Goal: Information Seeking & Learning: Learn about a topic

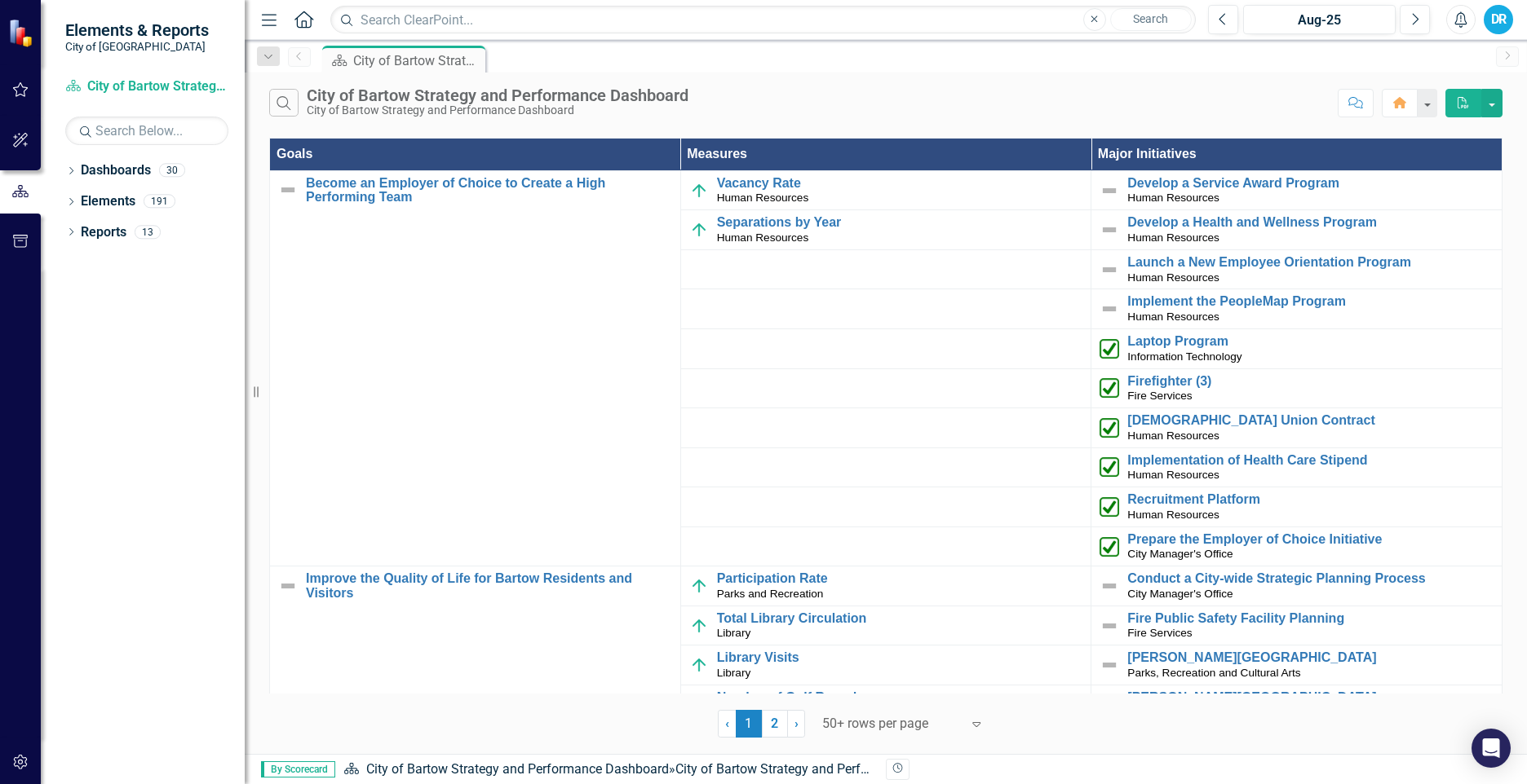
click at [1465, 19] on icon "button" at bounding box center [1461, 20] width 13 height 16
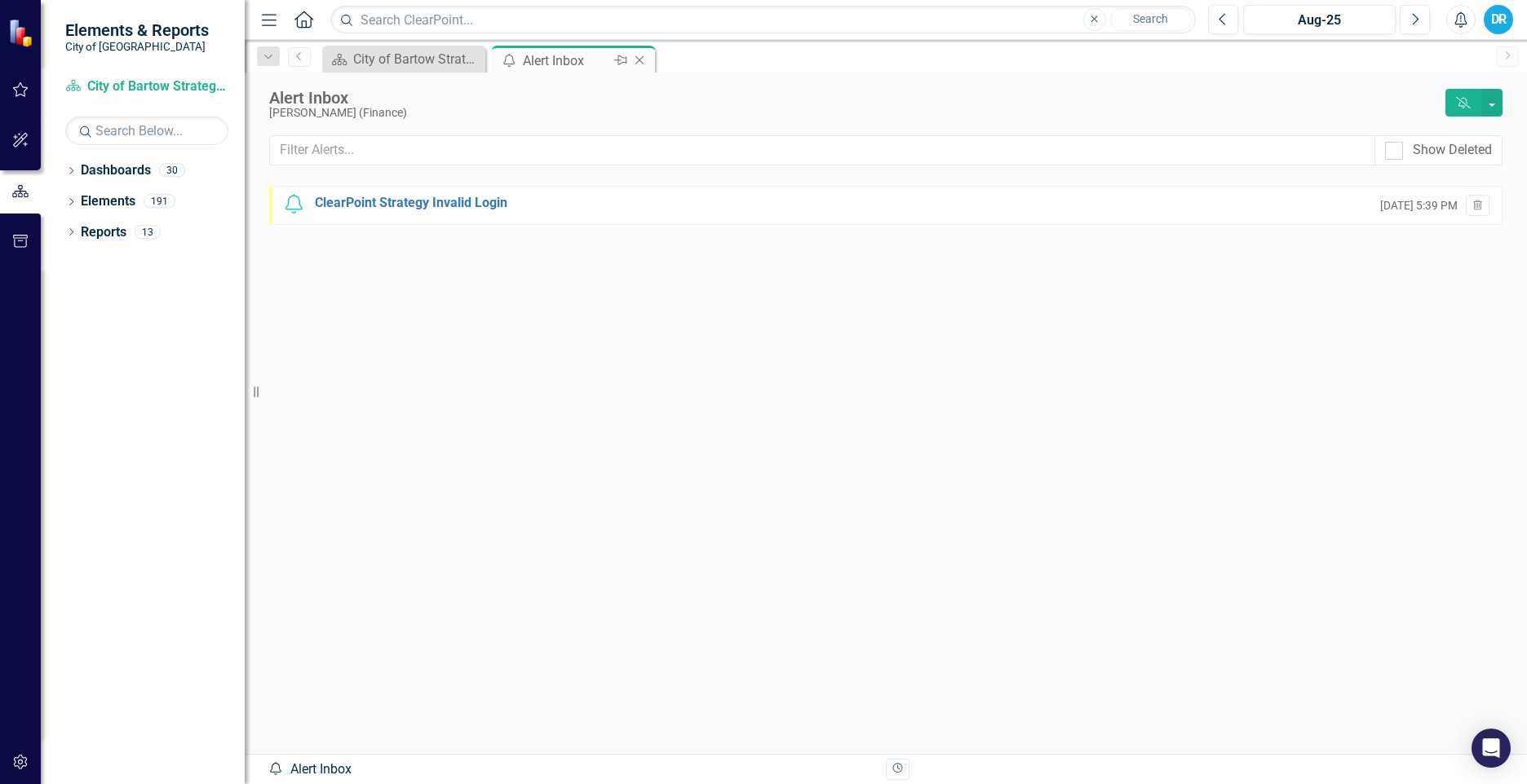
click at [640, 62] on icon "Close" at bounding box center [640, 61] width 16 height 13
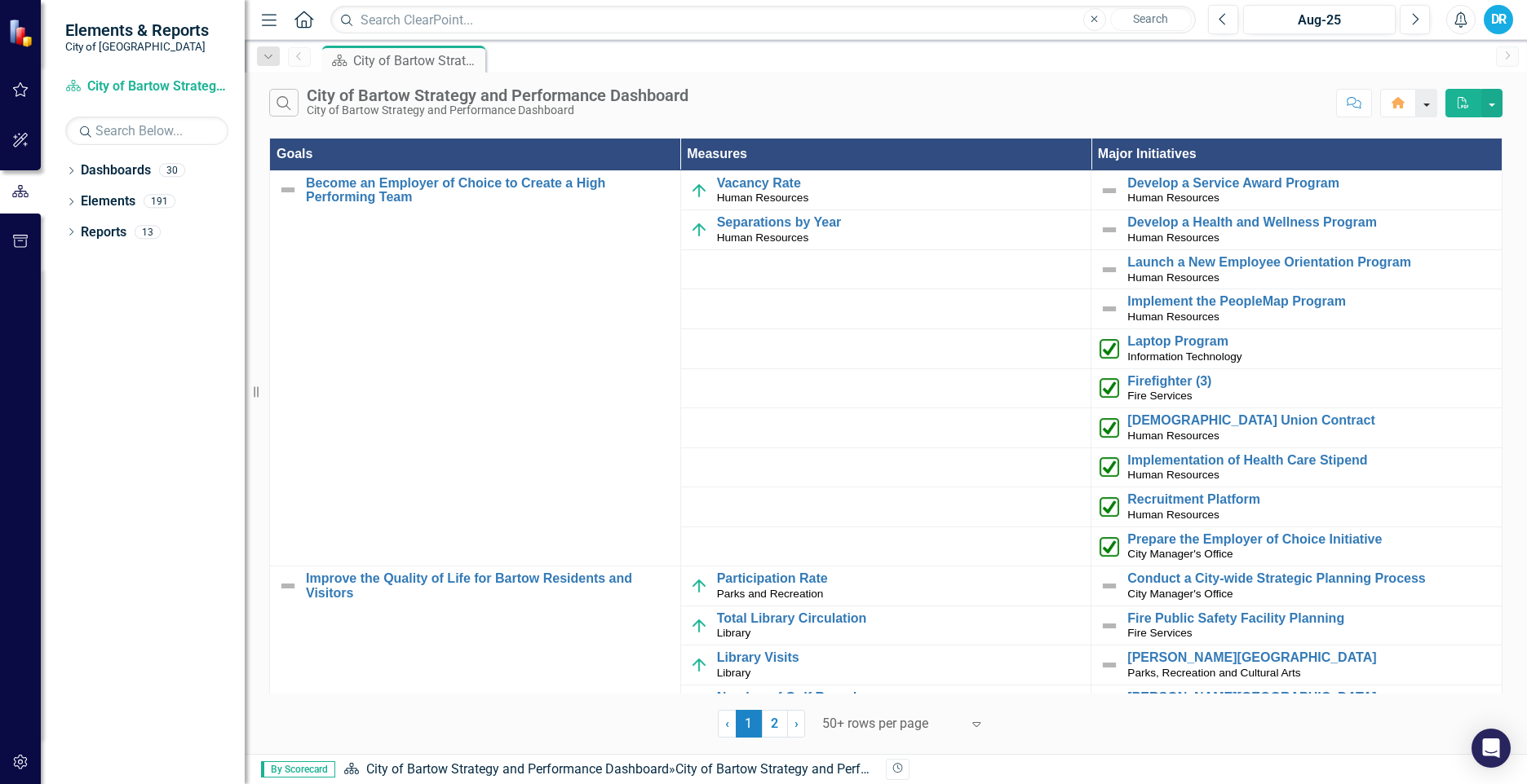
click at [1429, 98] on button "button" at bounding box center [1426, 103] width 21 height 29
click at [70, 177] on div "Dropdown" at bounding box center [70, 172] width 12 height 14
click at [157, 200] on link "City of Bartow Strategy and Performance Dashboard" at bounding box center [167, 201] width 155 height 19
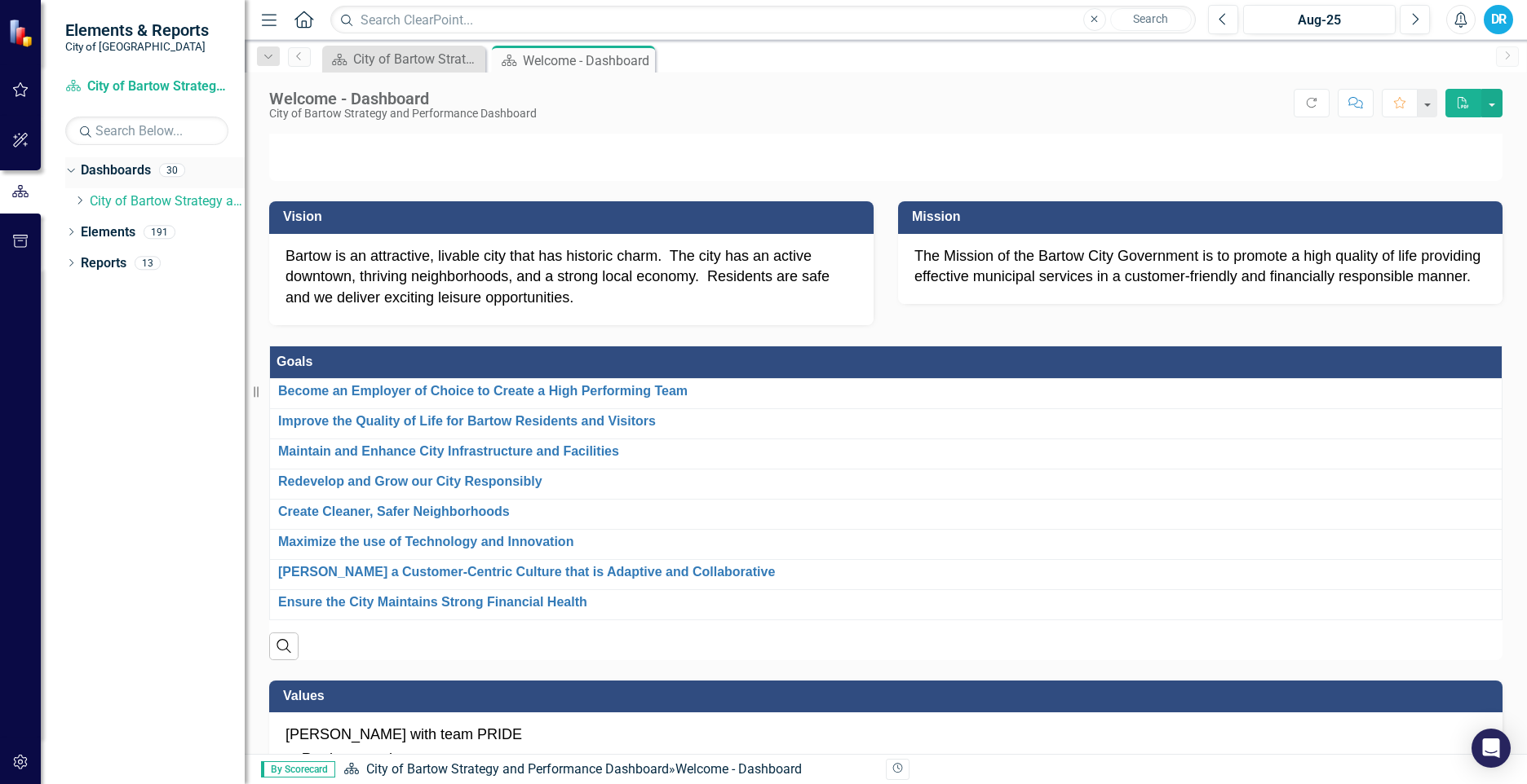
click at [76, 170] on div "Dropdown" at bounding box center [70, 173] width 12 height 8
click at [76, 170] on icon "Dropdown" at bounding box center [70, 173] width 12 height 9
click at [84, 201] on icon "Dropdown" at bounding box center [80, 201] width 13 height 10
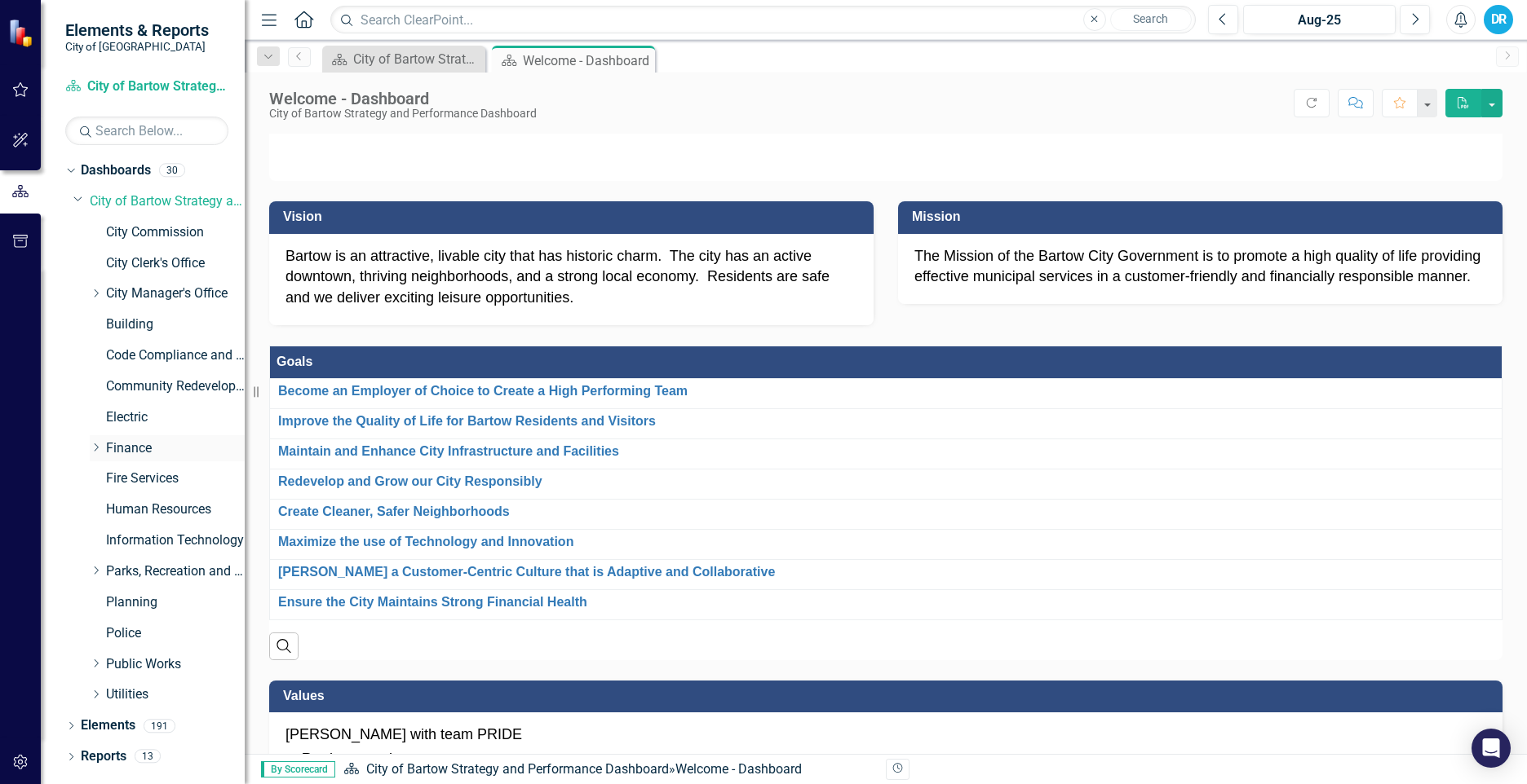
click at [96, 448] on icon "Dropdown" at bounding box center [96, 447] width 13 height 10
click at [142, 509] on link "Purchasing" at bounding box center [183, 509] width 122 height 19
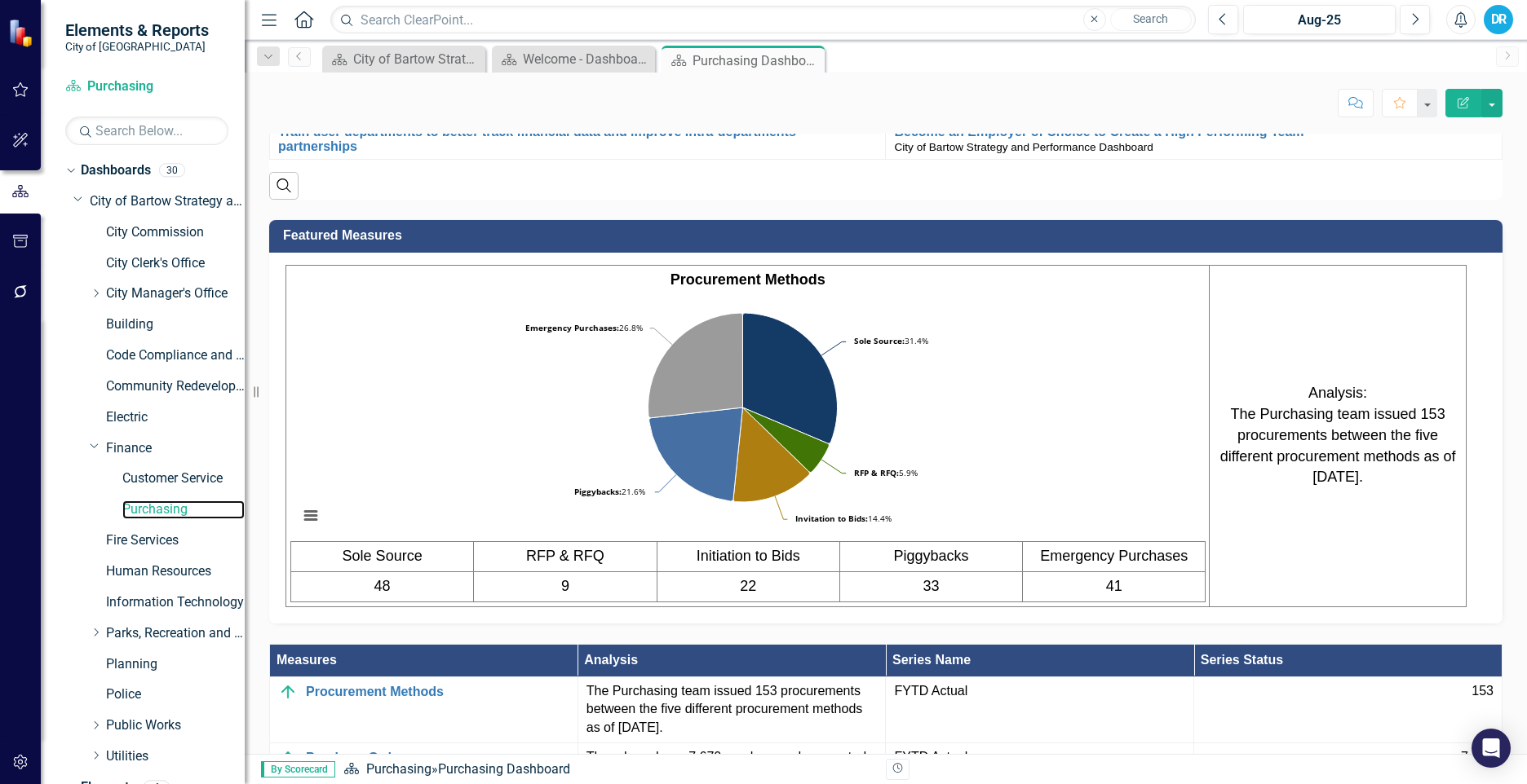
scroll to position [978, 0]
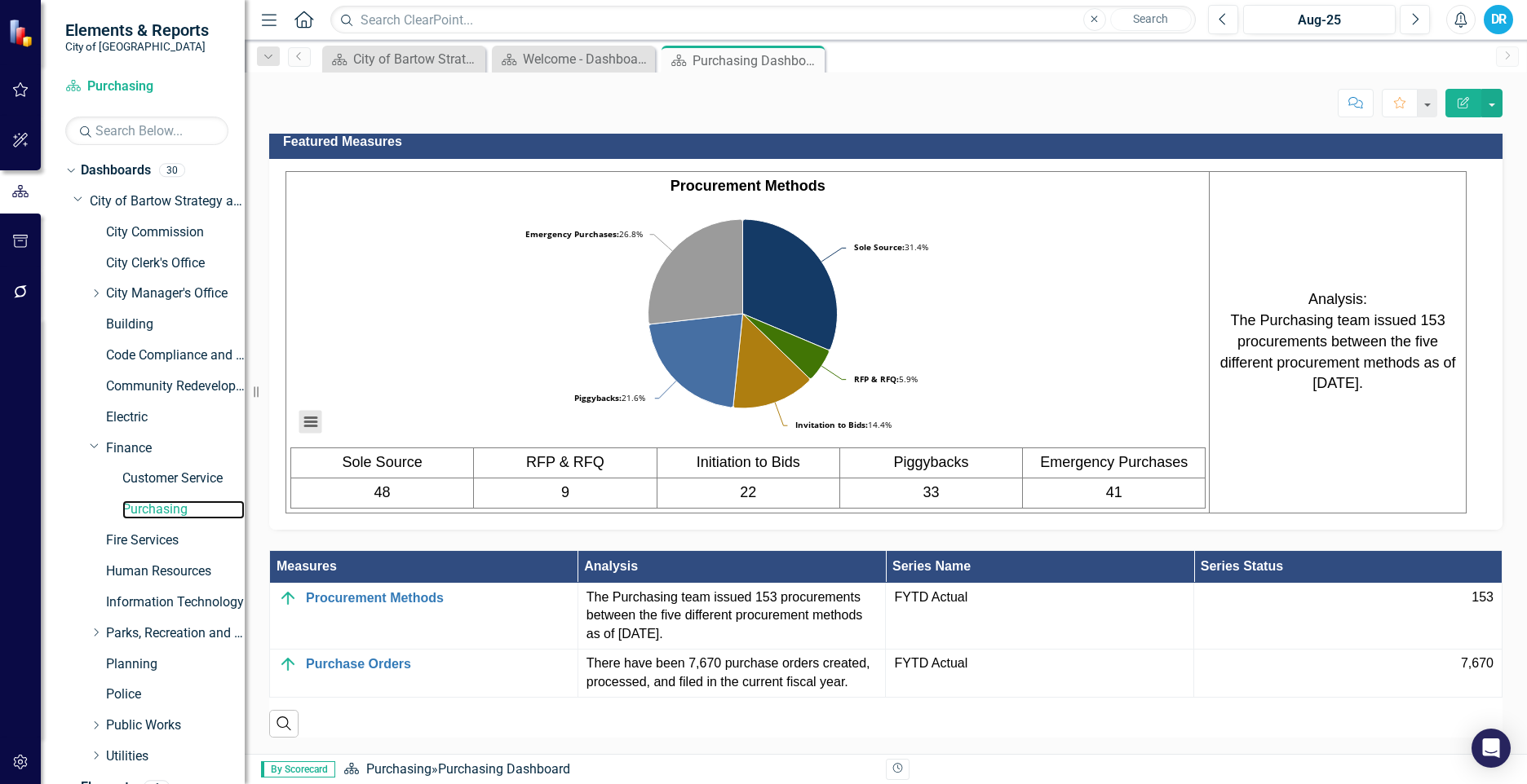
click at [309, 434] on button "View chart menu, Chart" at bounding box center [310, 422] width 23 height 23
click at [307, 433] on div "Download PNG image Download JPEG image Download PDF document Download SVG vecto…" at bounding box center [378, 353] width 205 height 159
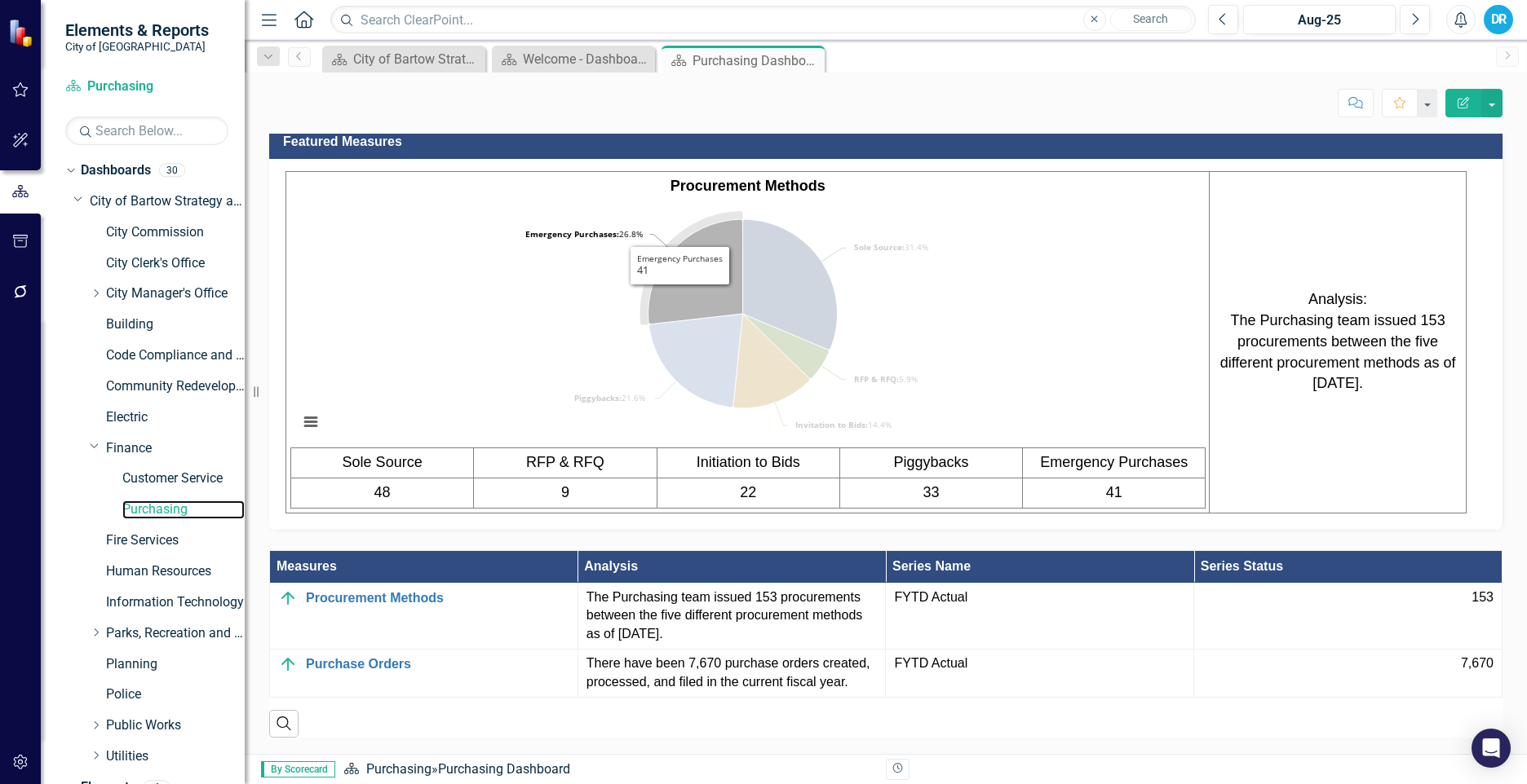
click at [679, 324] on icon "Emergency Purchases, 41." at bounding box center [696, 272] width 95 height 105
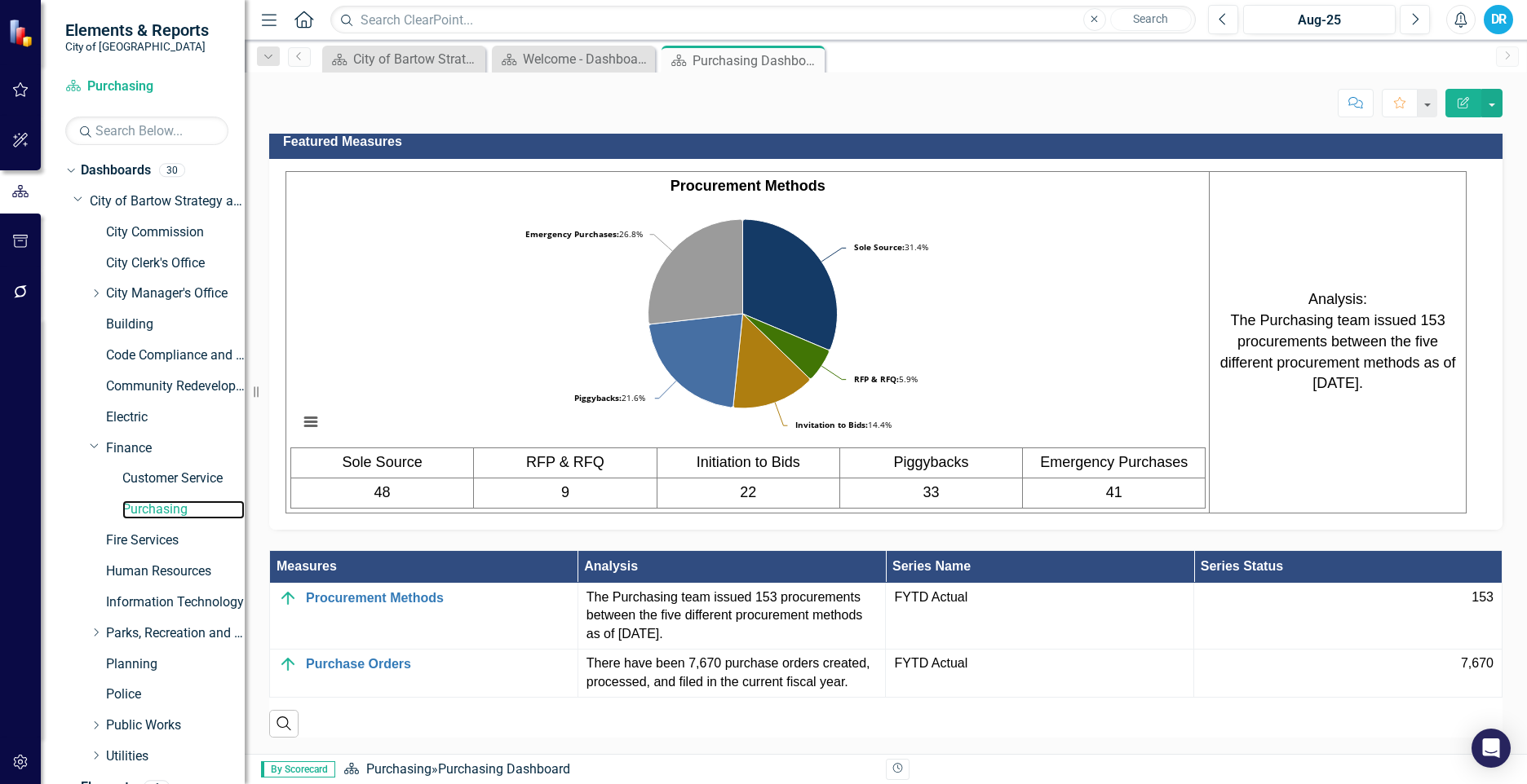
scroll to position [1115, 0]
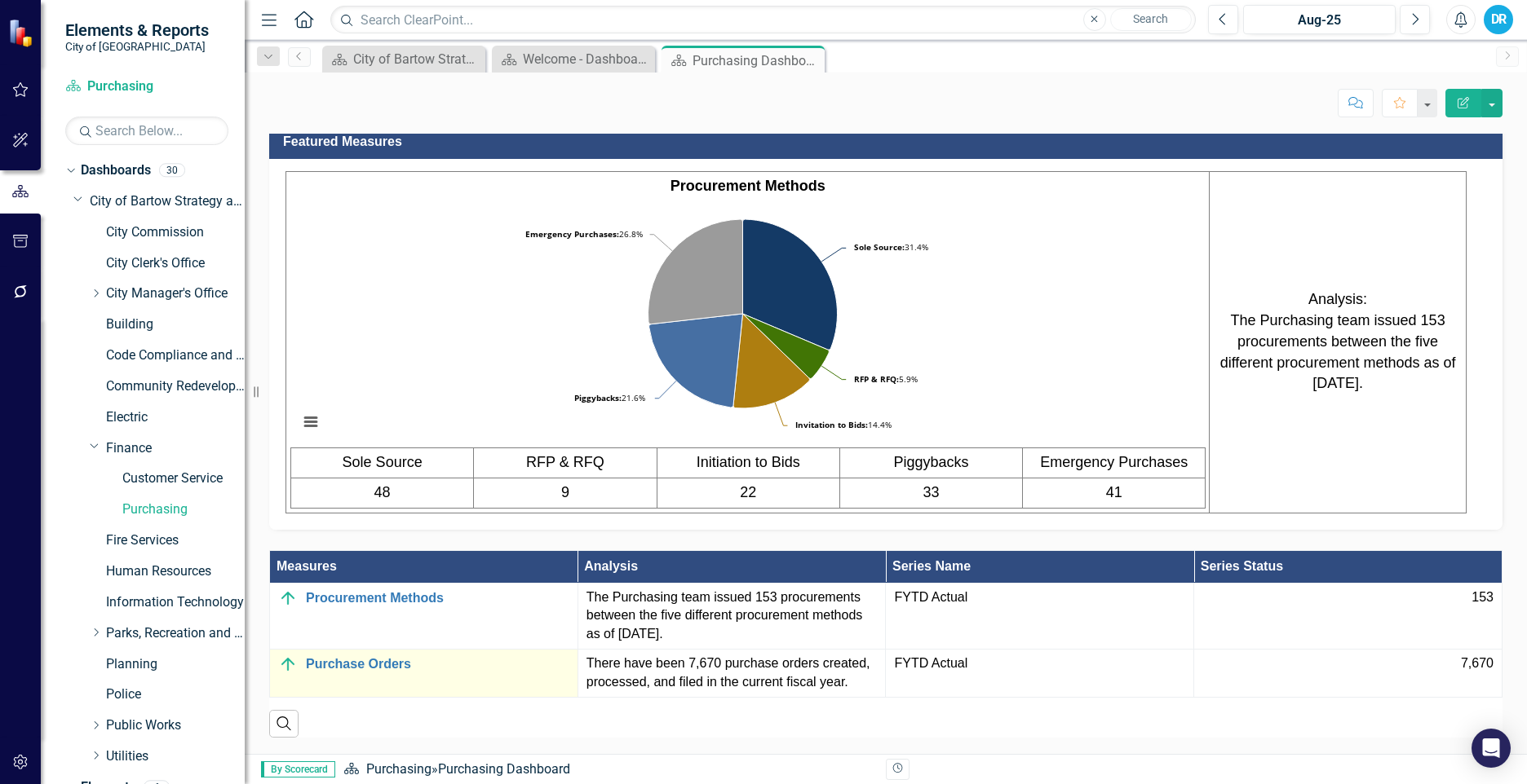
click at [499, 680] on td "Purchase Orders Edit Edit Measure Link Open Element" at bounding box center [424, 673] width 308 height 48
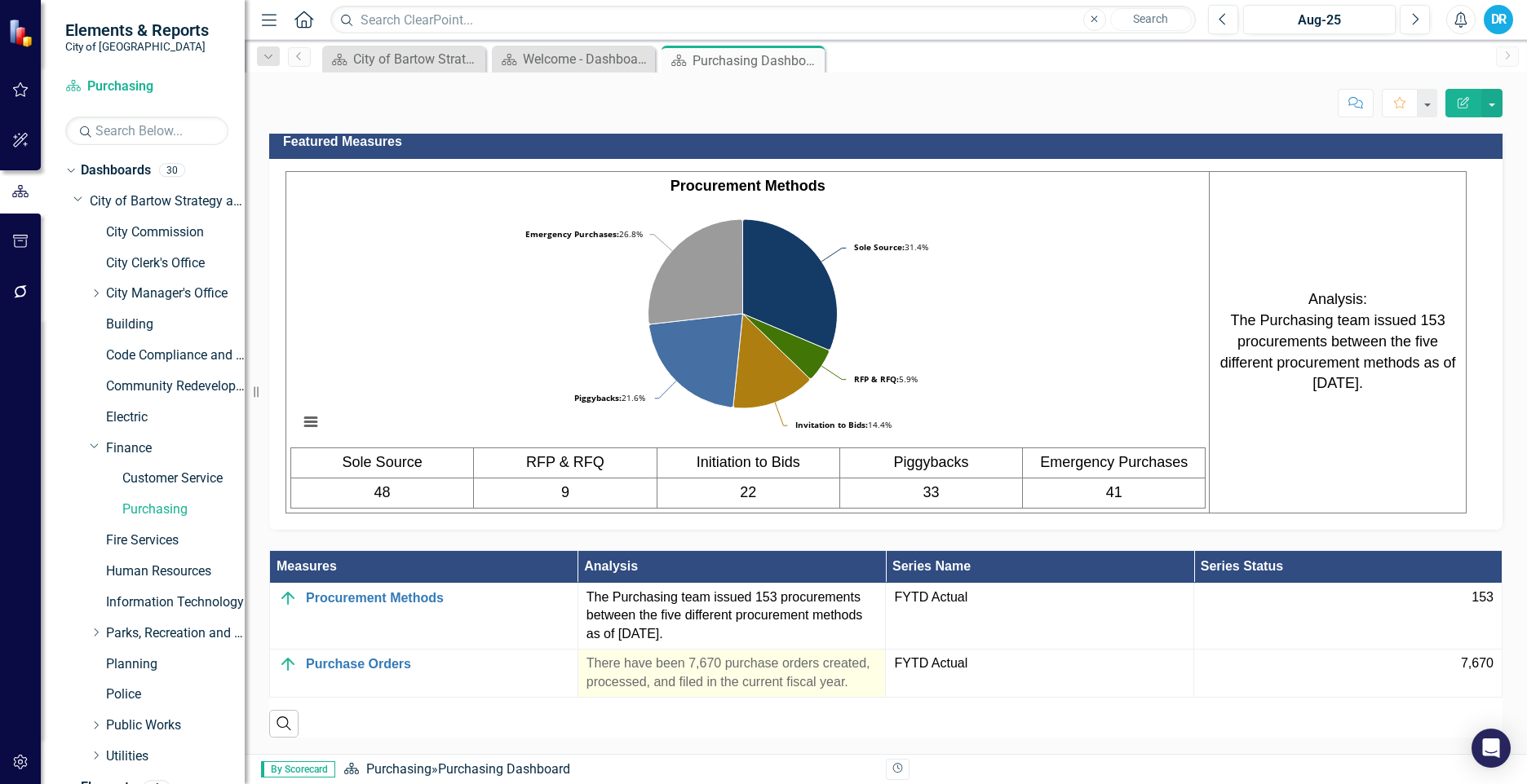
click at [702, 677] on p "There have been 7,670 purchase orders created, processed, and filed in the curr…" at bounding box center [732, 674] width 291 height 38
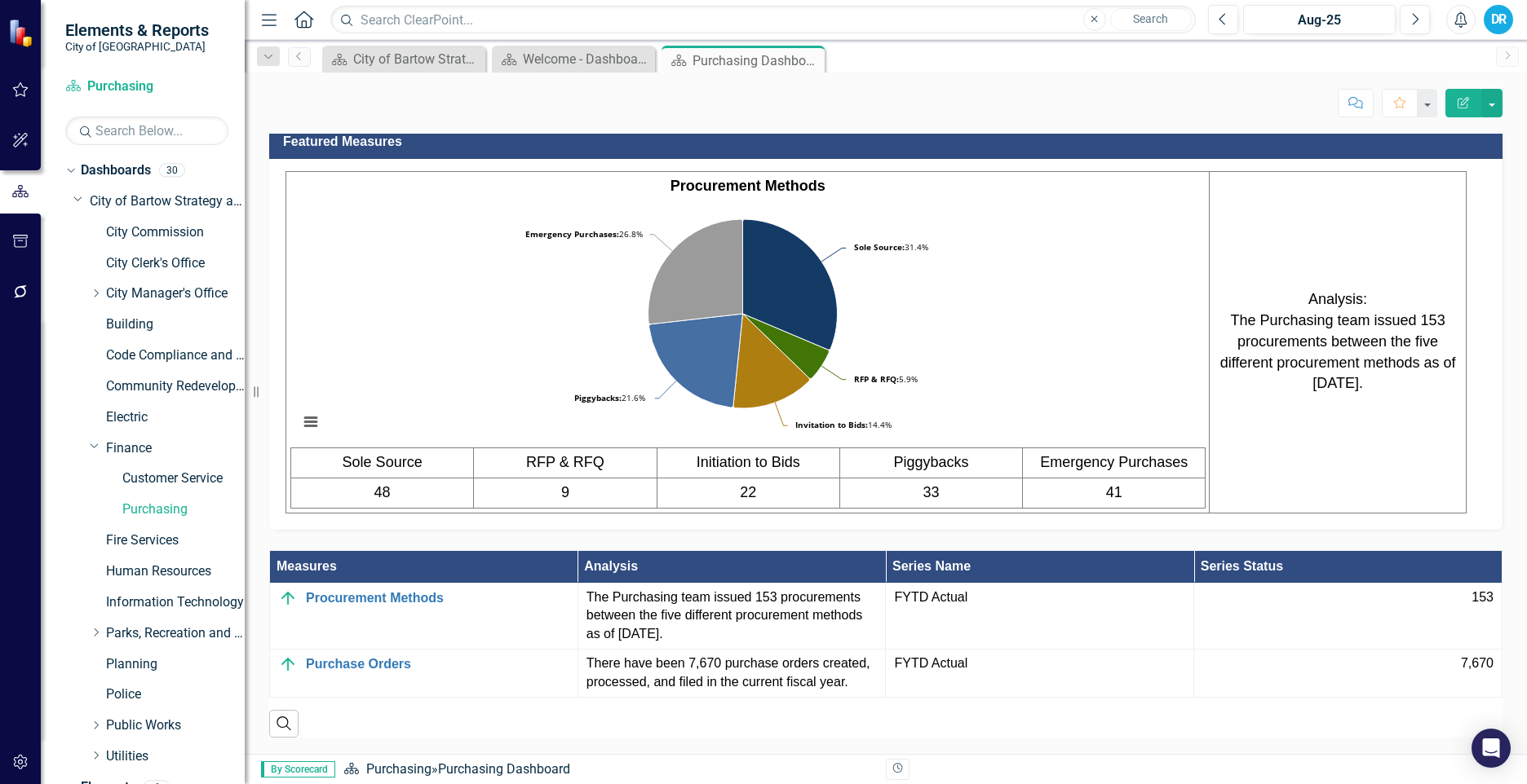
scroll to position [1127, 0]
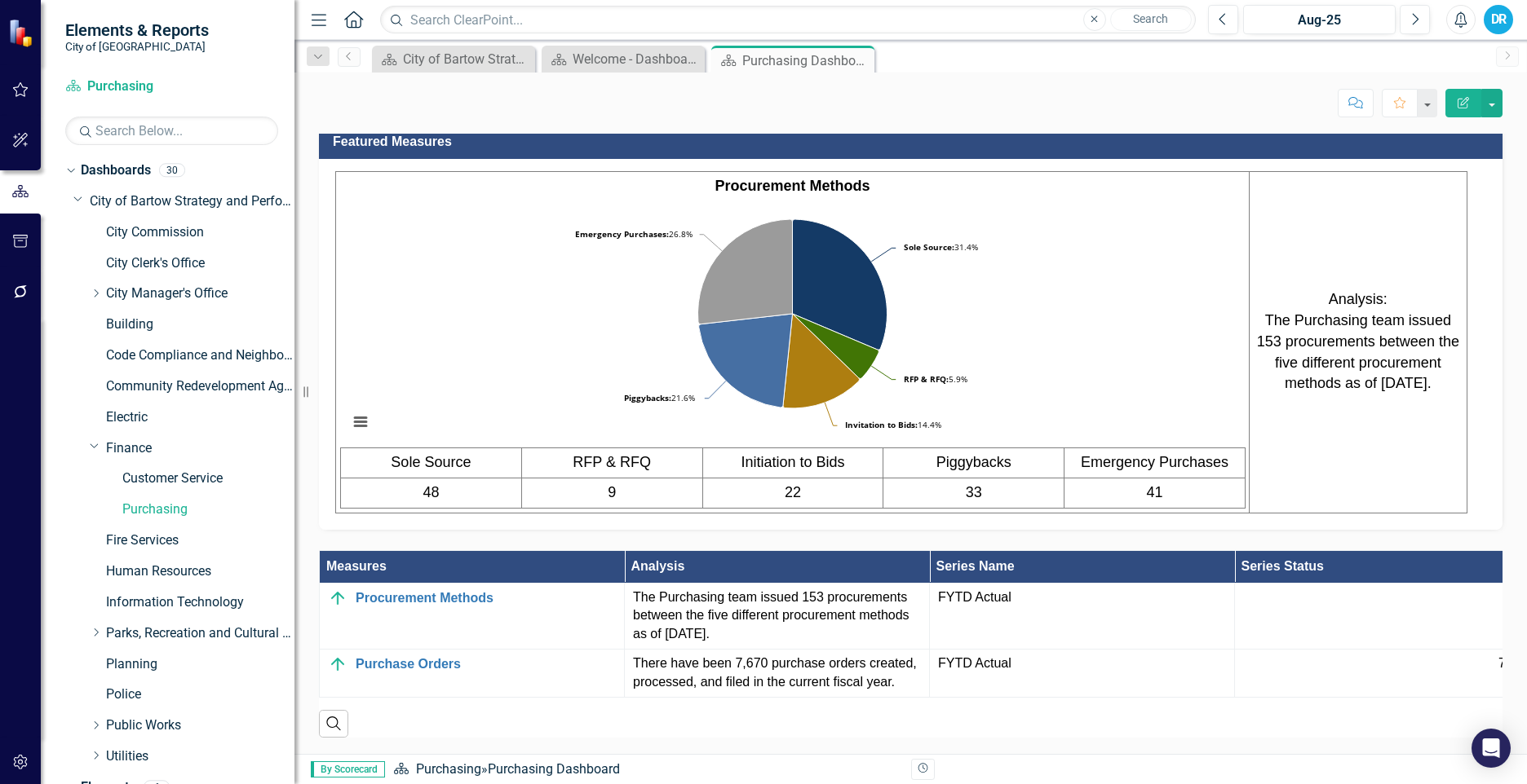
drag, startPoint x: 263, startPoint y: 397, endPoint x: 295, endPoint y: 399, distance: 32.1
click at [295, 399] on div "Resize" at bounding box center [301, 392] width 13 height 784
click at [77, 201] on icon "Dropdown" at bounding box center [78, 199] width 10 height 13
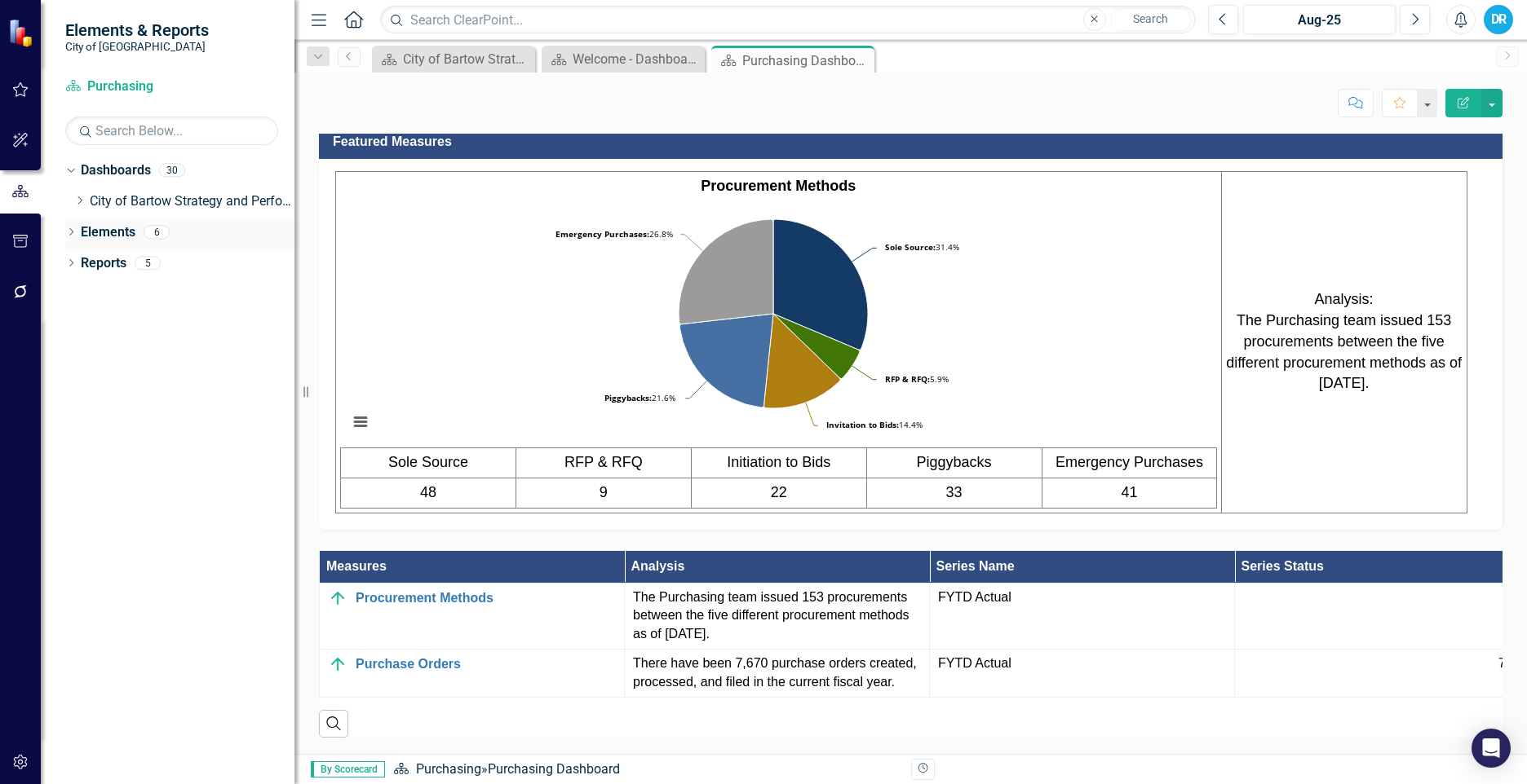
click at [72, 229] on div "Dropdown" at bounding box center [70, 234] width 12 height 14
click at [76, 260] on icon "Dropdown" at bounding box center [79, 265] width 12 height 9
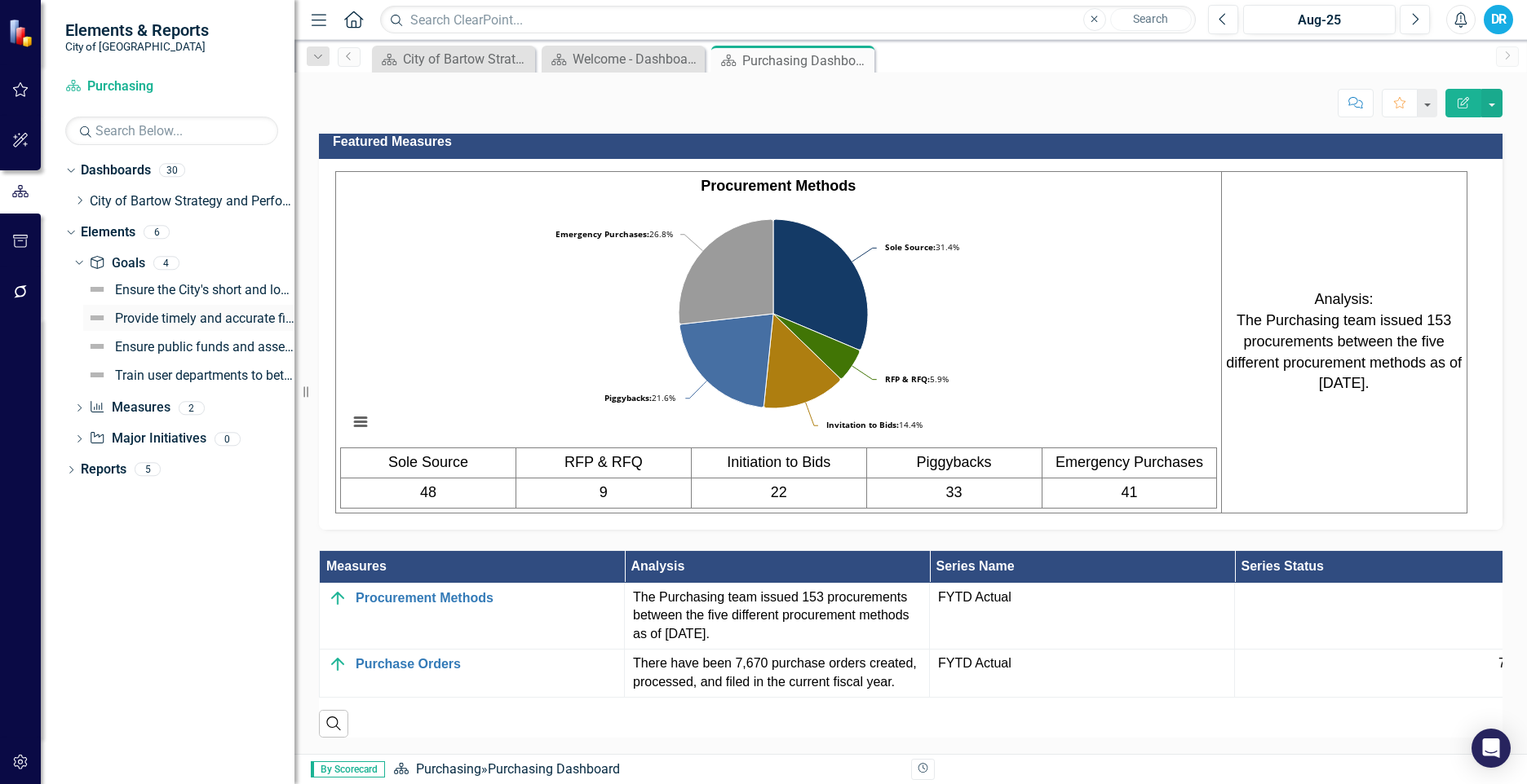
click at [175, 316] on div "Provide timely and accurate financial reporting" at bounding box center [204, 319] width 180 height 14
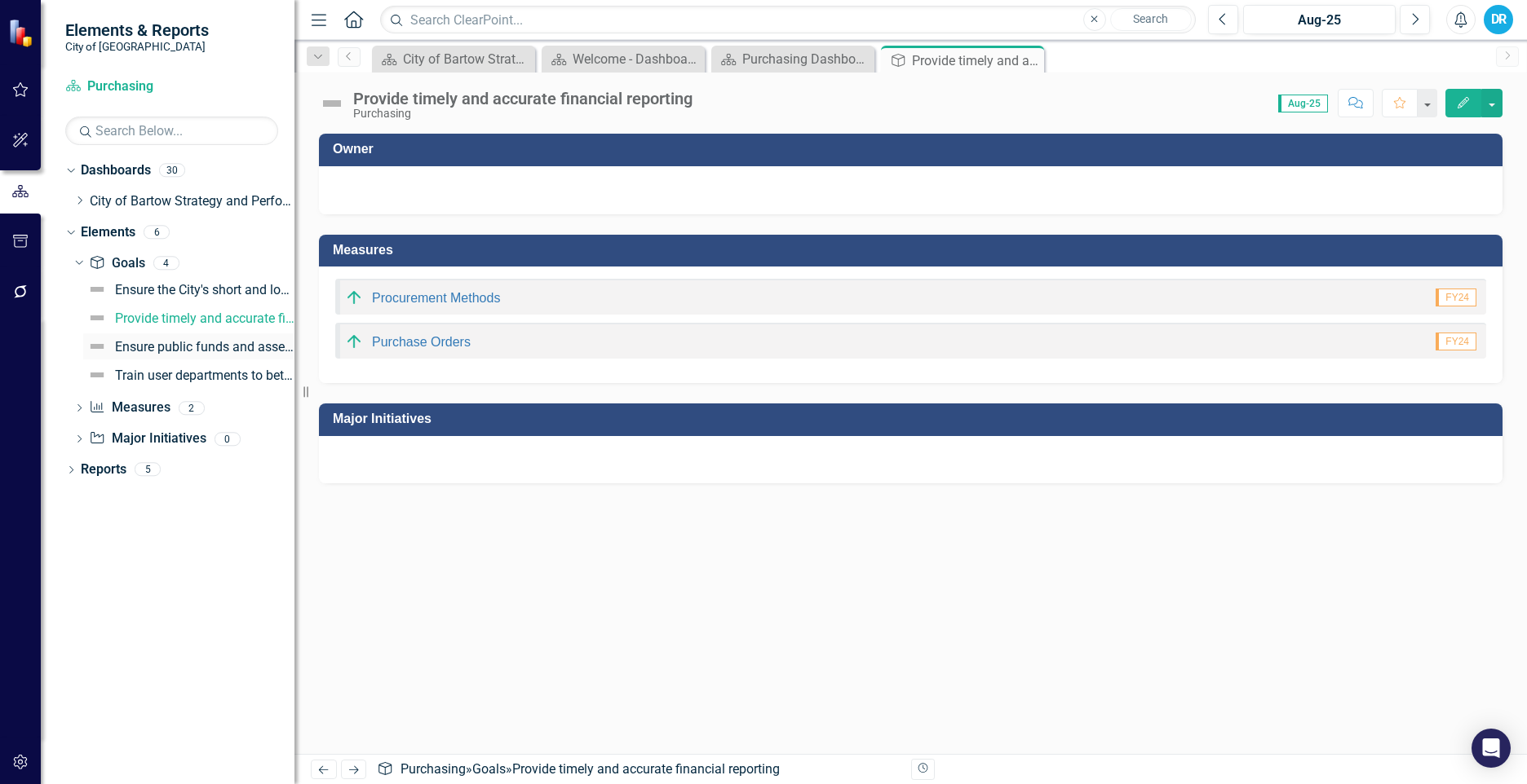
click at [144, 350] on div "Ensure public funds and assets are invested prudently and are well managed" at bounding box center [204, 347] width 180 height 14
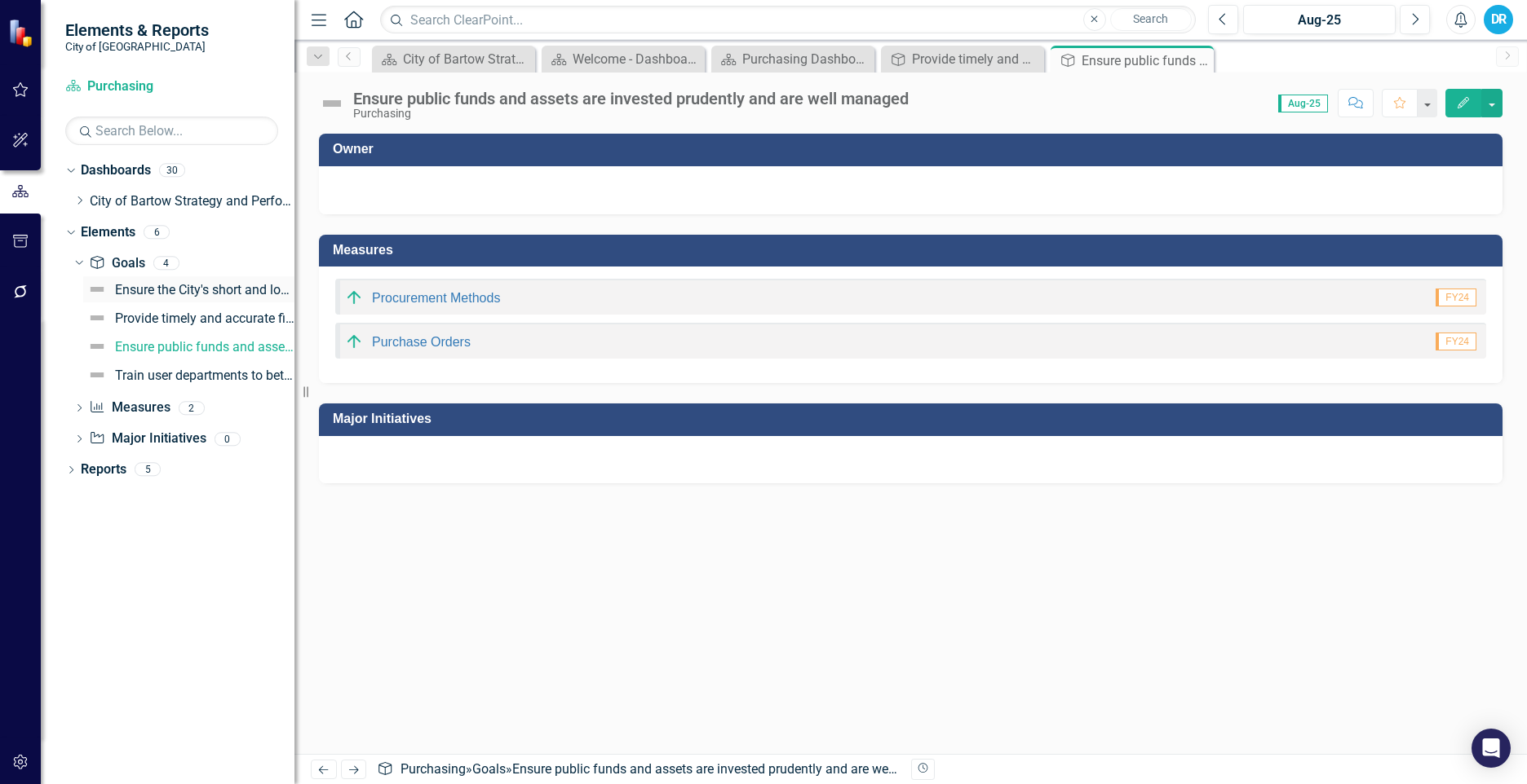
click at [180, 300] on link "Ensure the City's short and long-term financial status is healthy and sounds" at bounding box center [189, 289] width 211 height 26
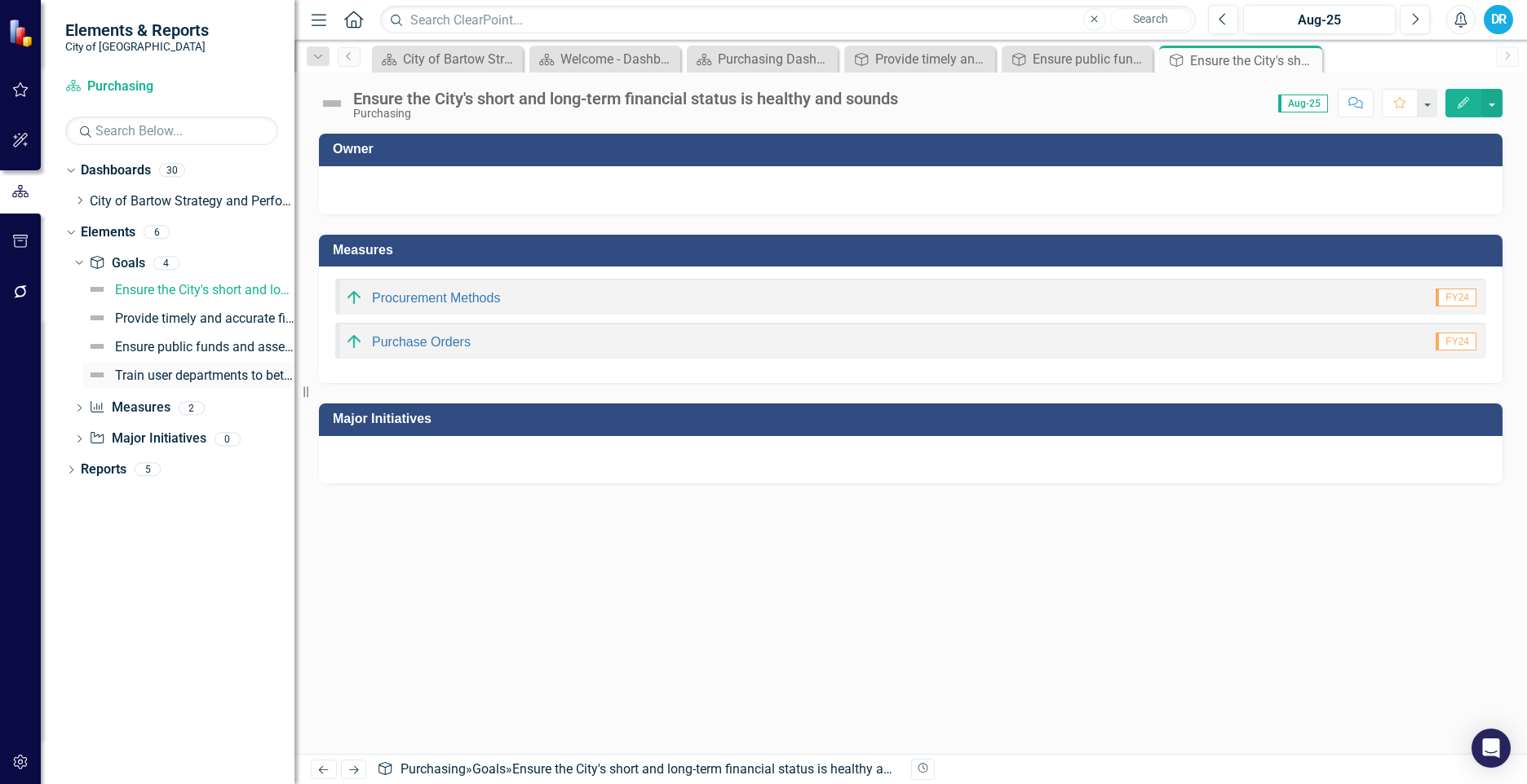
click at [180, 371] on div "Train user departments to better track financial data and improve intra-departm…" at bounding box center [204, 376] width 180 height 14
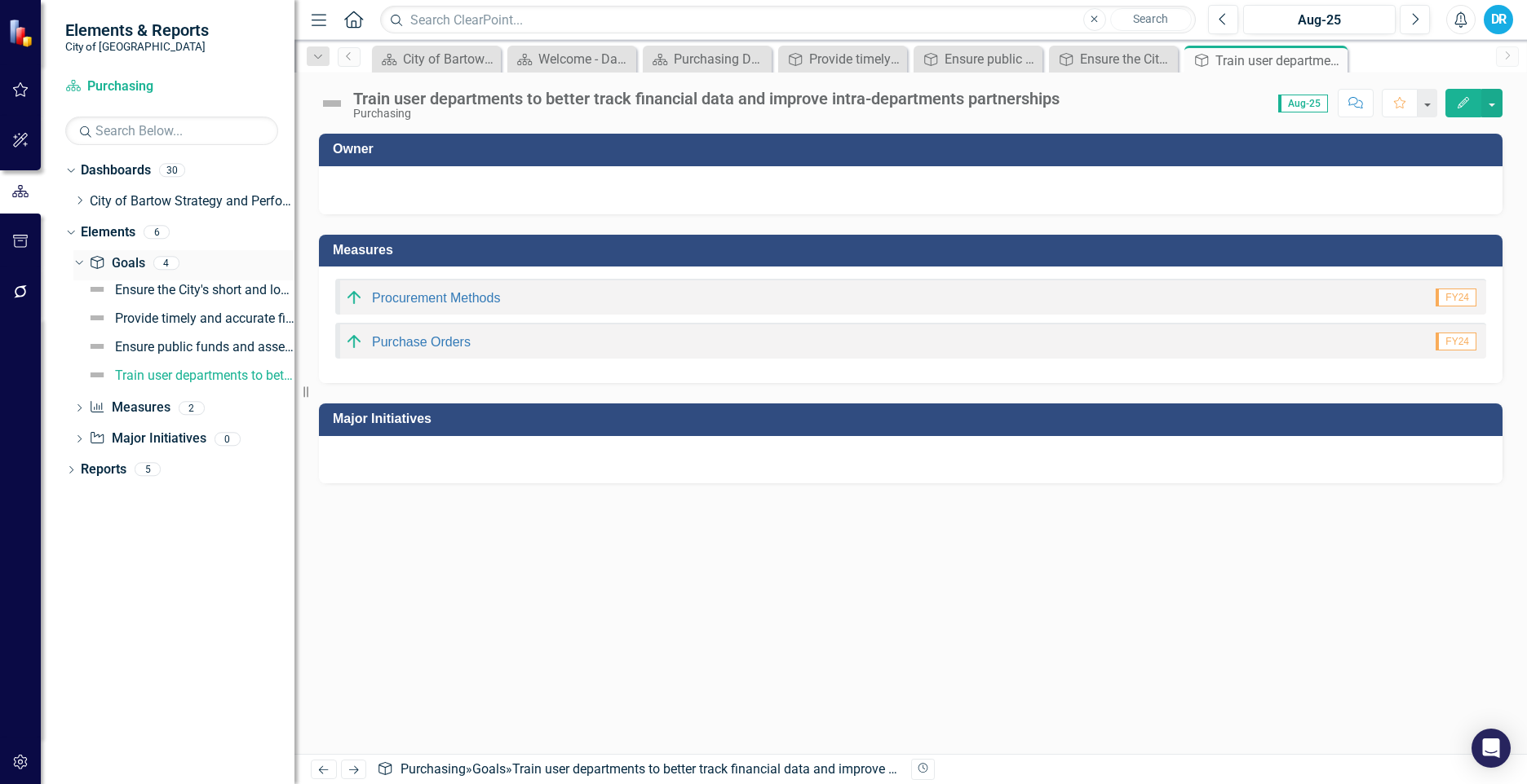
click at [75, 262] on icon "Dropdown" at bounding box center [77, 262] width 9 height 12
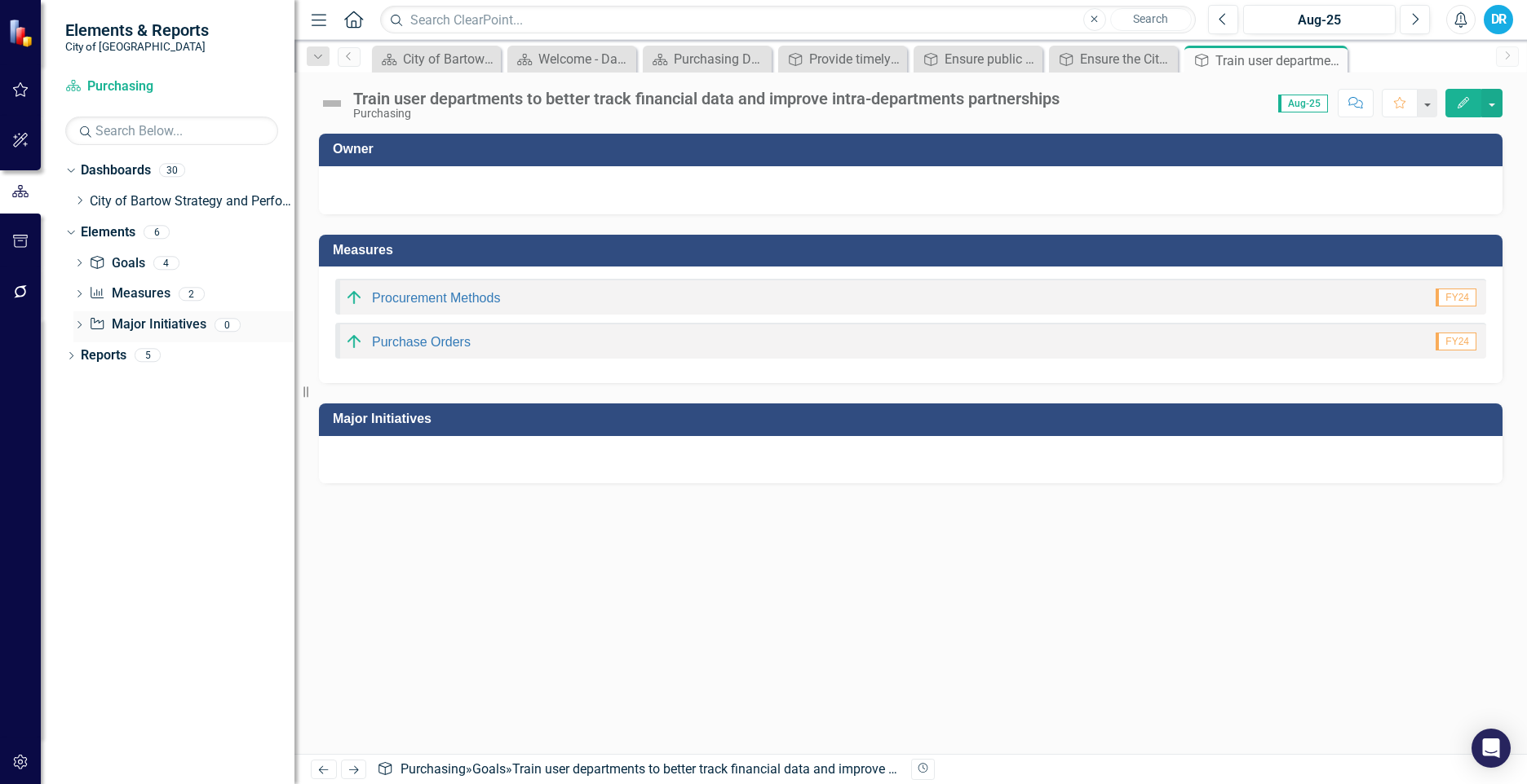
click at [141, 326] on link "Major Initiative Major Initiatives" at bounding box center [146, 324] width 117 height 19
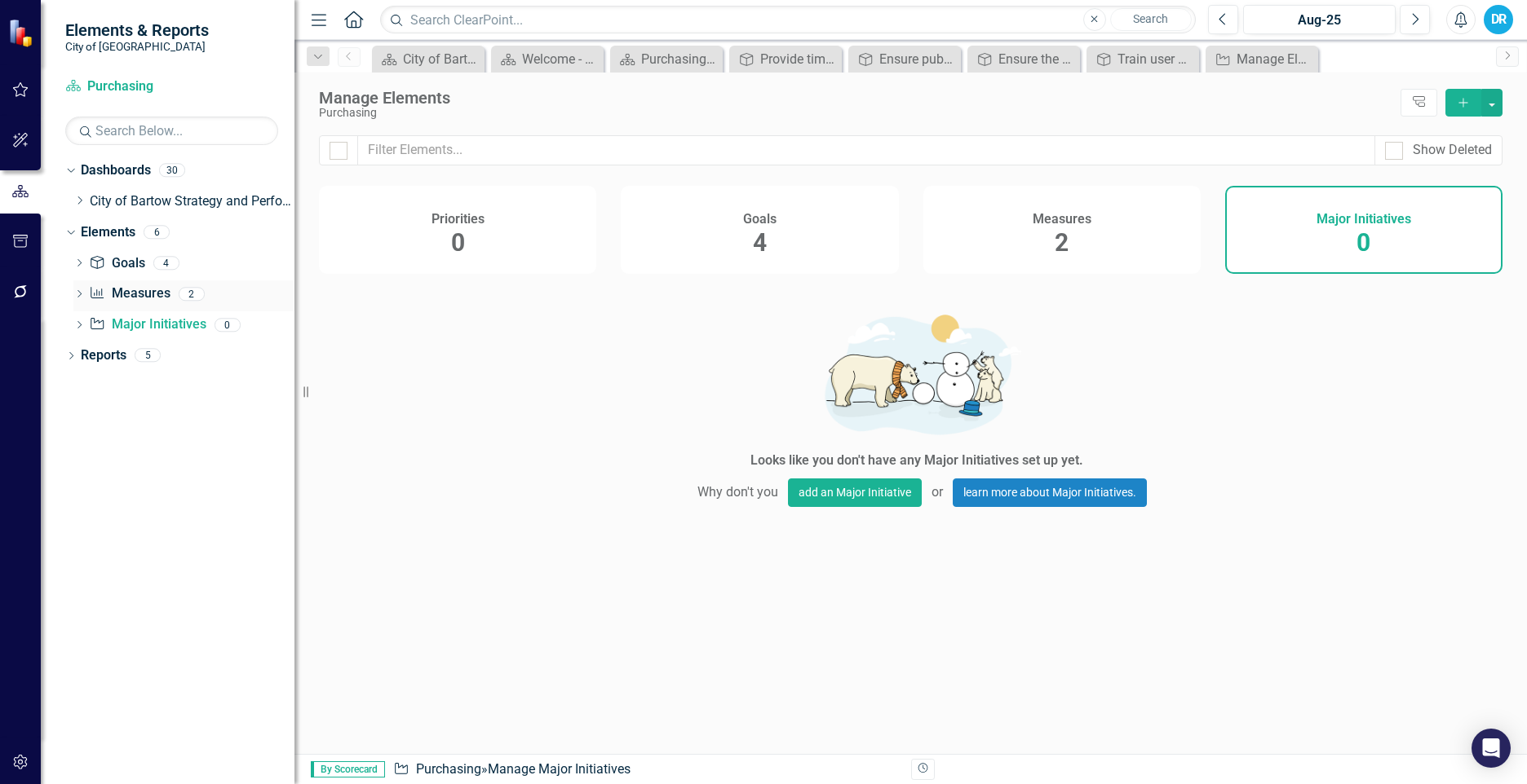
click at [139, 293] on link "Measure Measures" at bounding box center [128, 294] width 80 height 19
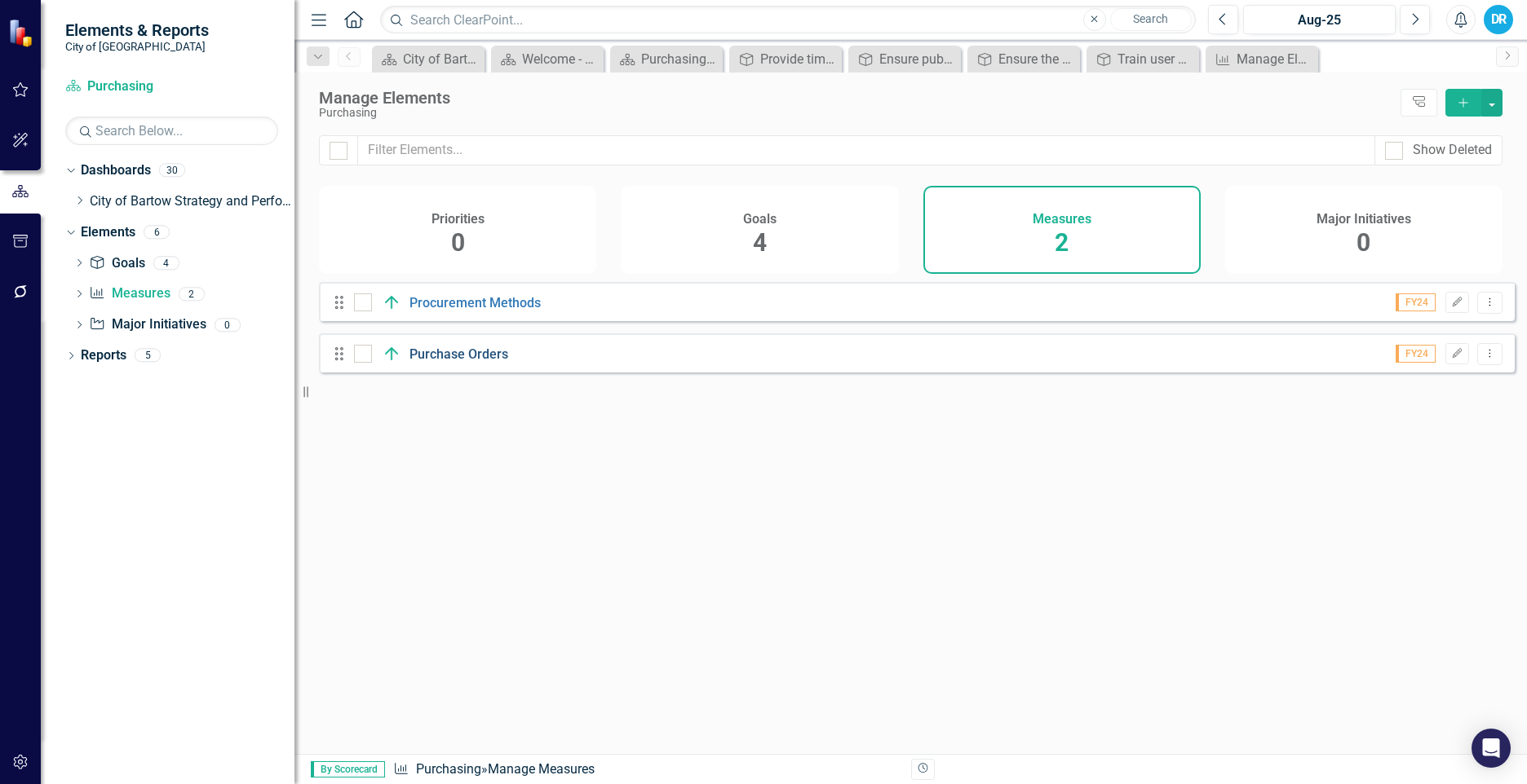
click at [448, 362] on link "Purchase Orders" at bounding box center [458, 354] width 98 height 15
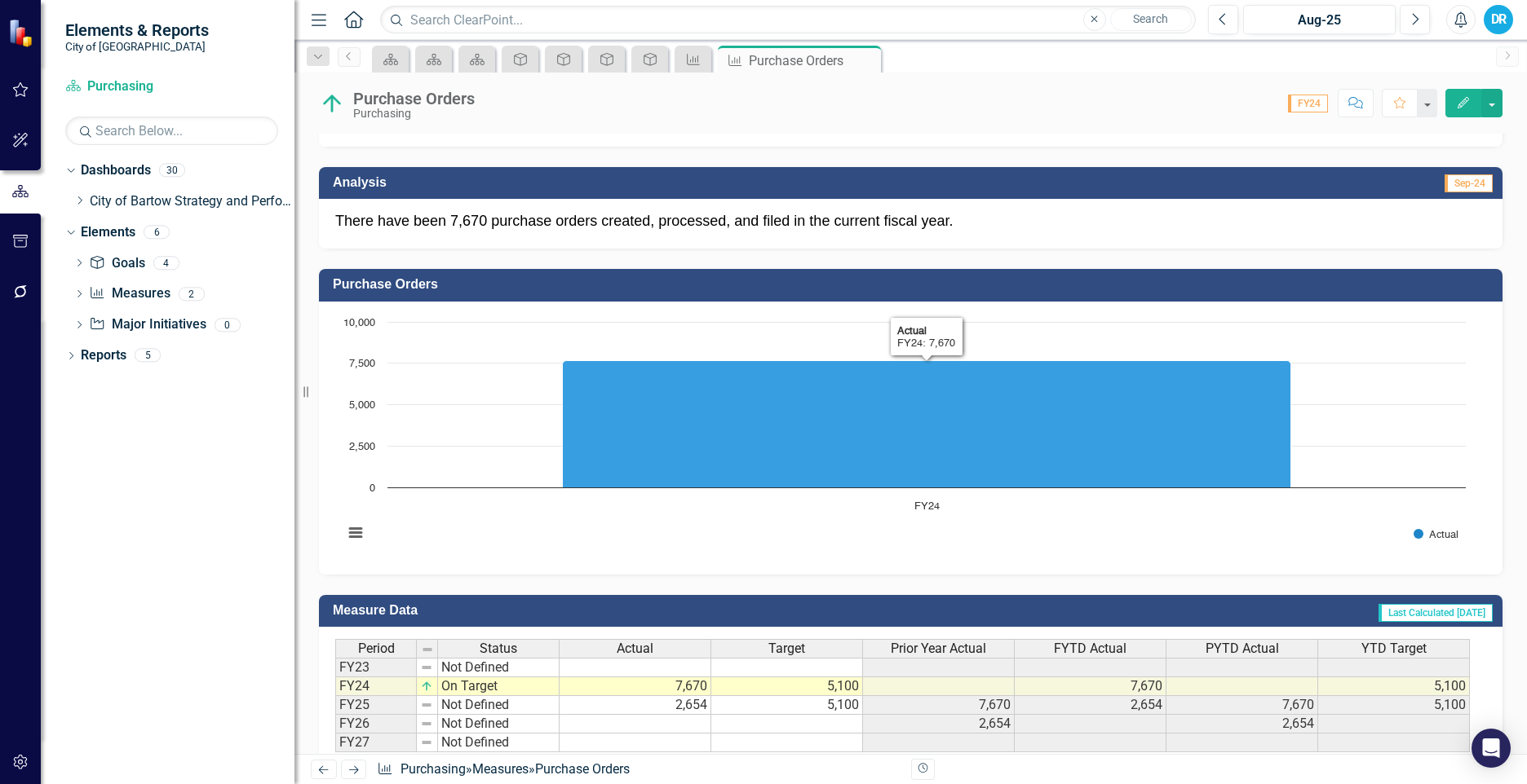
scroll to position [415, 0]
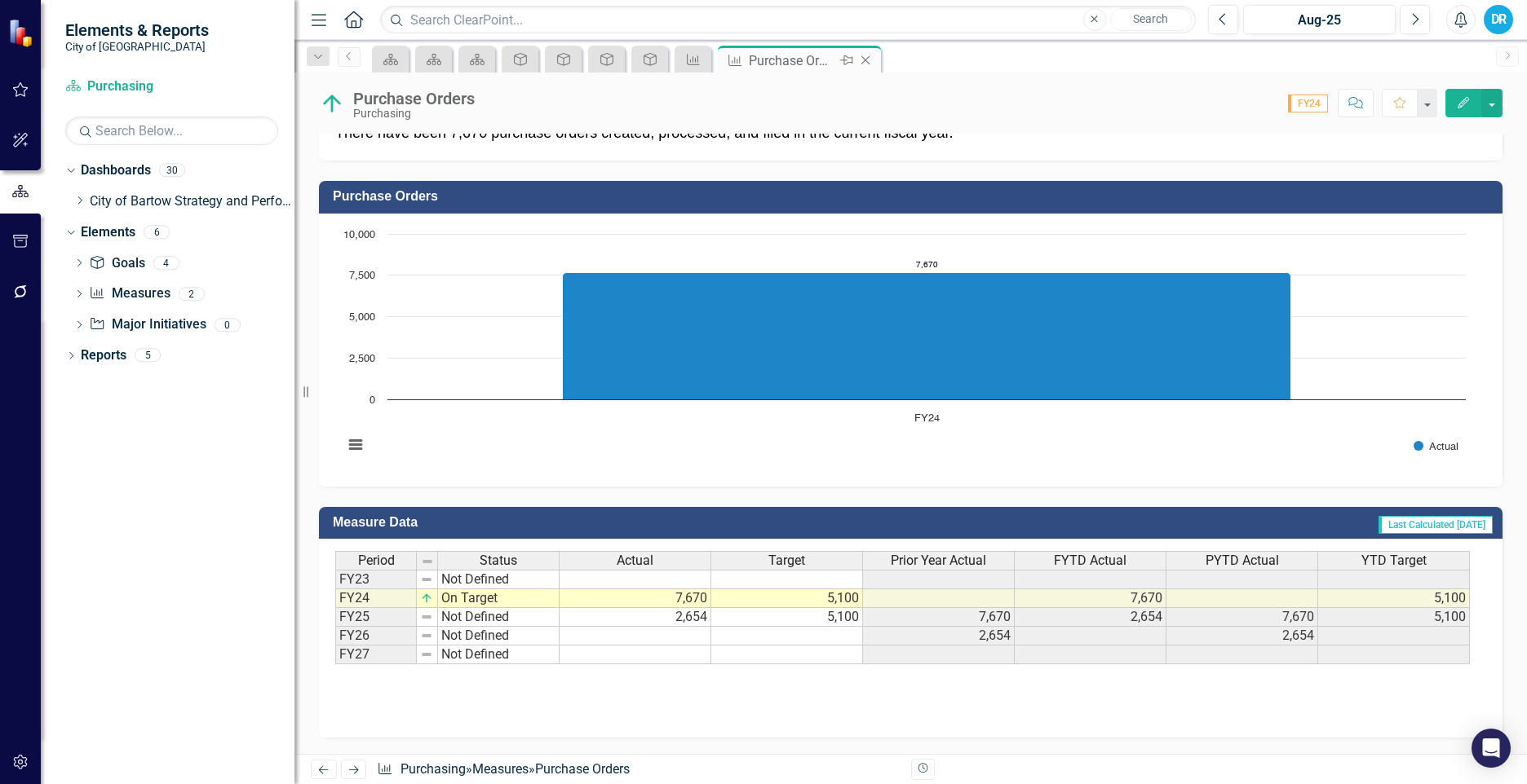
click at [864, 55] on icon "Close" at bounding box center [866, 61] width 16 height 13
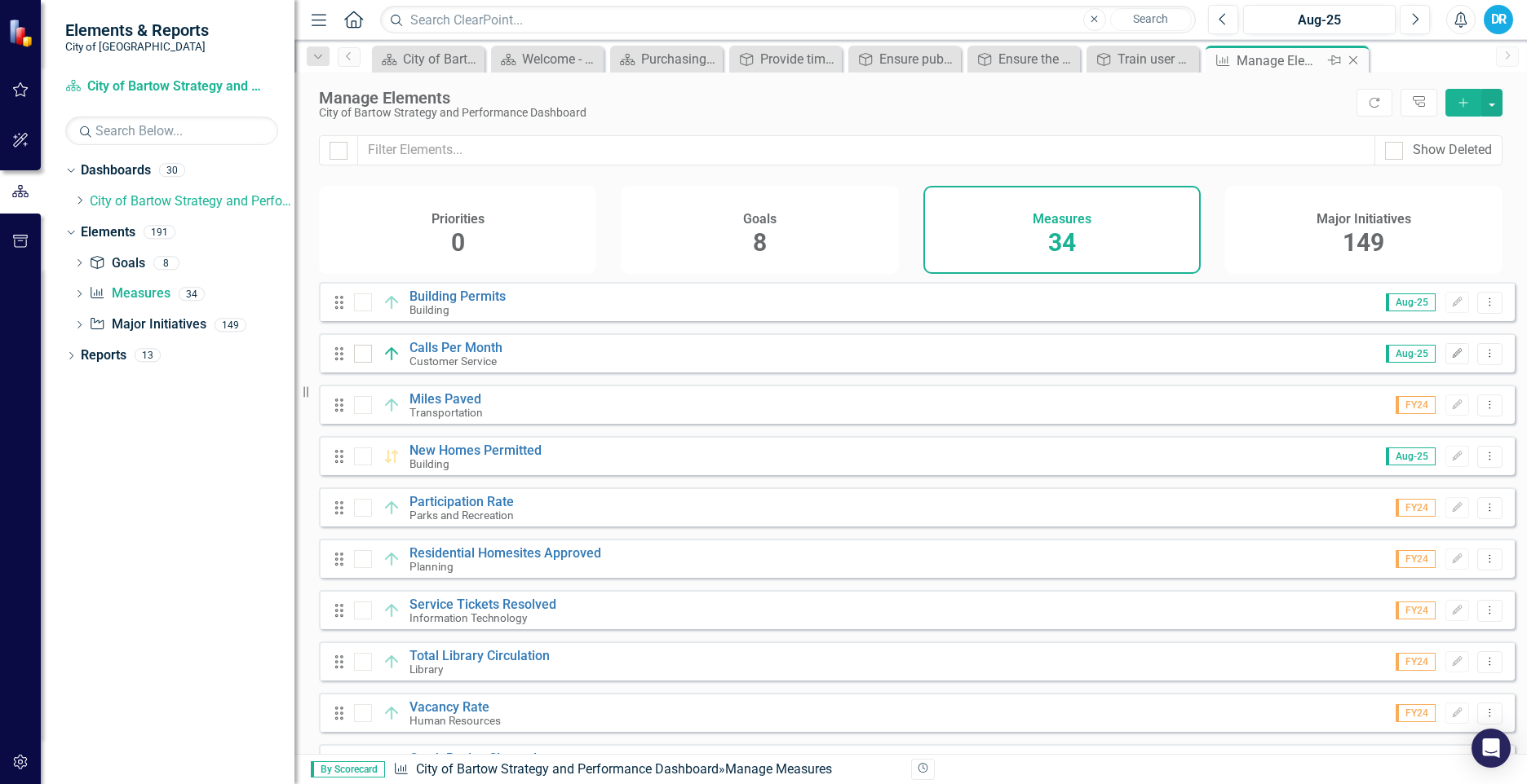
click at [1354, 56] on icon "Close" at bounding box center [1353, 61] width 16 height 13
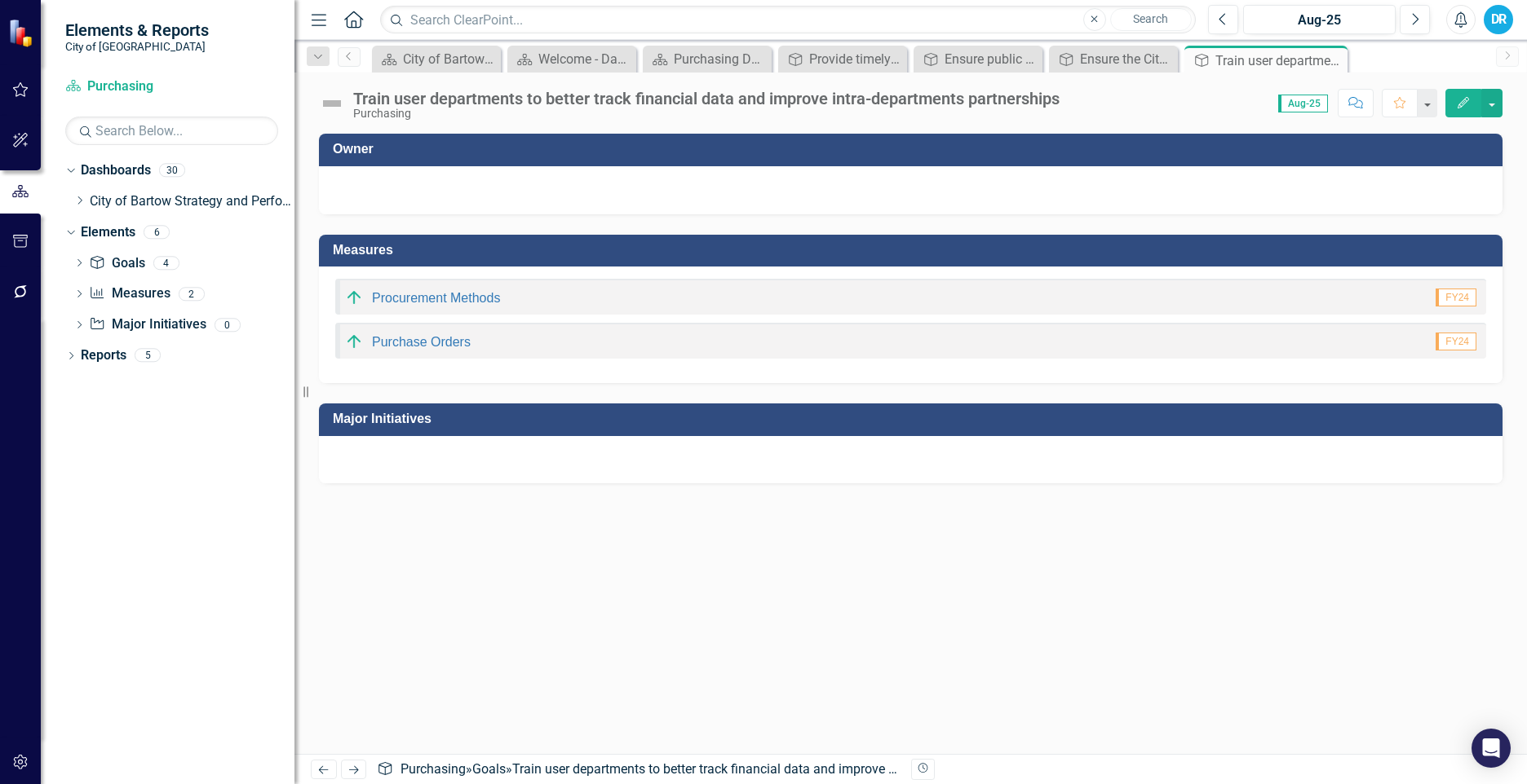
click at [0, 0] on icon "Close" at bounding box center [0, 0] width 0 height 0
click at [1308, 59] on icon at bounding box center [1307, 61] width 9 height 9
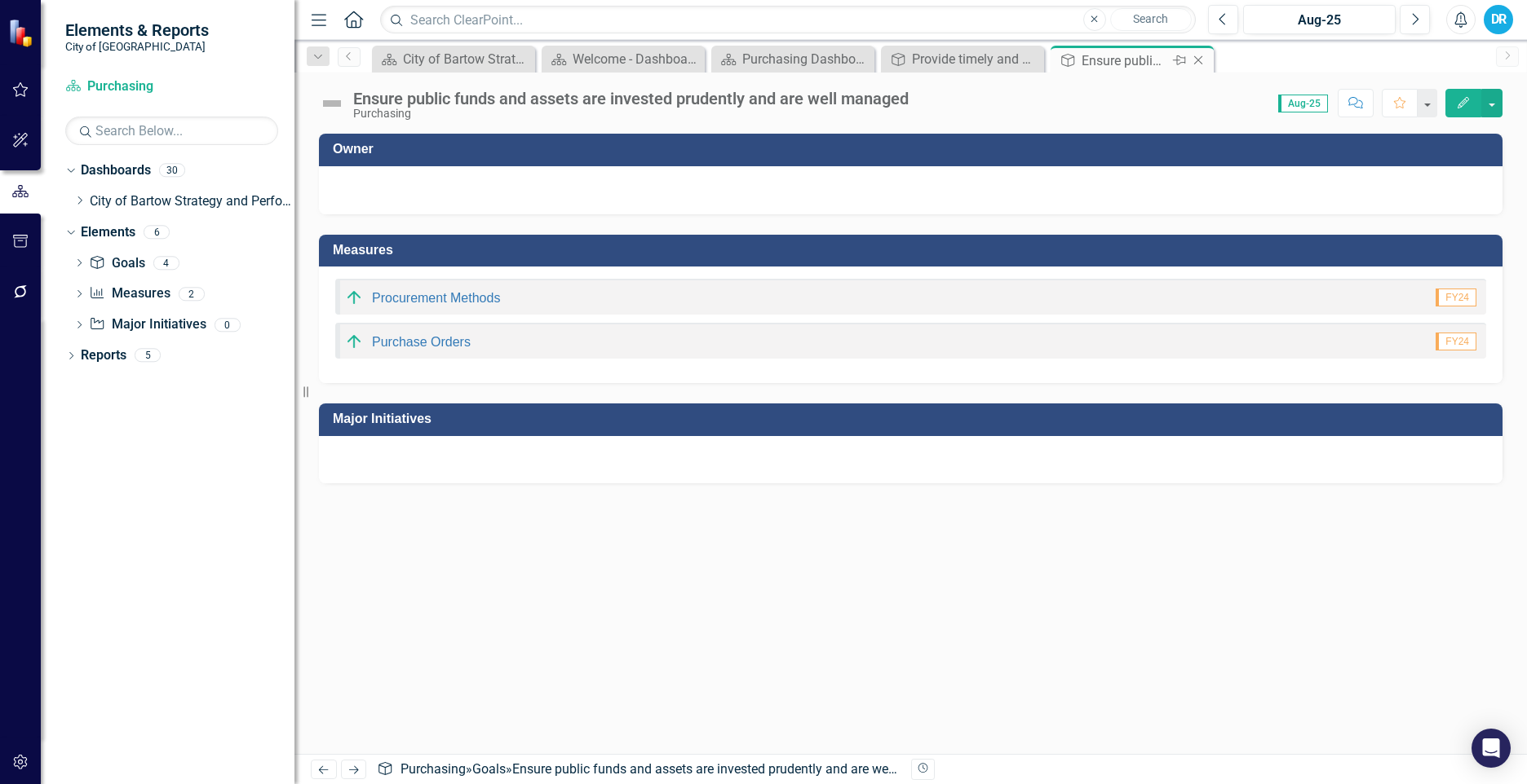
click at [1203, 63] on icon "Close" at bounding box center [1198, 61] width 16 height 13
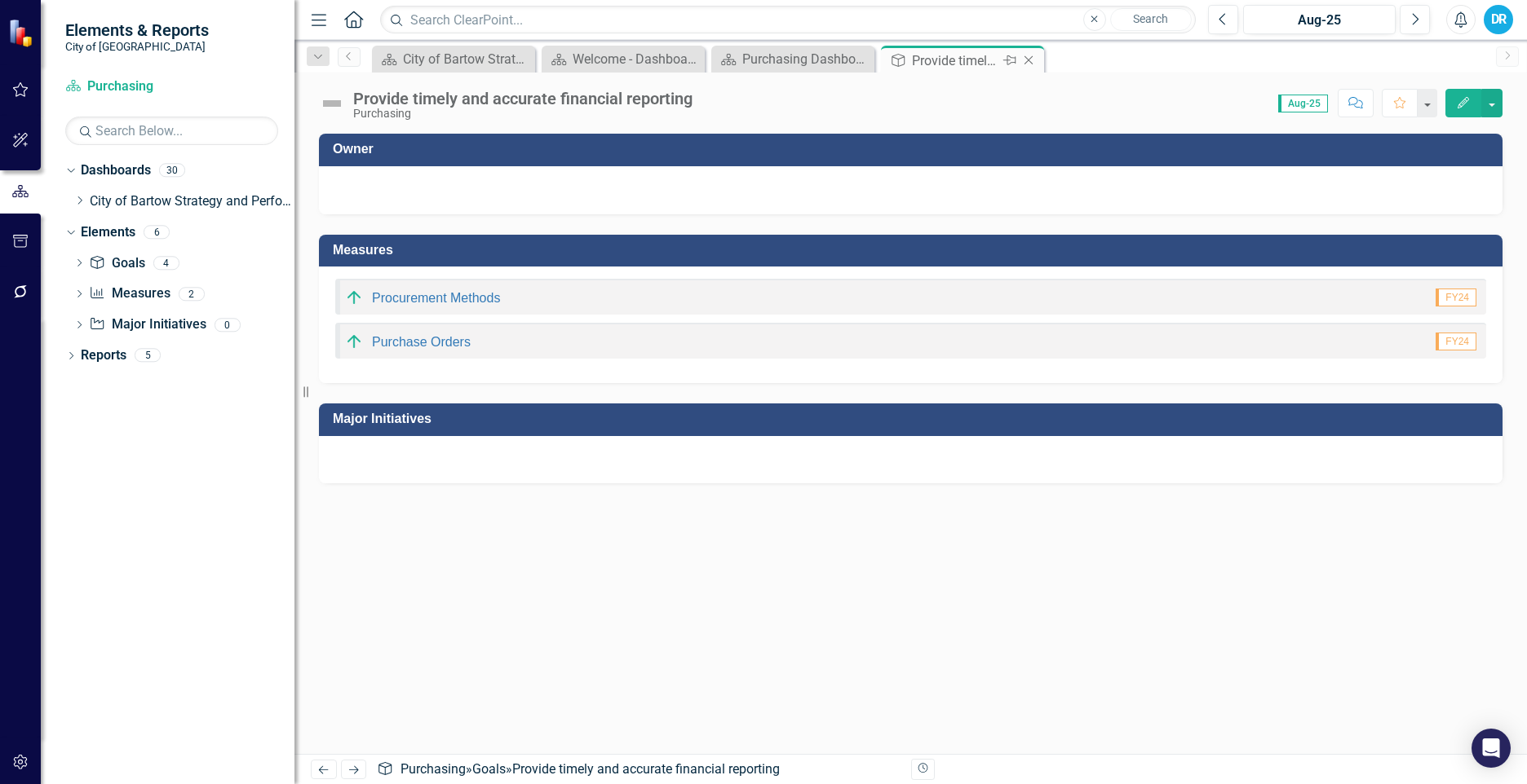
click at [1029, 60] on icon at bounding box center [1029, 61] width 9 height 9
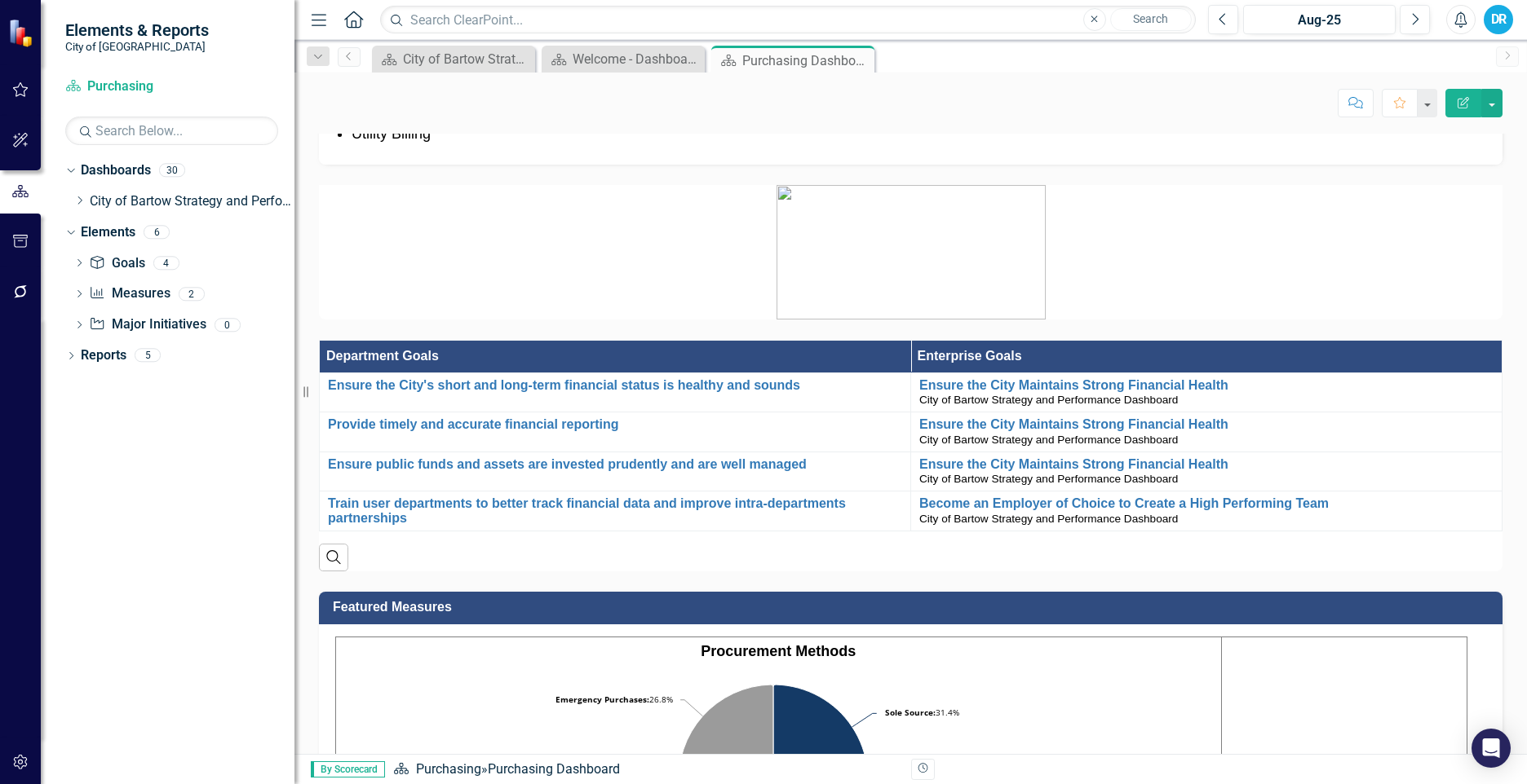
scroll to position [507, 0]
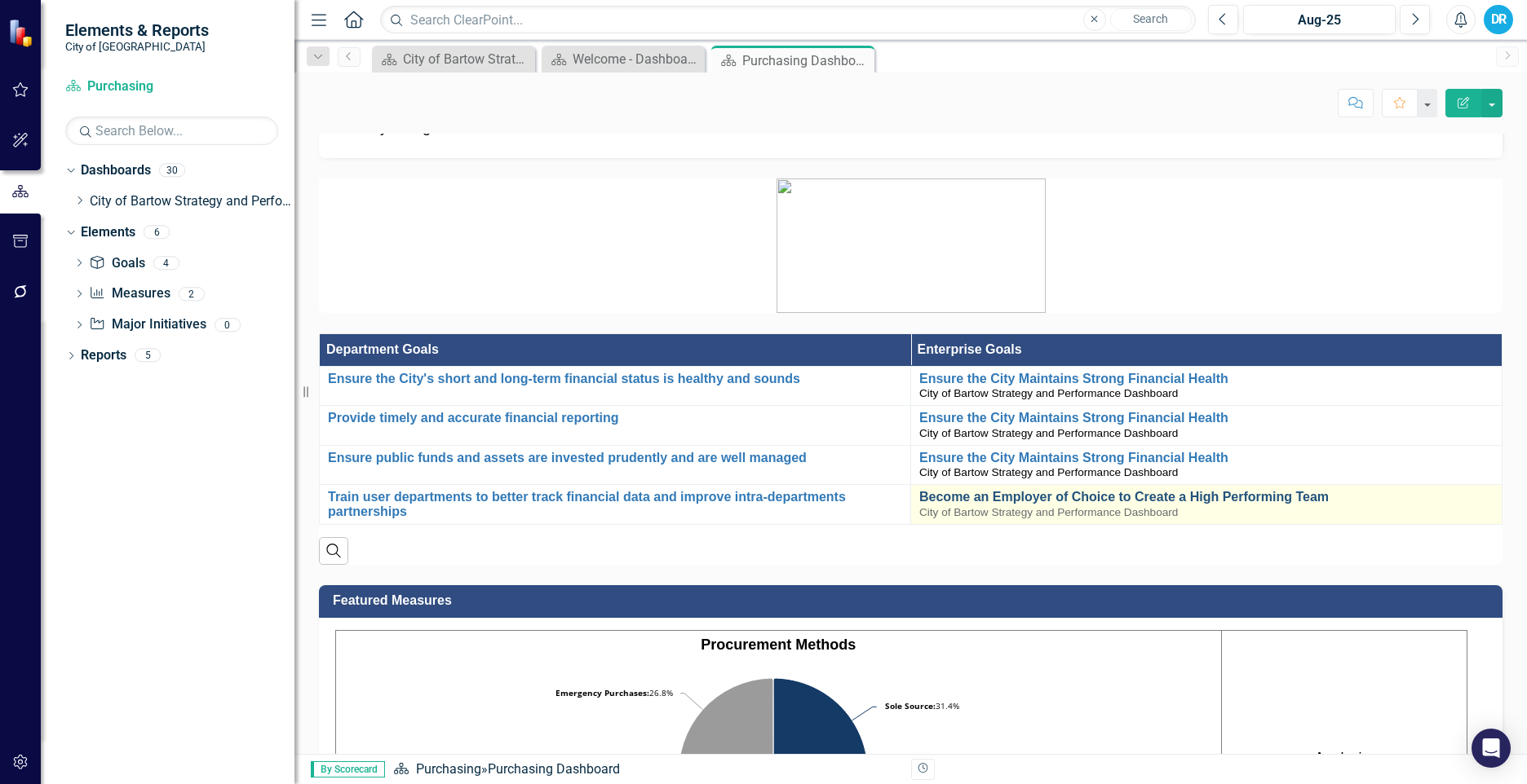
click at [1224, 505] on link "Become an Employer of Choice to Create a High Performing Team" at bounding box center [1205, 498] width 574 height 14
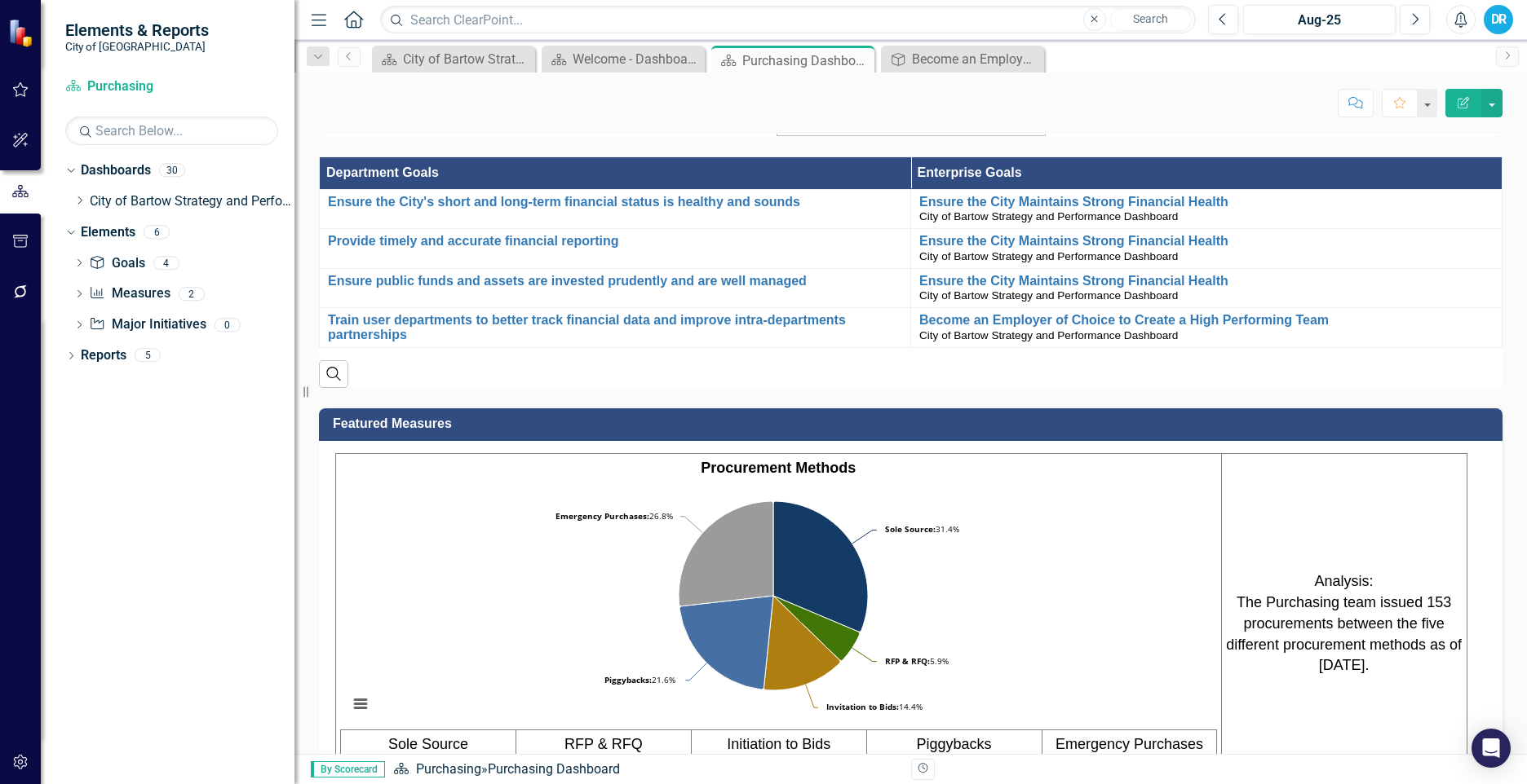
scroll to position [733, 0]
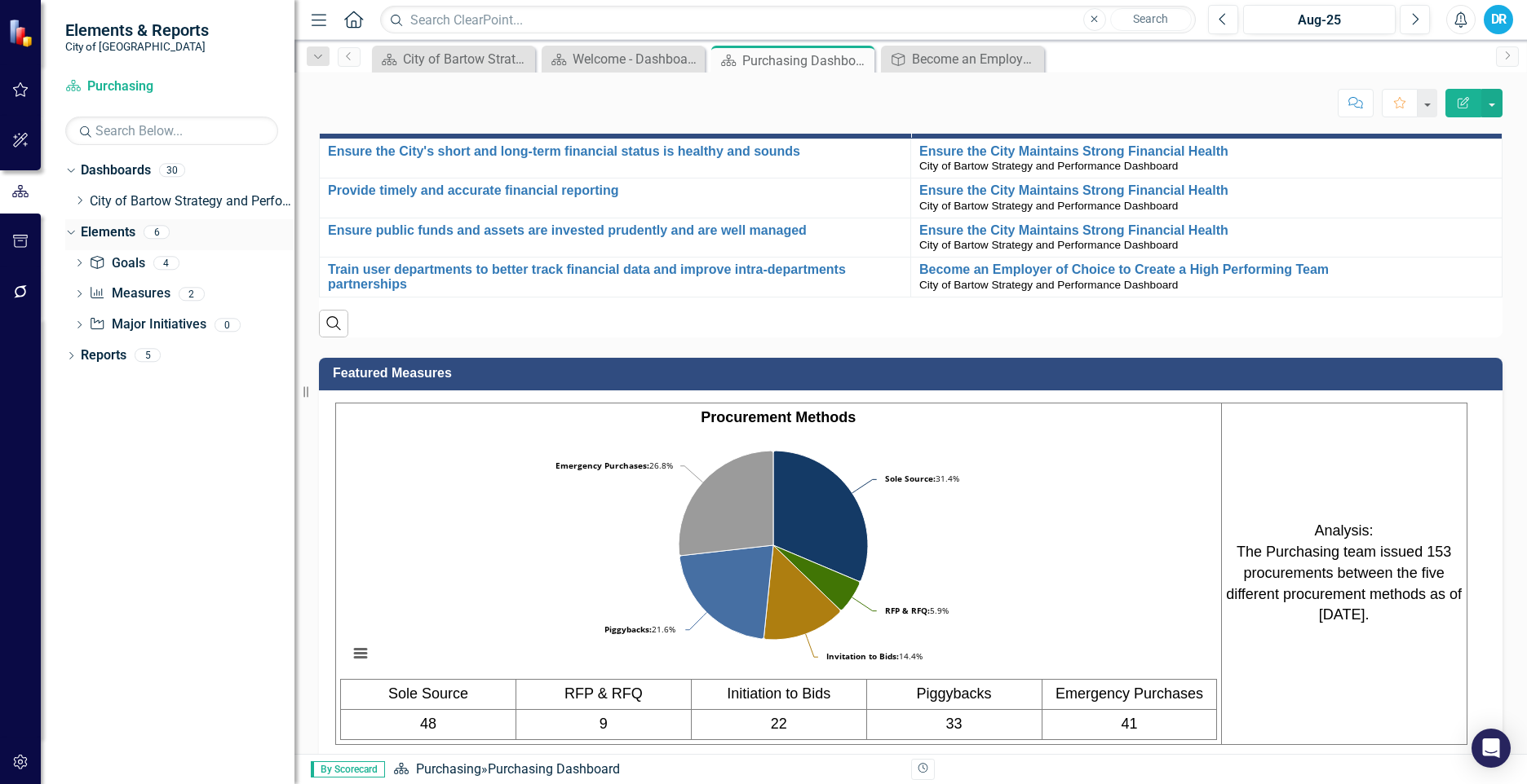
click at [67, 238] on icon "Dropdown" at bounding box center [69, 231] width 9 height 12
click at [80, 201] on icon "Dropdown" at bounding box center [80, 201] width 13 height 10
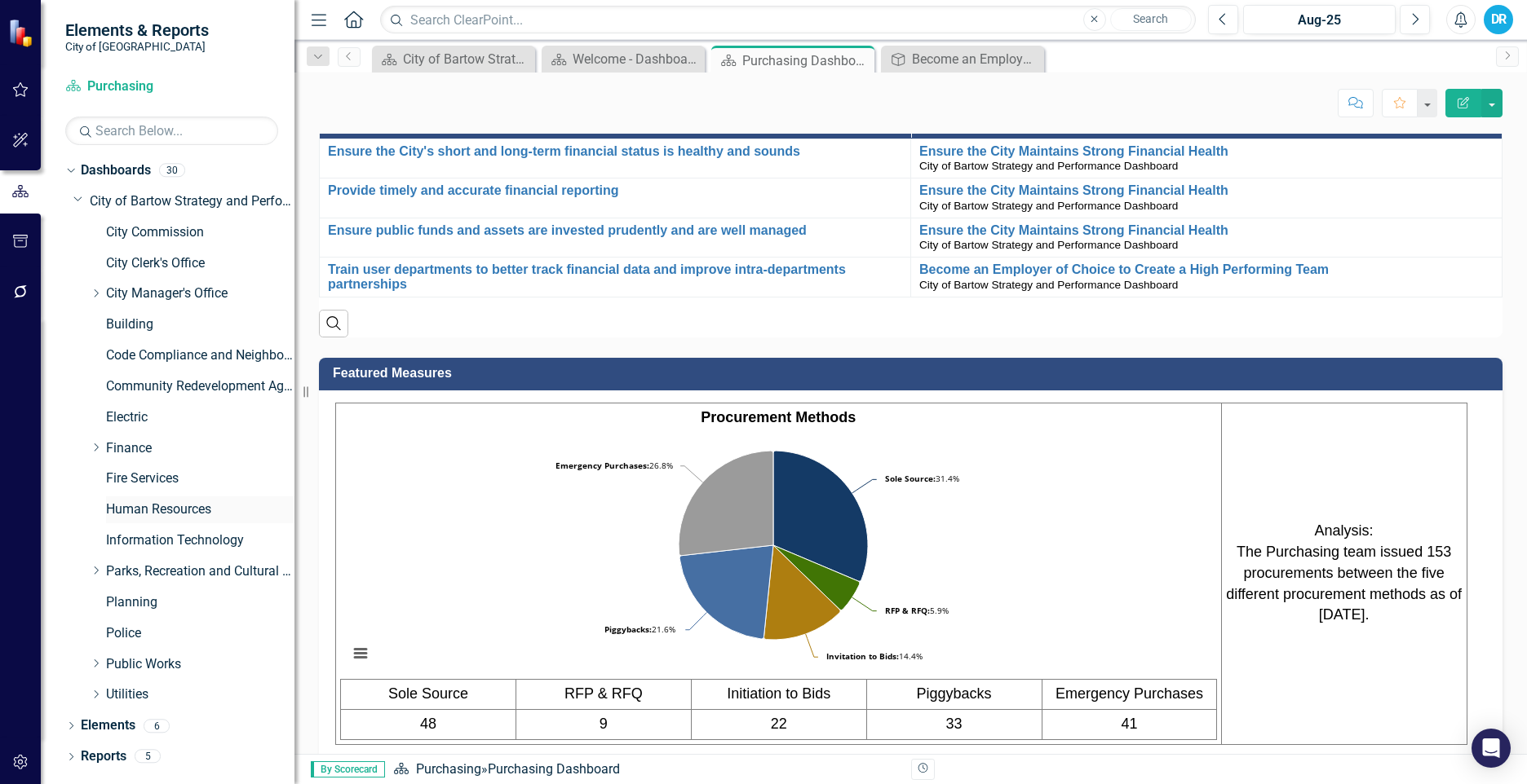
click at [192, 510] on link "Human Resources" at bounding box center [200, 509] width 189 height 19
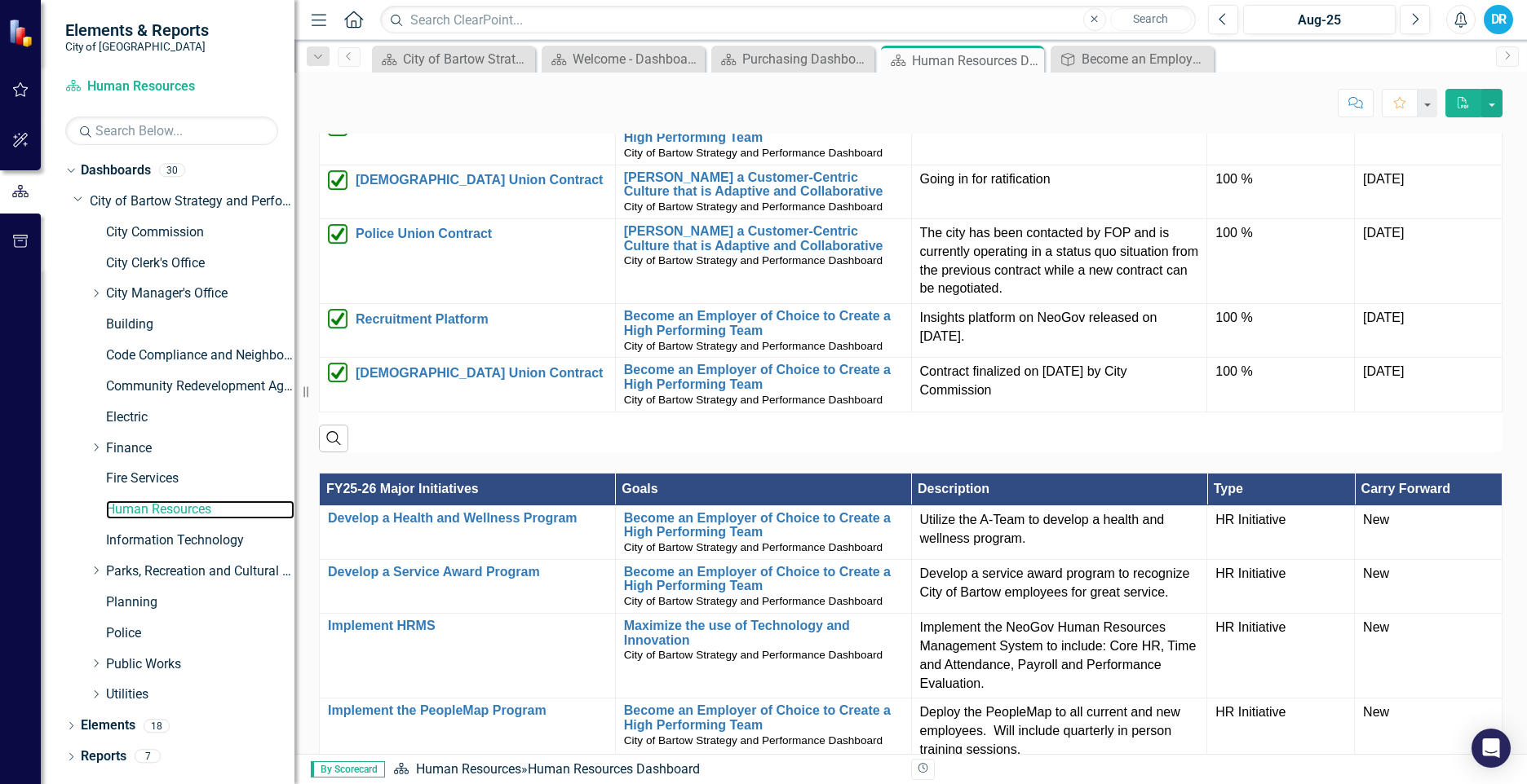
scroll to position [1377, 0]
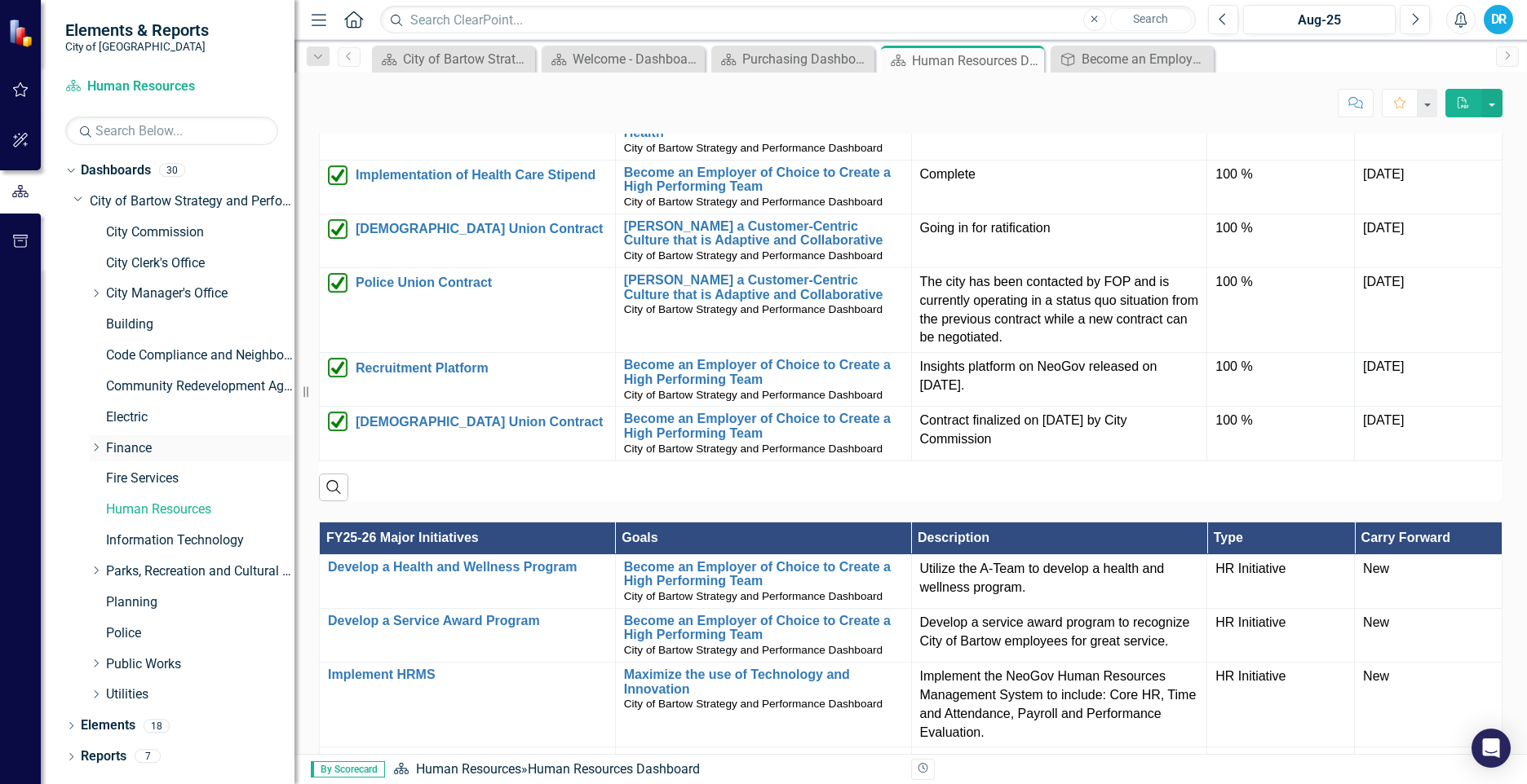
drag, startPoint x: 95, startPoint y: 447, endPoint x: 105, endPoint y: 460, distance: 16.4
click at [95, 447] on icon "Dropdown" at bounding box center [96, 447] width 13 height 10
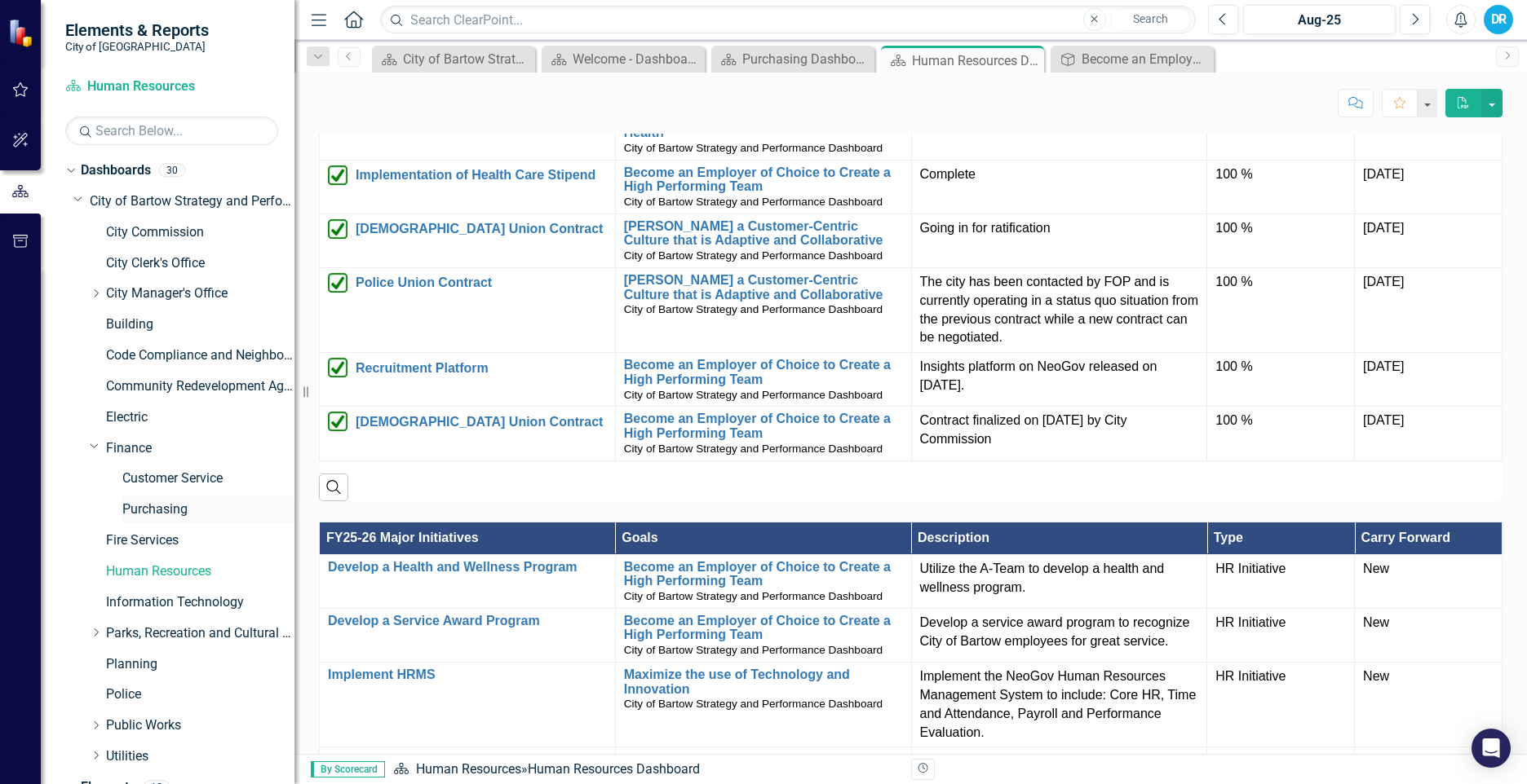
click at [143, 513] on link "Purchasing" at bounding box center [208, 509] width 172 height 19
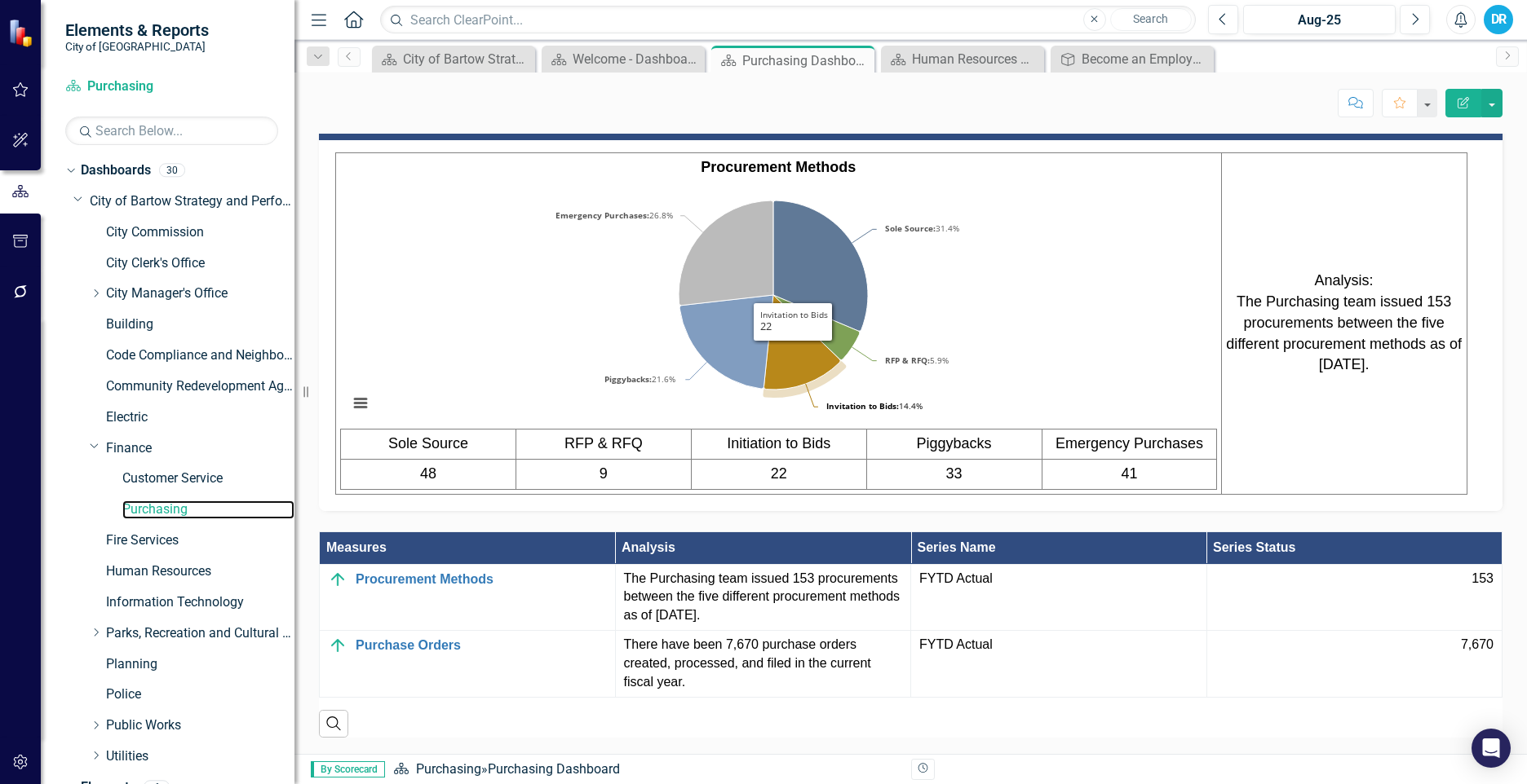
scroll to position [1159, 0]
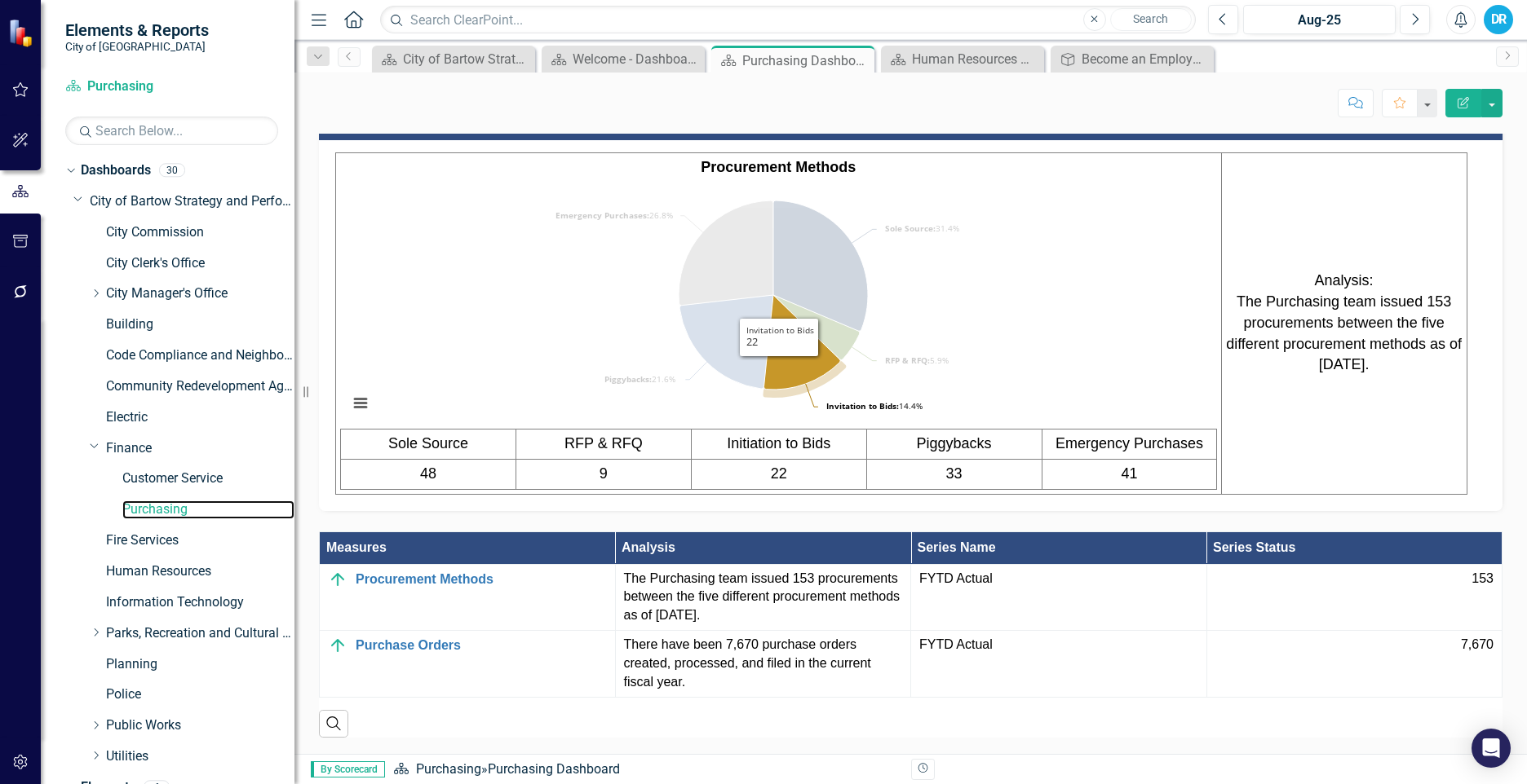
click at [779, 351] on icon "Invitation to Bids, 22." at bounding box center [801, 342] width 77 height 95
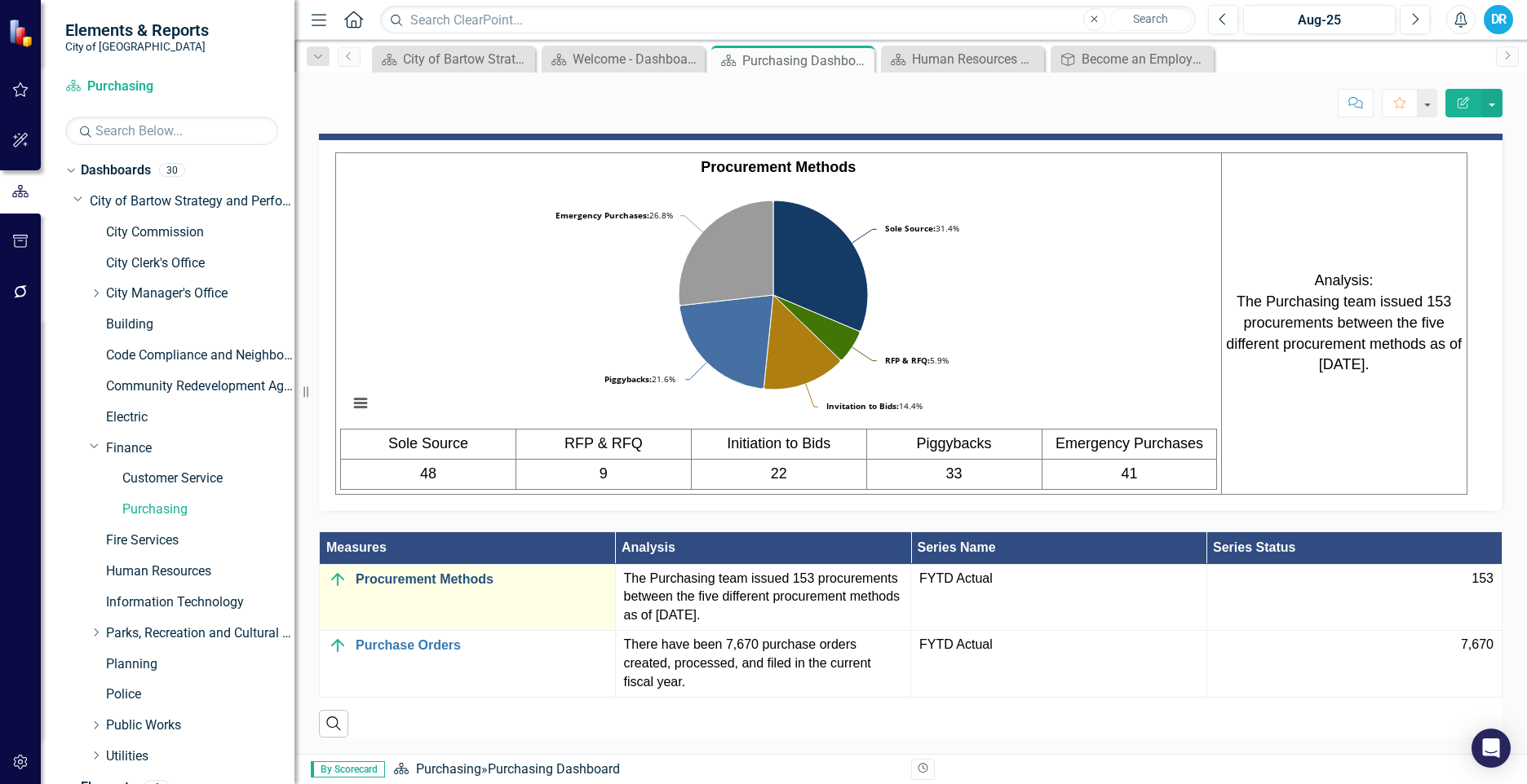
click at [481, 573] on link "Procurement Methods" at bounding box center [482, 580] width 251 height 14
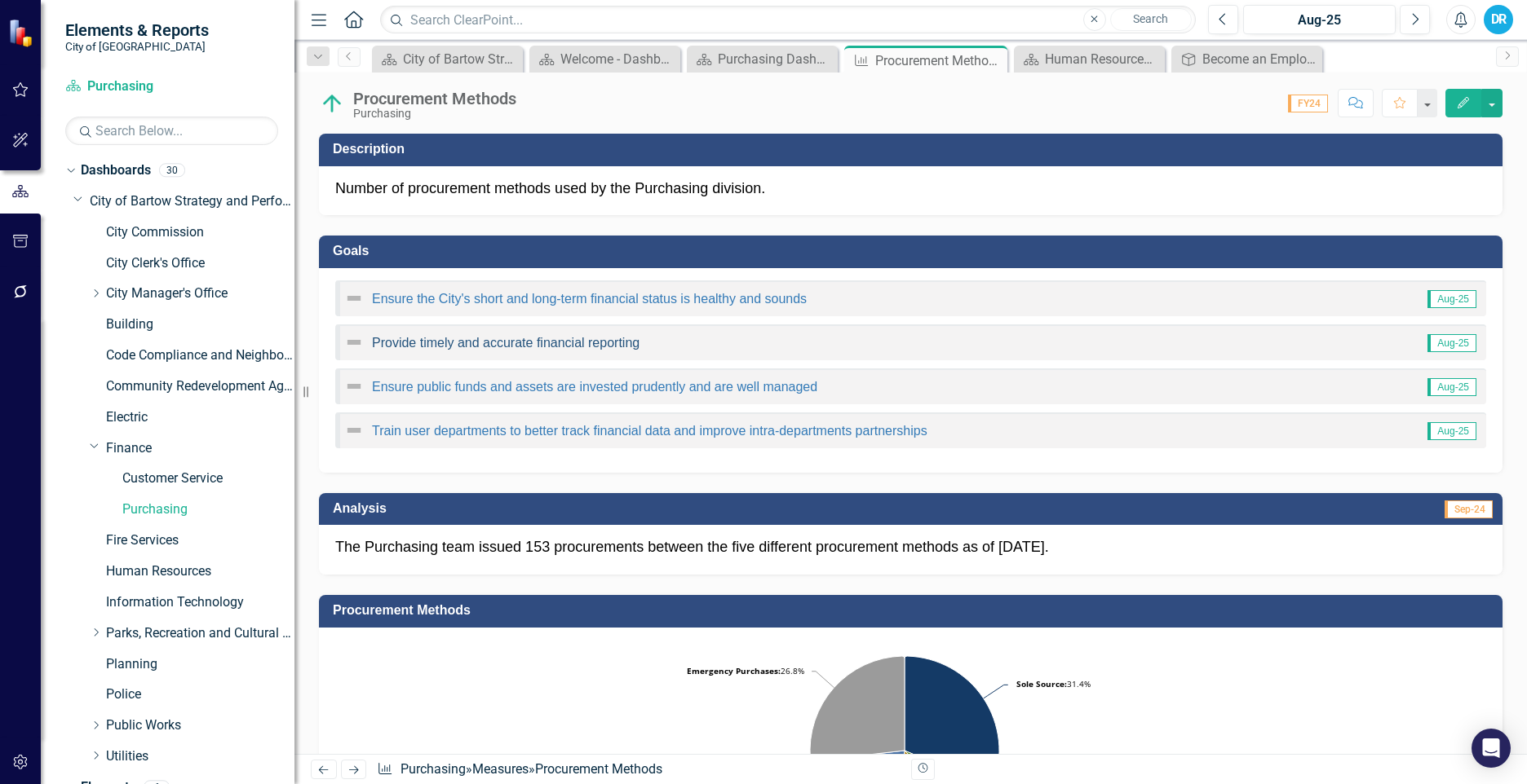
click at [537, 342] on link "Provide timely and accurate financial reporting" at bounding box center [506, 342] width 267 height 14
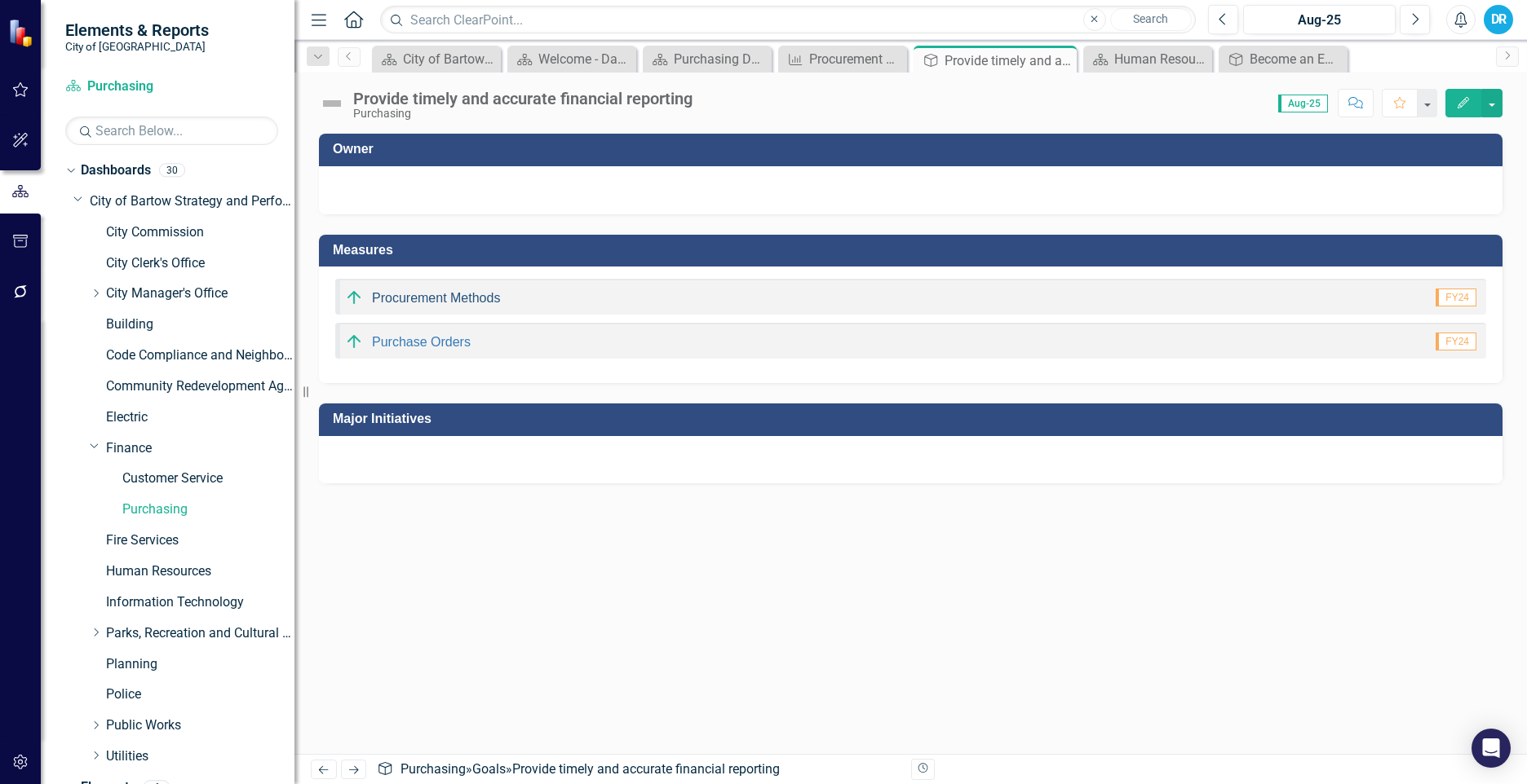
click at [473, 293] on link "Procurement Methods" at bounding box center [436, 297] width 128 height 14
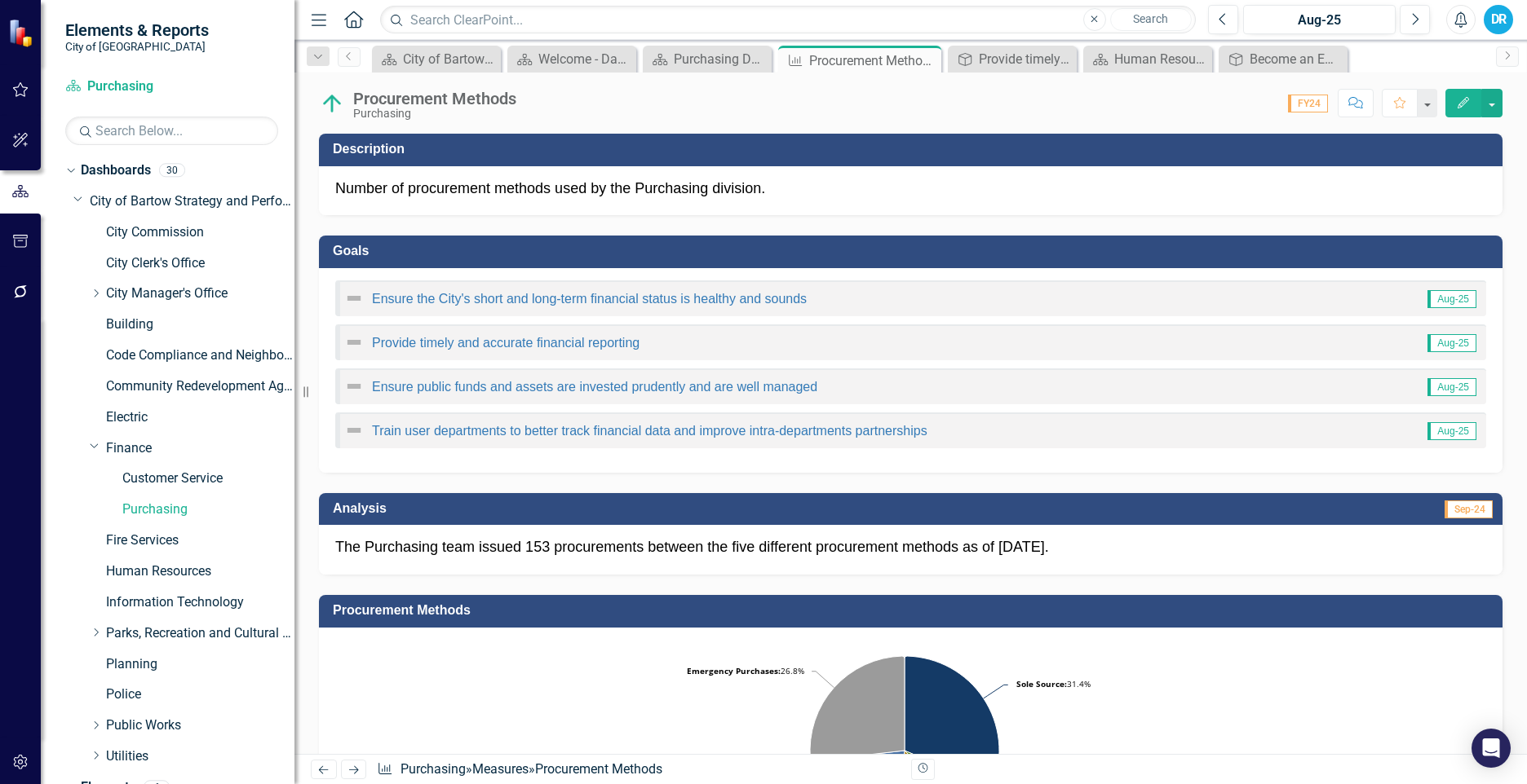
scroll to position [415, 0]
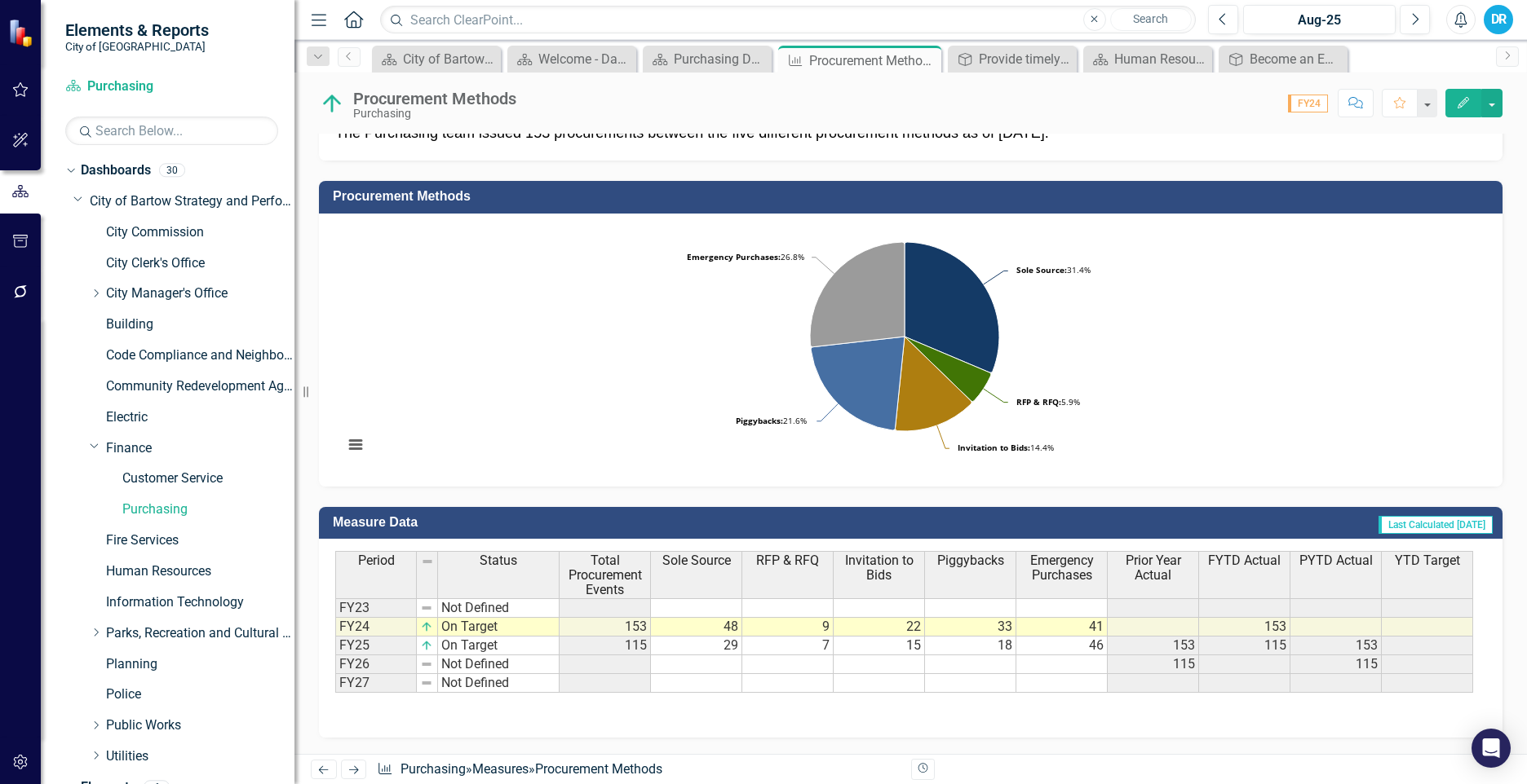
click at [625, 627] on td "153" at bounding box center [604, 627] width 91 height 19
click at [620, 644] on td "115" at bounding box center [604, 646] width 91 height 19
click at [429, 649] on img at bounding box center [426, 646] width 13 height 13
click at [1454, 99] on button "Edit" at bounding box center [1464, 103] width 36 height 29
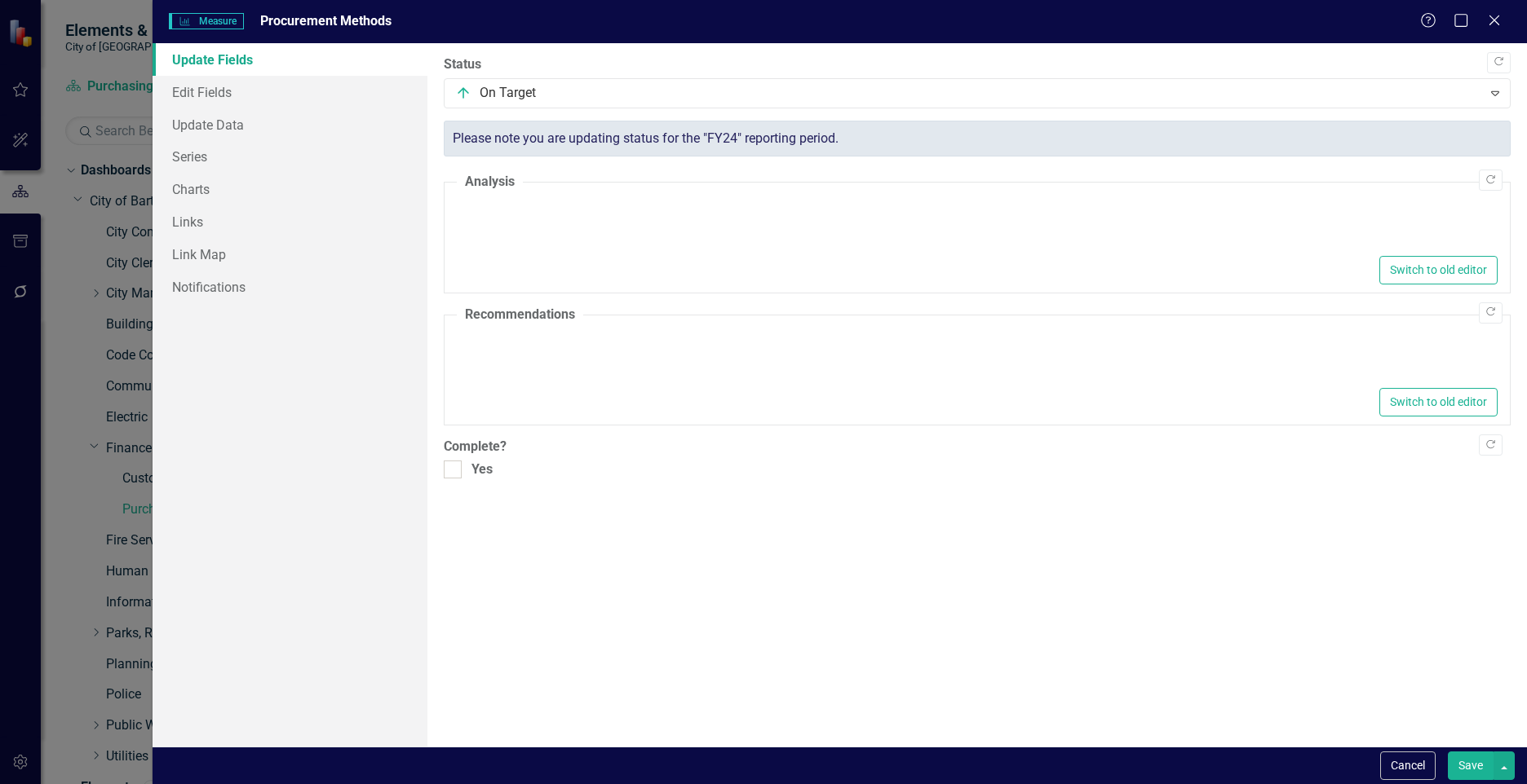
type textarea "<p>The Purchasing team issued 153 procurements between the five different procu…"
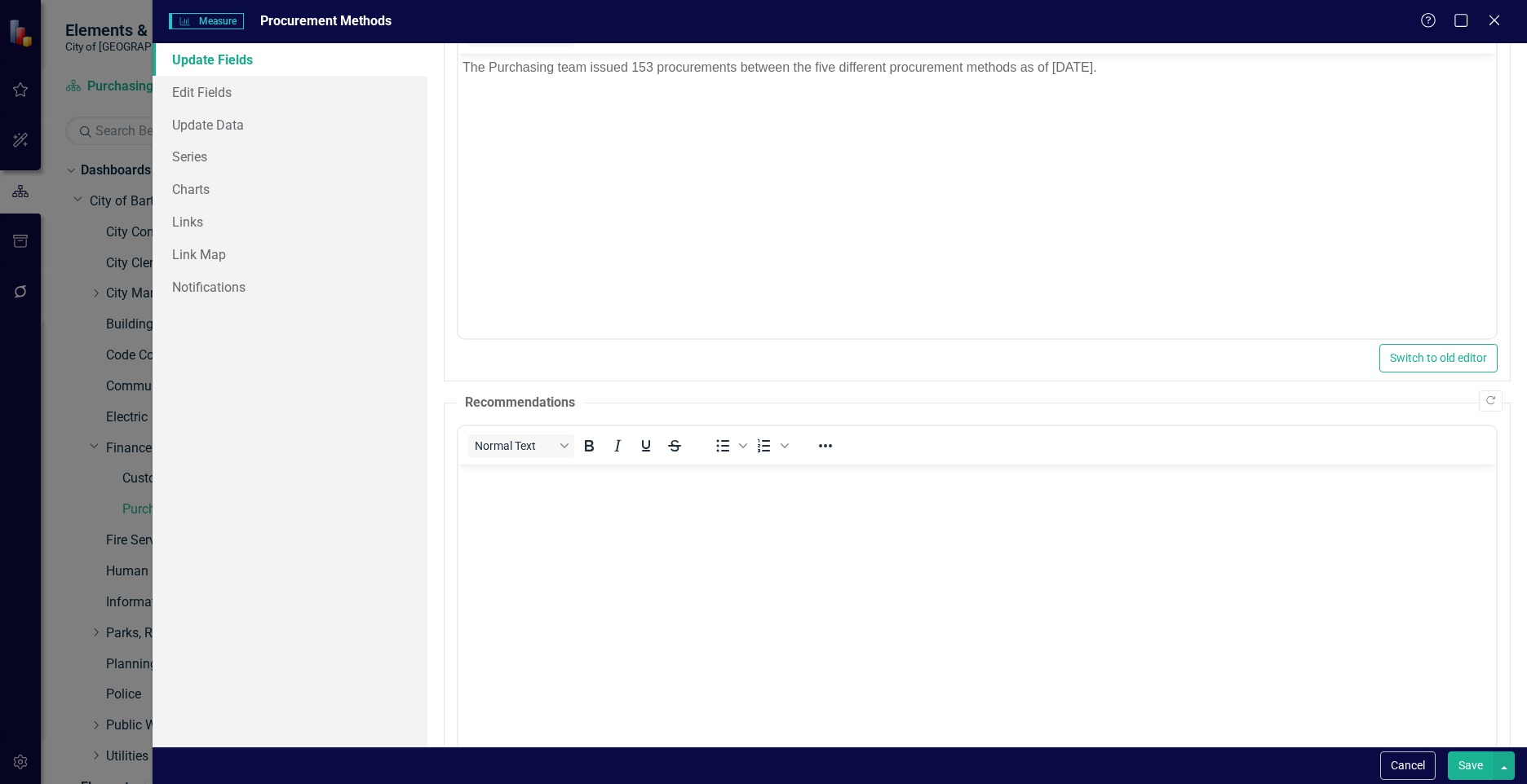
scroll to position [314, 0]
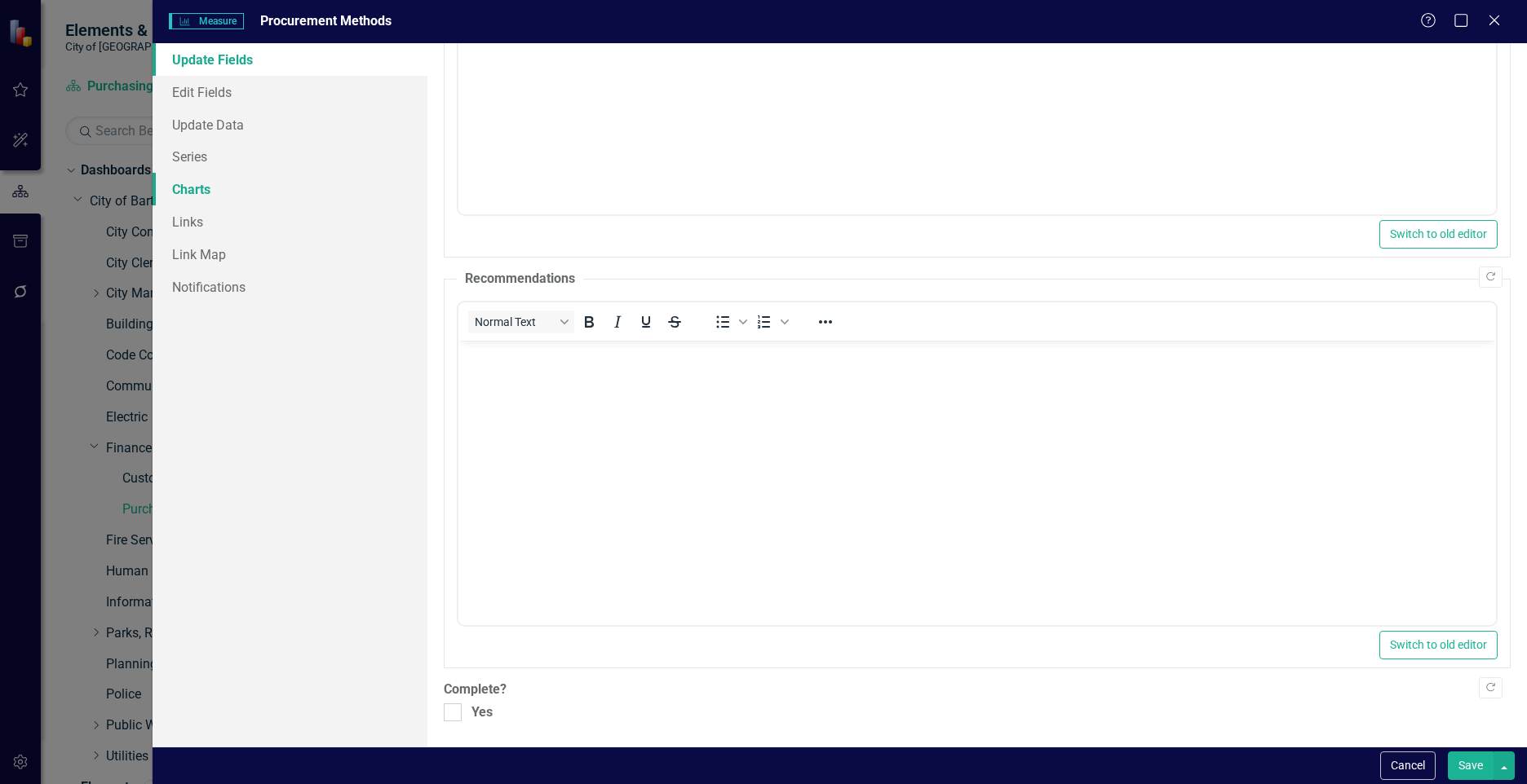
click at [227, 184] on link "Charts" at bounding box center [290, 189] width 275 height 33
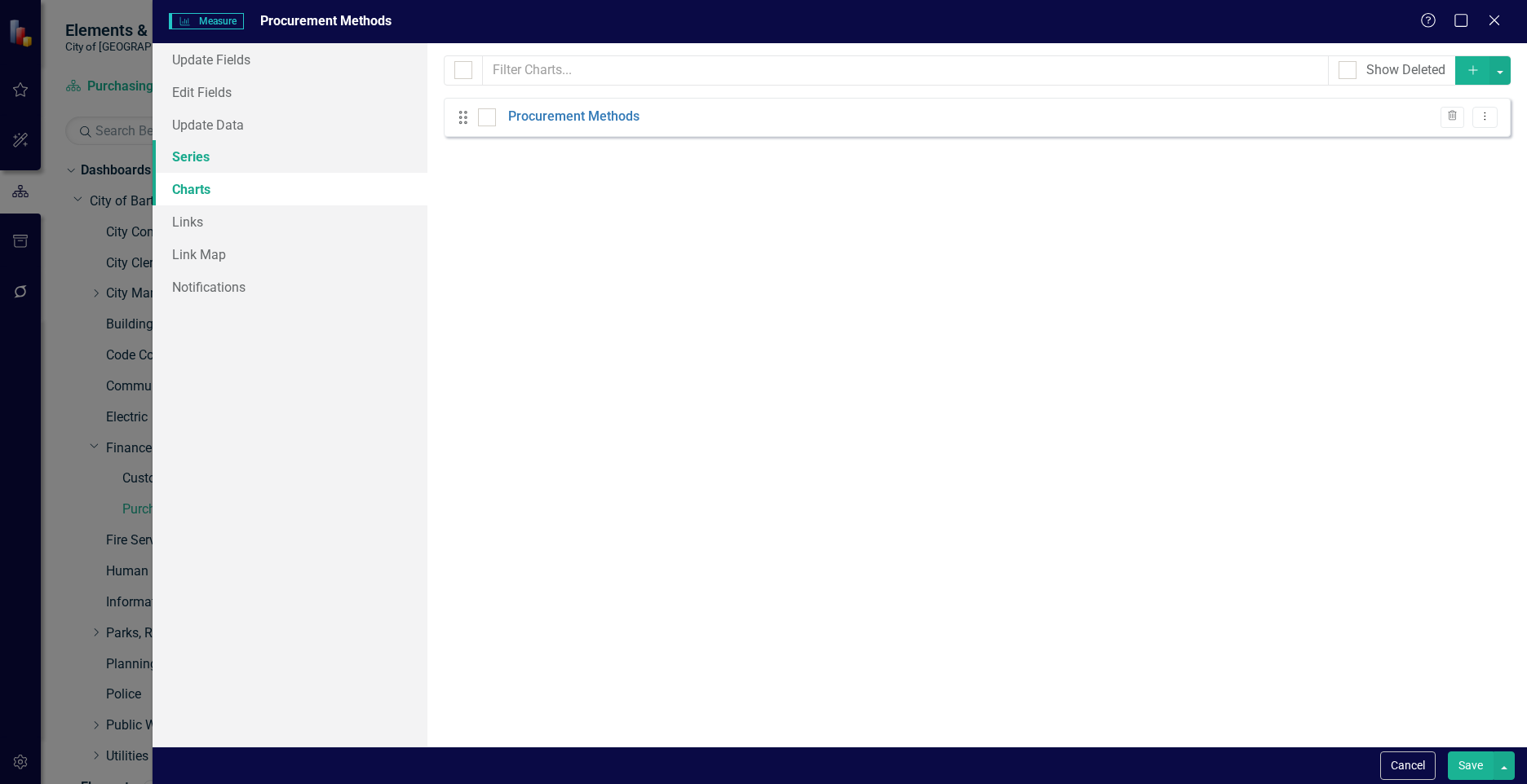
click at [223, 162] on link "Series" at bounding box center [290, 156] width 275 height 33
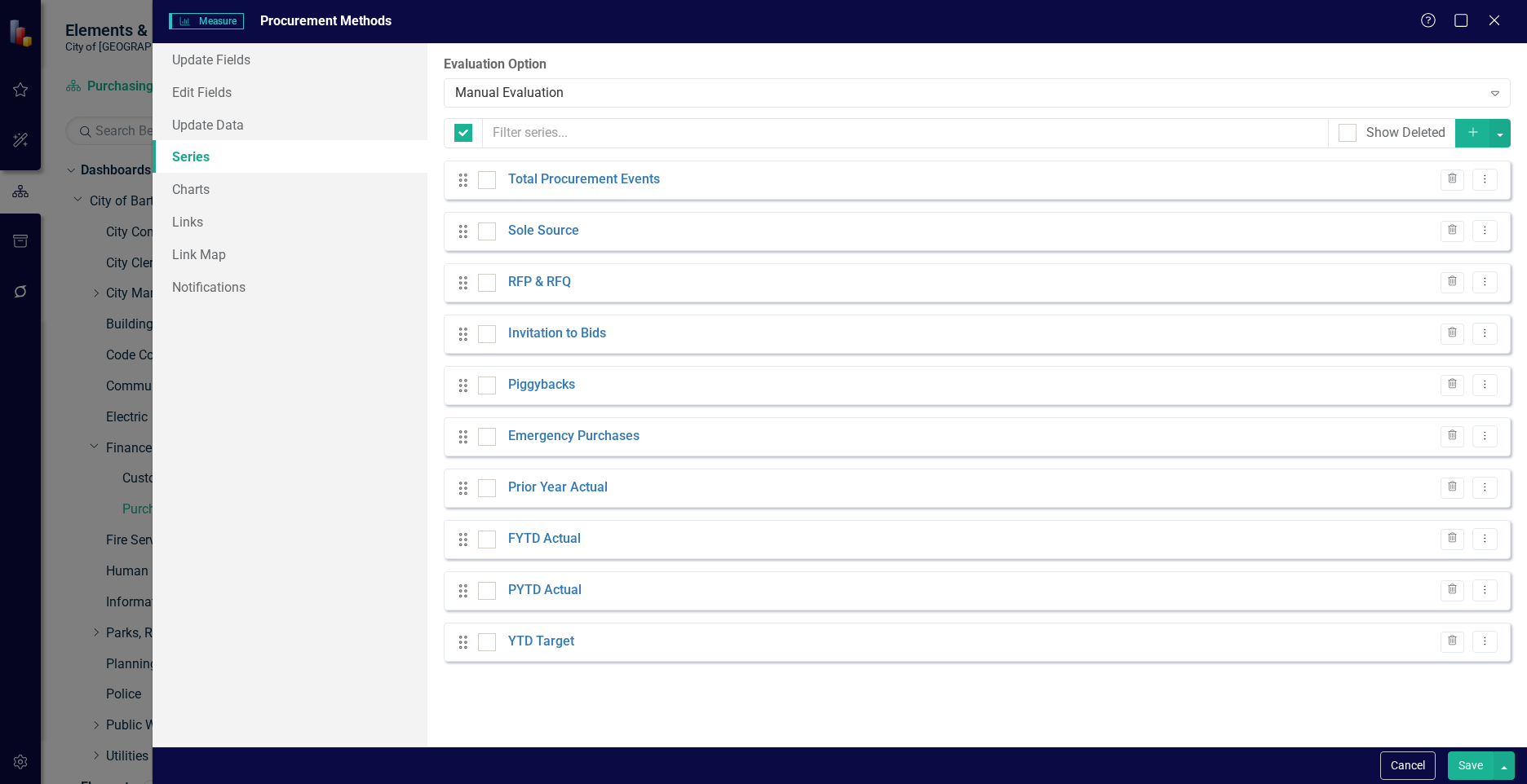
checkbox input "false"
click at [216, 130] on link "Update Data" at bounding box center [290, 125] width 275 height 33
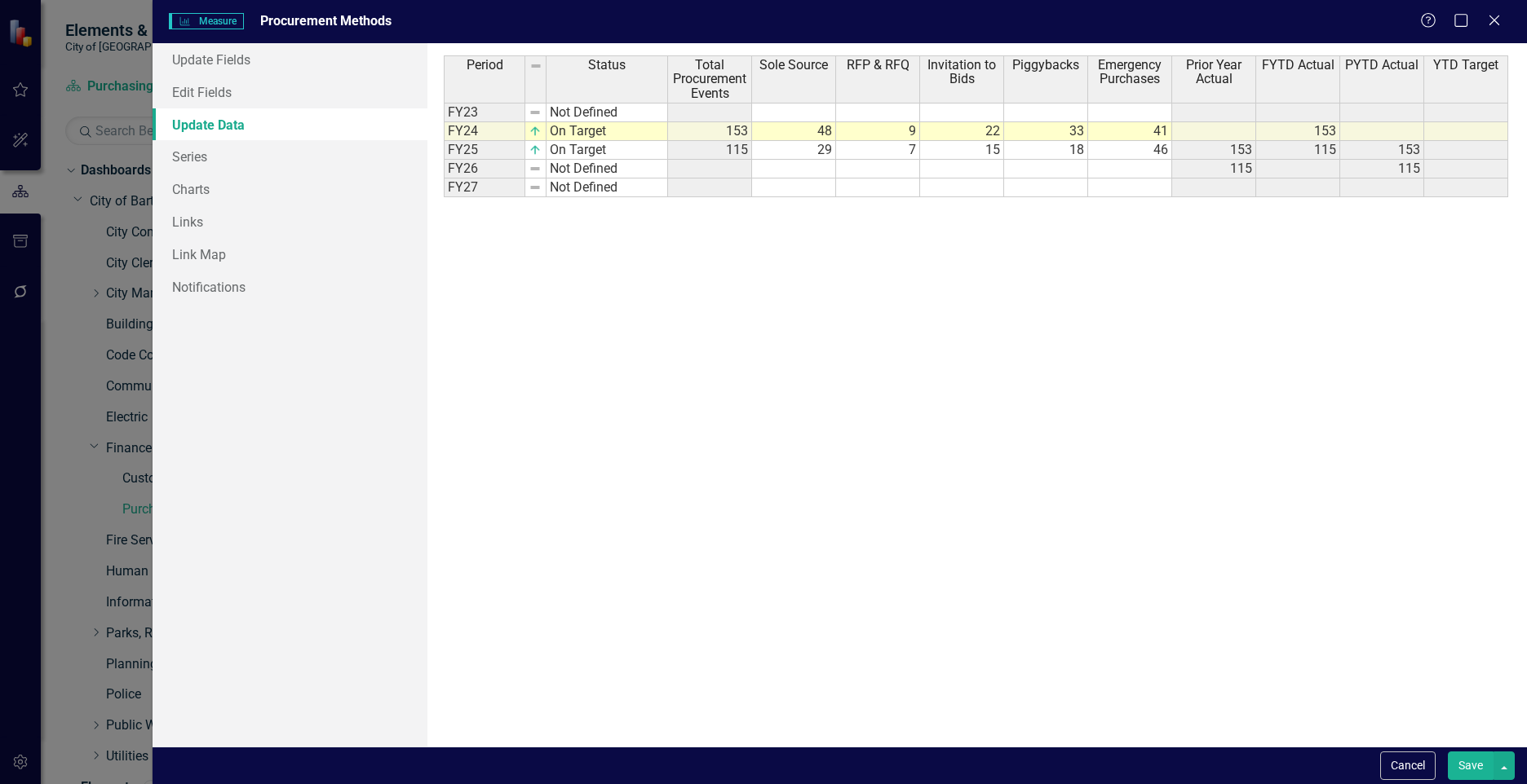
click at [741, 135] on td "153" at bounding box center [709, 131] width 84 height 19
click at [1488, 22] on icon "Close" at bounding box center [1494, 20] width 21 height 15
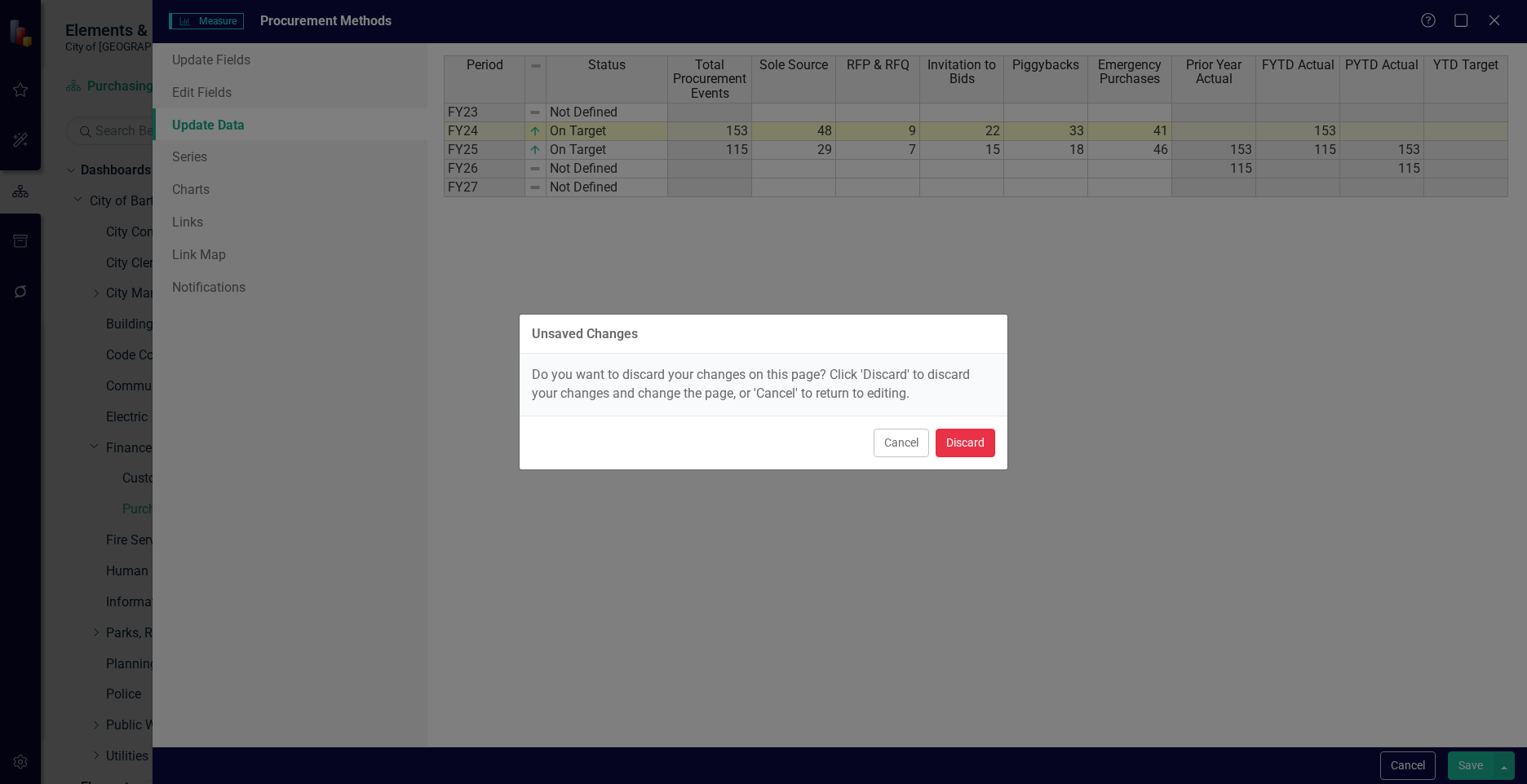
click at [970, 448] on button "Discard" at bounding box center [965, 443] width 60 height 29
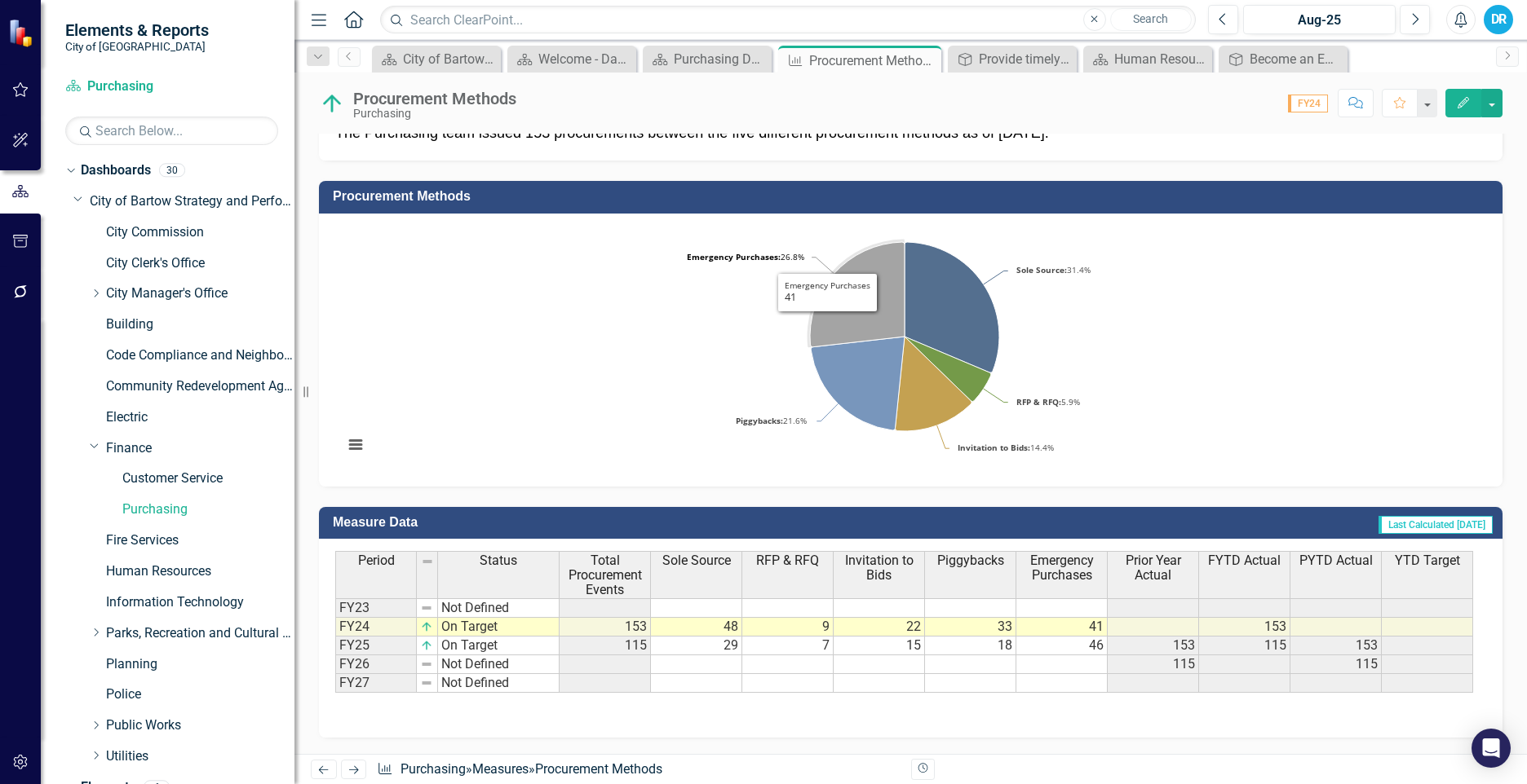
drag, startPoint x: 851, startPoint y: 327, endPoint x: 532, endPoint y: 335, distance: 319.1
click at [532, 335] on icon "Procurement Methods (Chart Type: Pie) Plot Bands Sole Source: 31.4% (48) RFP & …" at bounding box center [904, 348] width 1138 height 245
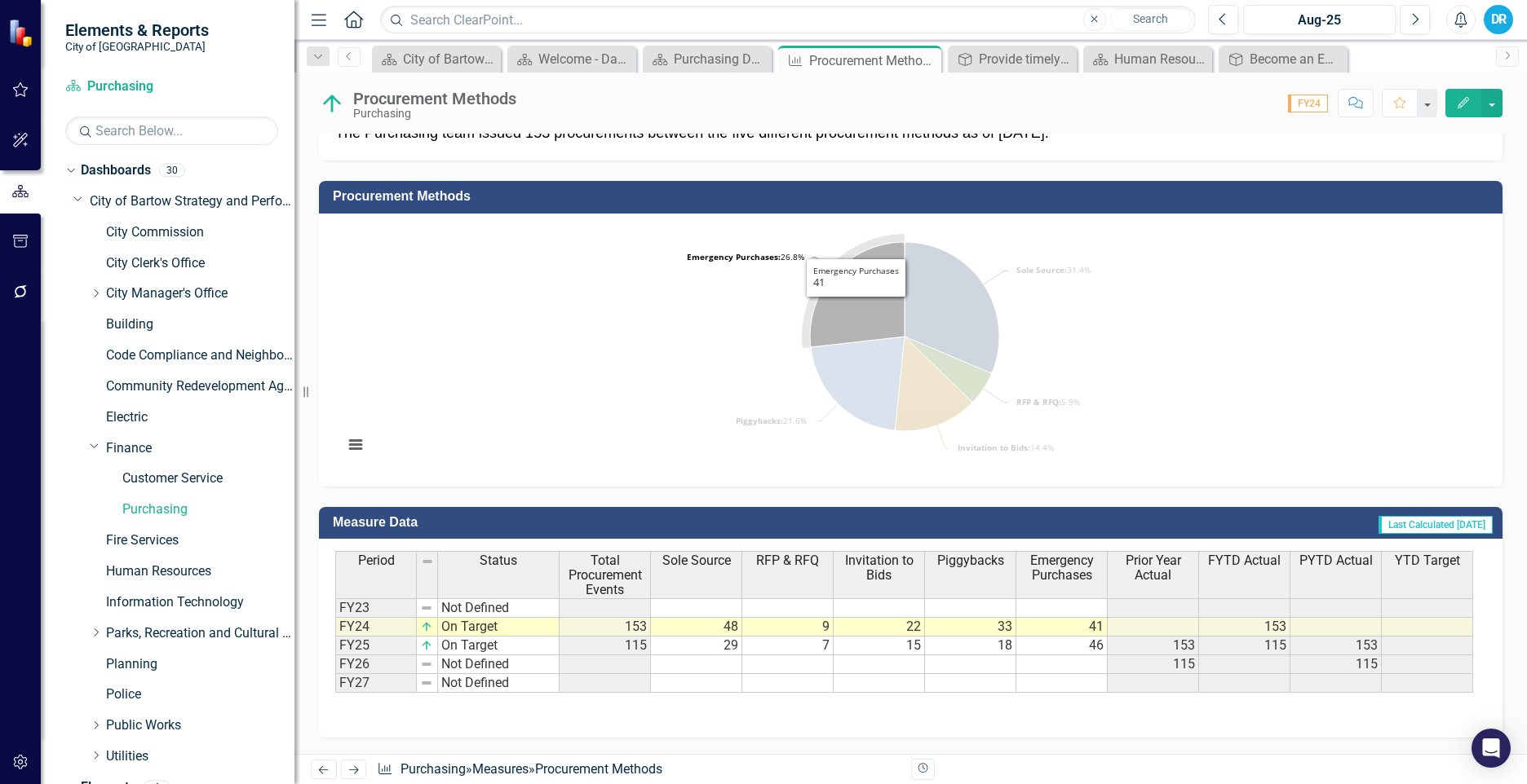
click at [856, 309] on icon "Emergency Purchases, 41." at bounding box center [857, 294] width 95 height 105
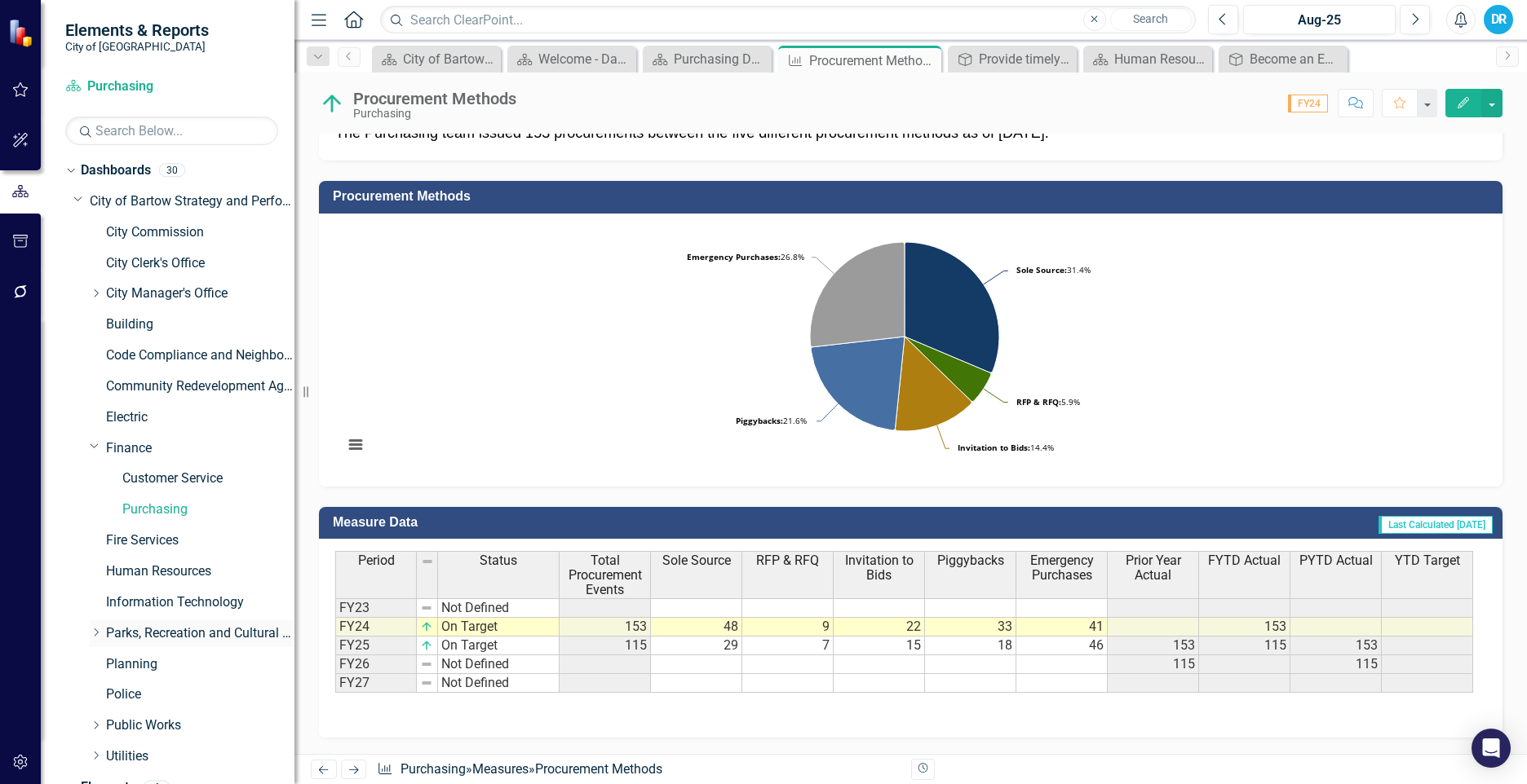
drag, startPoint x: 97, startPoint y: 445, endPoint x: 128, endPoint y: 576, distance: 134.6
click at [97, 445] on icon "Dropdown" at bounding box center [94, 446] width 10 height 13
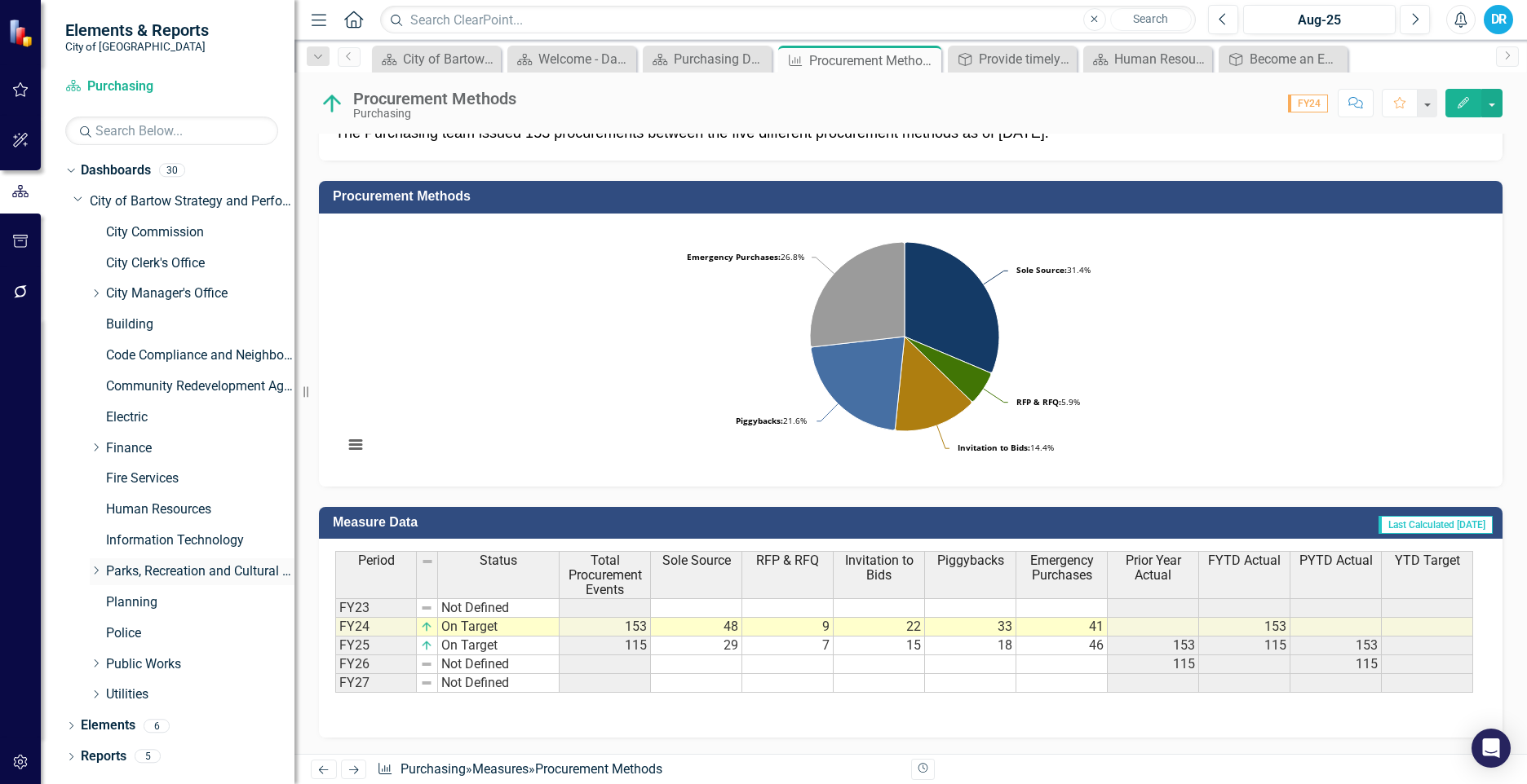
click at [103, 565] on div "Dropdown" at bounding box center [98, 572] width 16 height 14
click at [163, 607] on link "Parks and Recreation" at bounding box center [208, 602] width 172 height 19
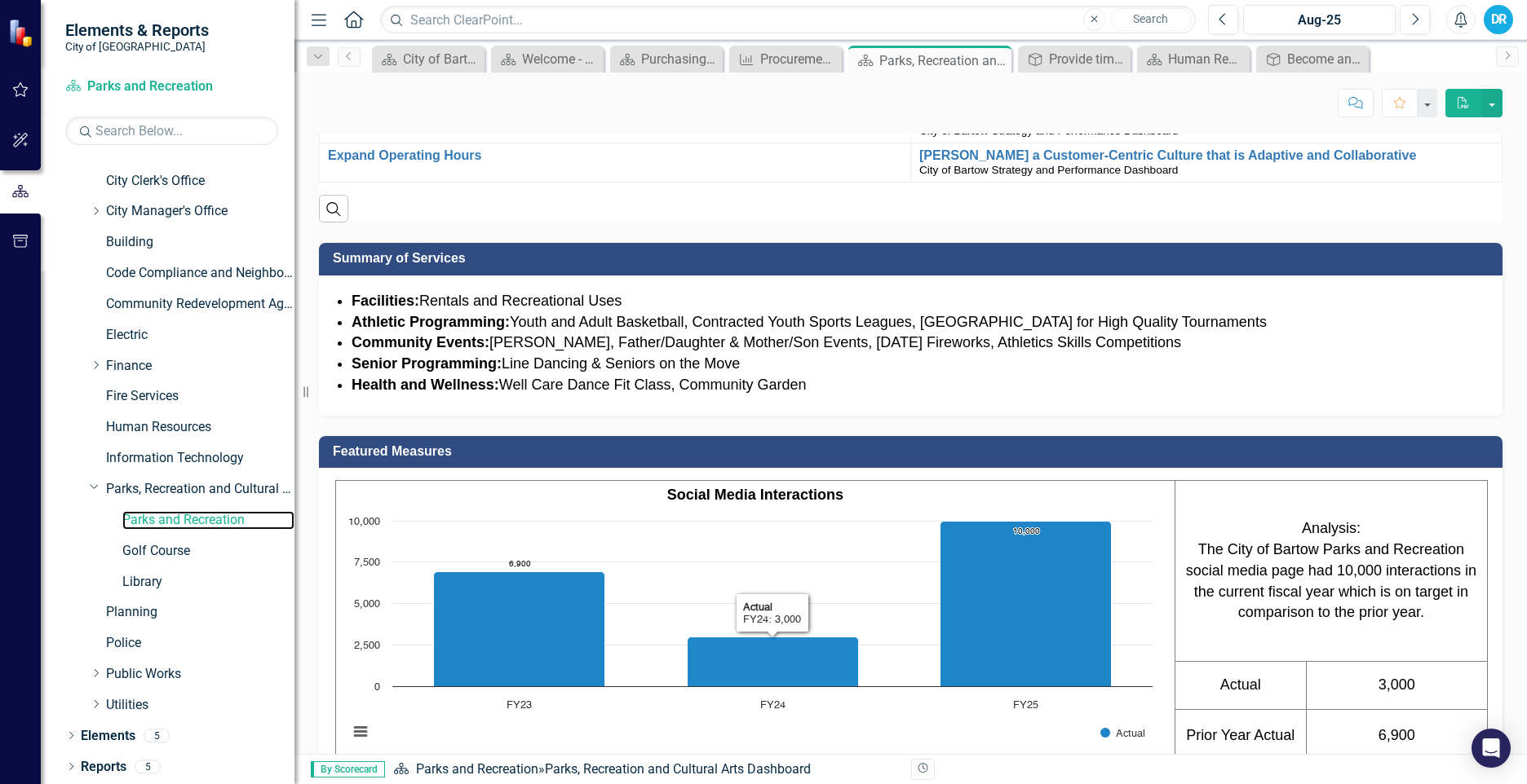
scroll to position [308, 0]
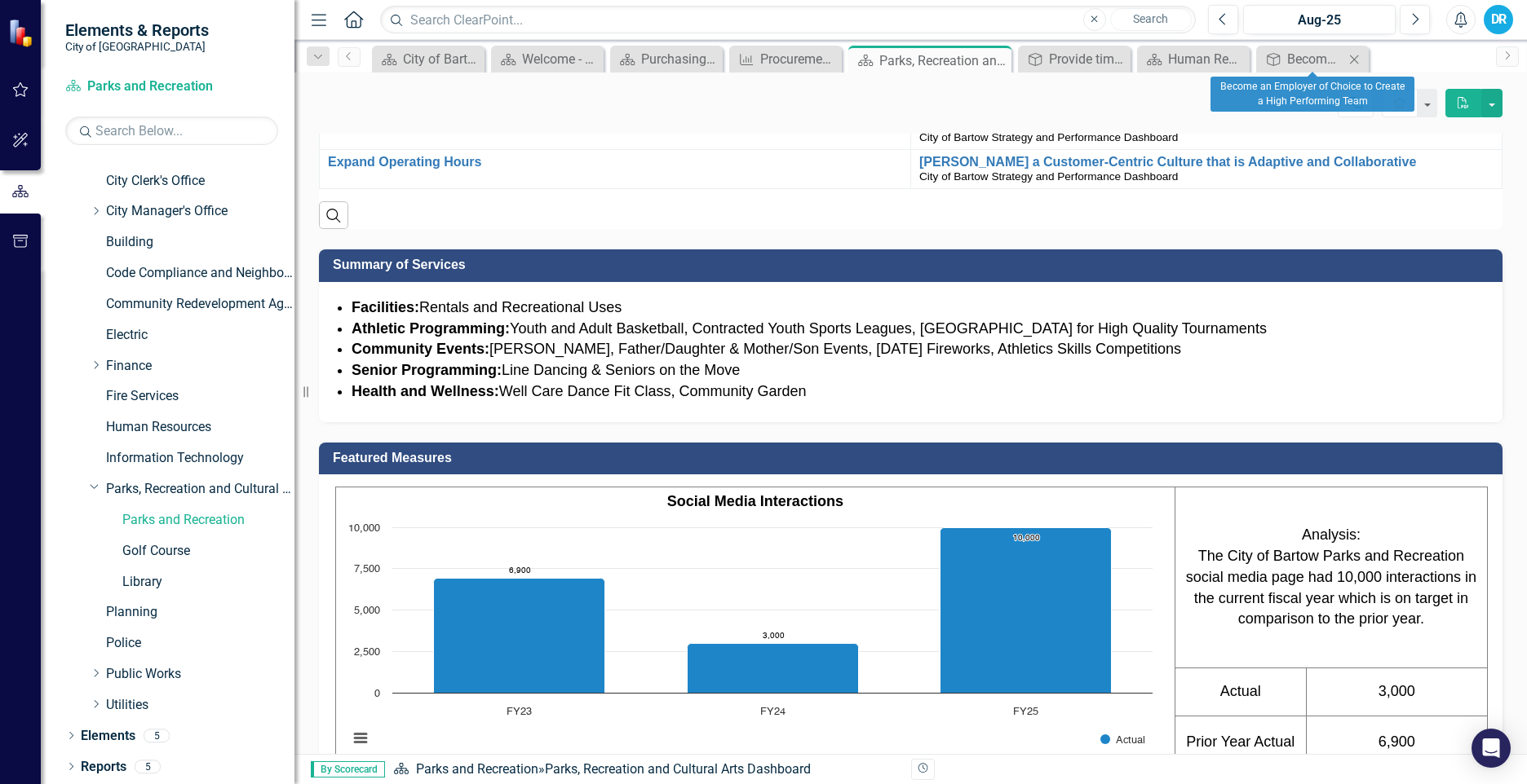
click at [1354, 59] on icon at bounding box center [1354, 59] width 9 height 9
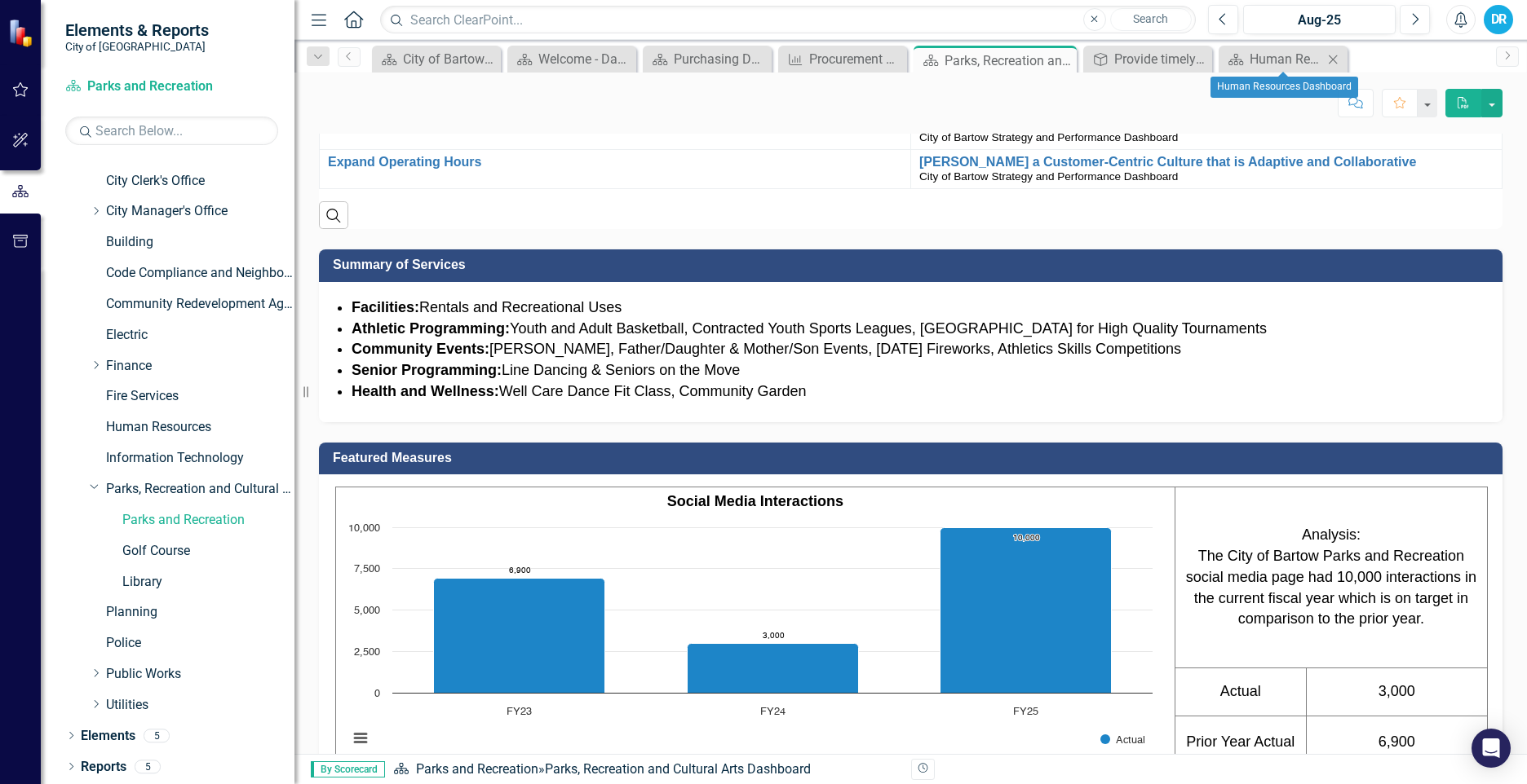
click at [1333, 58] on icon "Close" at bounding box center [1333, 60] width 16 height 13
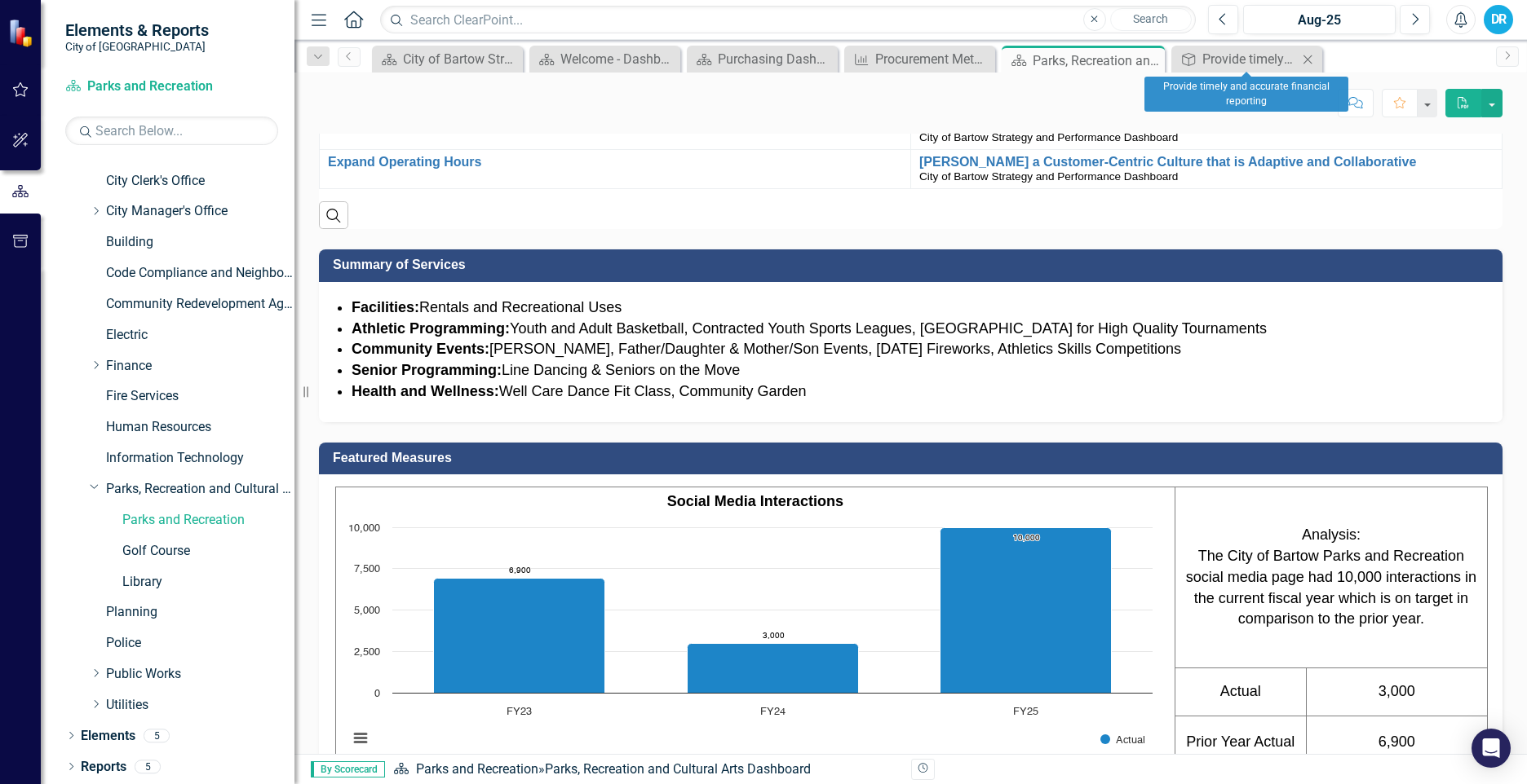
click at [1308, 61] on icon "Close" at bounding box center [1307, 60] width 16 height 13
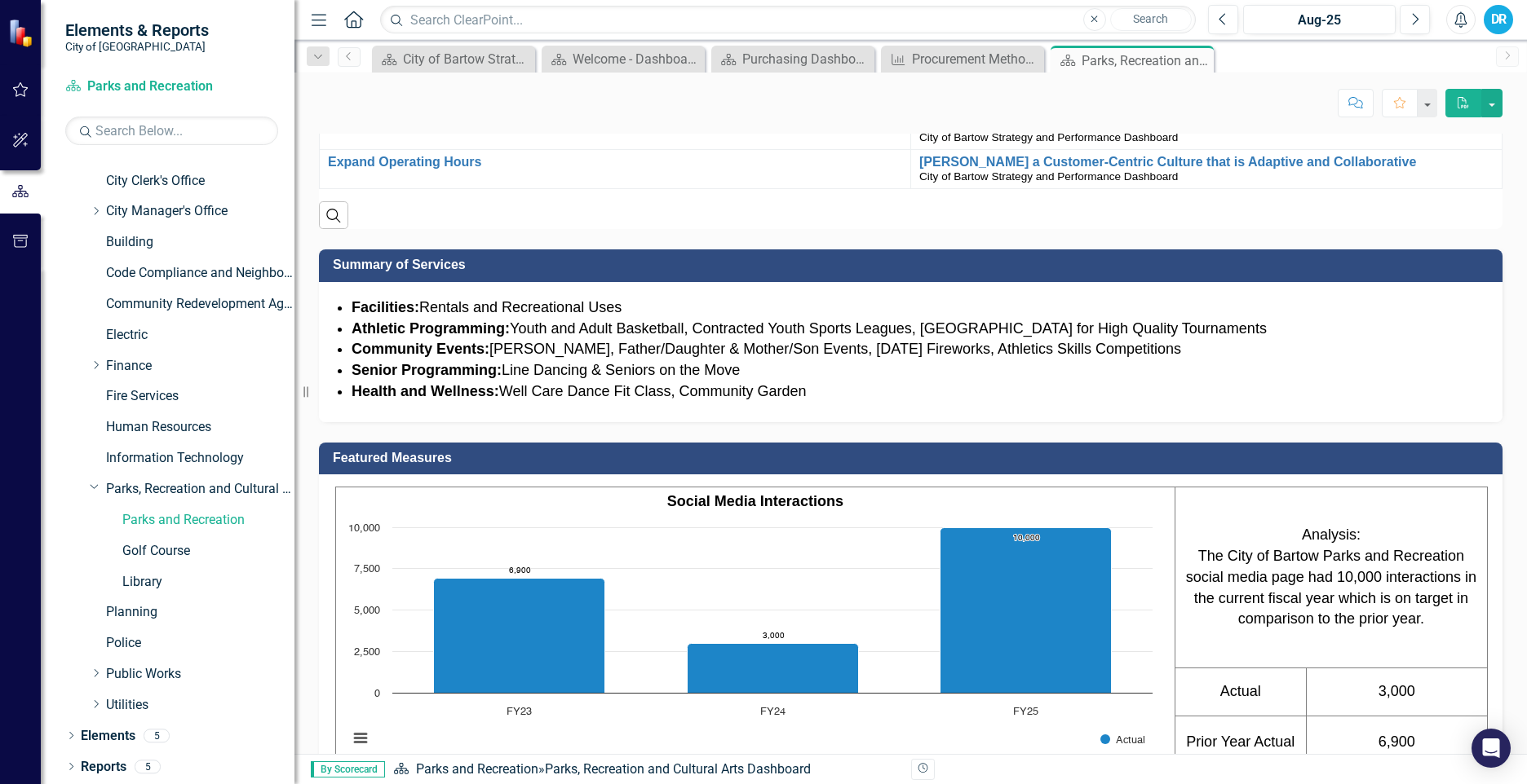
drag, startPoint x: 1200, startPoint y: 61, endPoint x: 1149, endPoint y: 63, distance: 51.0
click at [0, 0] on icon "Close" at bounding box center [0, 0] width 0 height 0
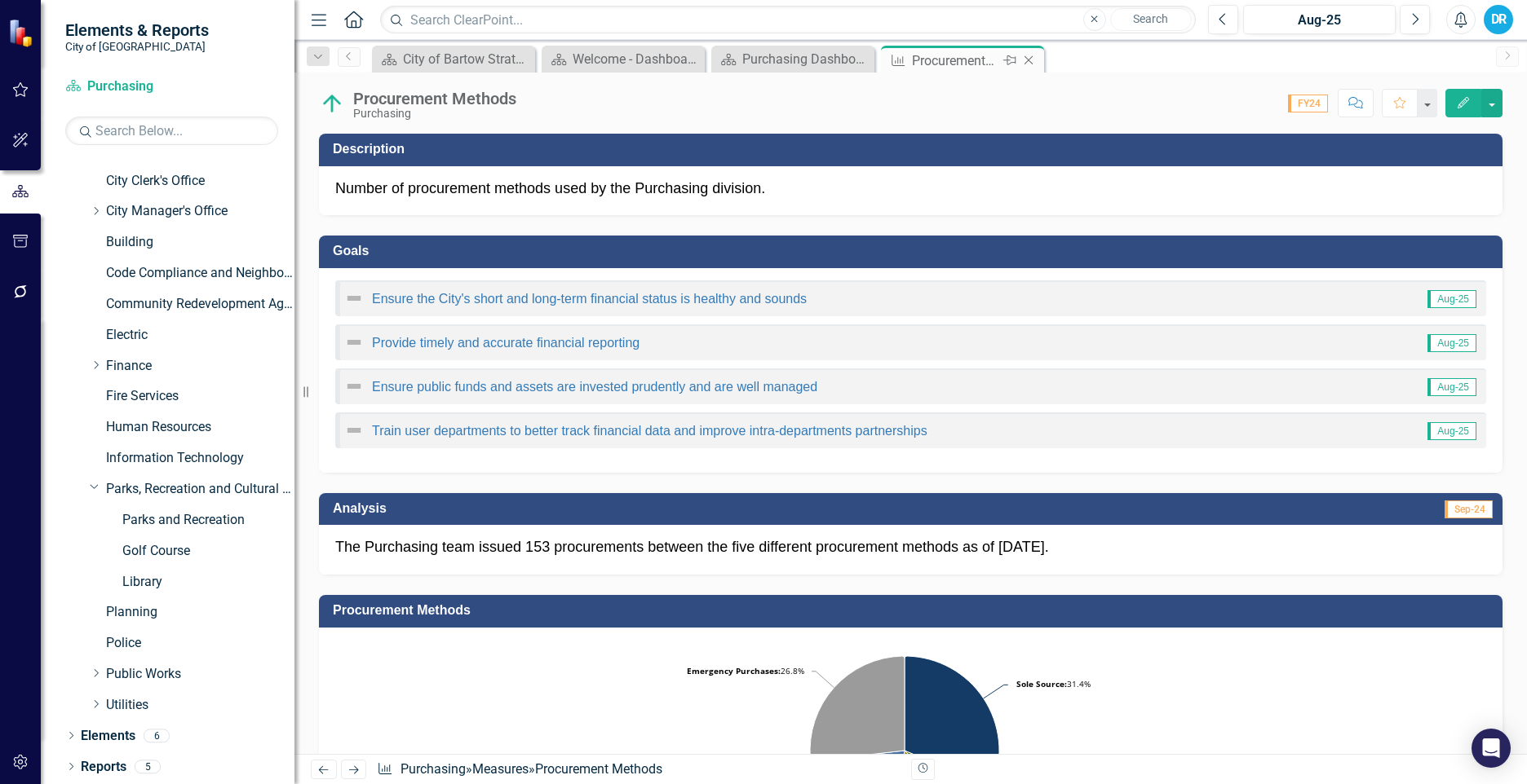
click at [1026, 61] on icon "Close" at bounding box center [1028, 61] width 16 height 13
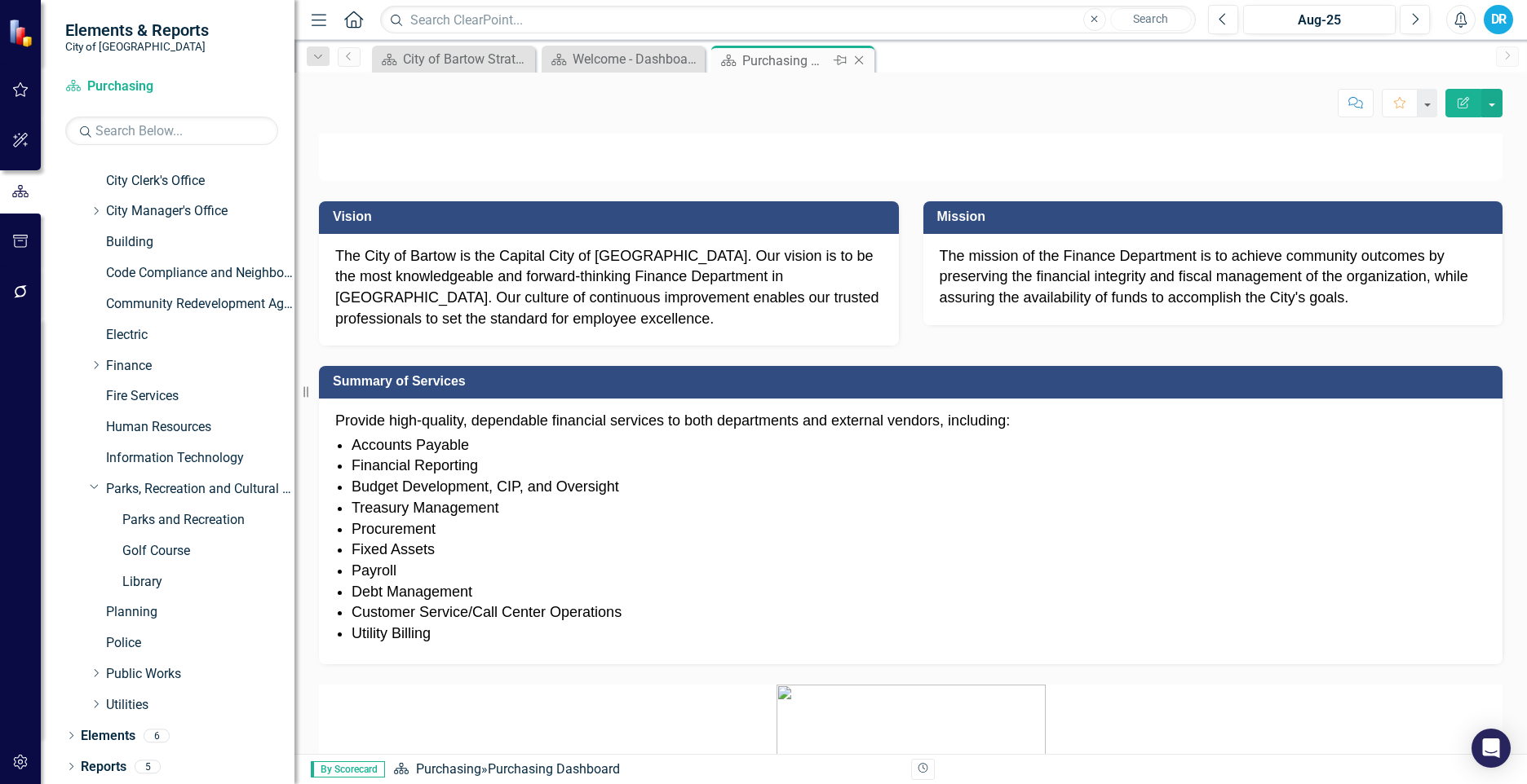
click at [858, 59] on icon "Close" at bounding box center [858, 61] width 16 height 13
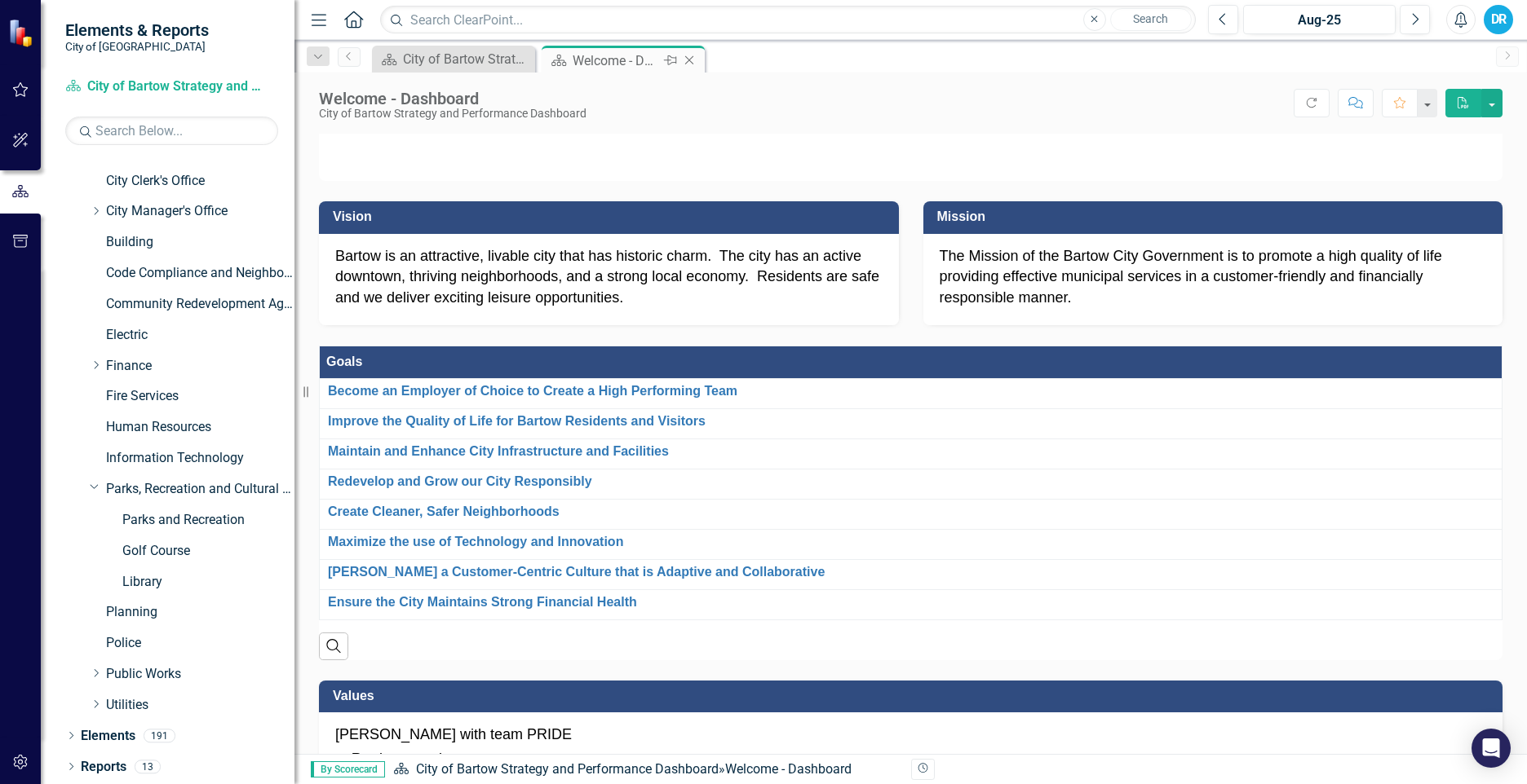
click at [691, 58] on icon at bounding box center [689, 61] width 9 height 9
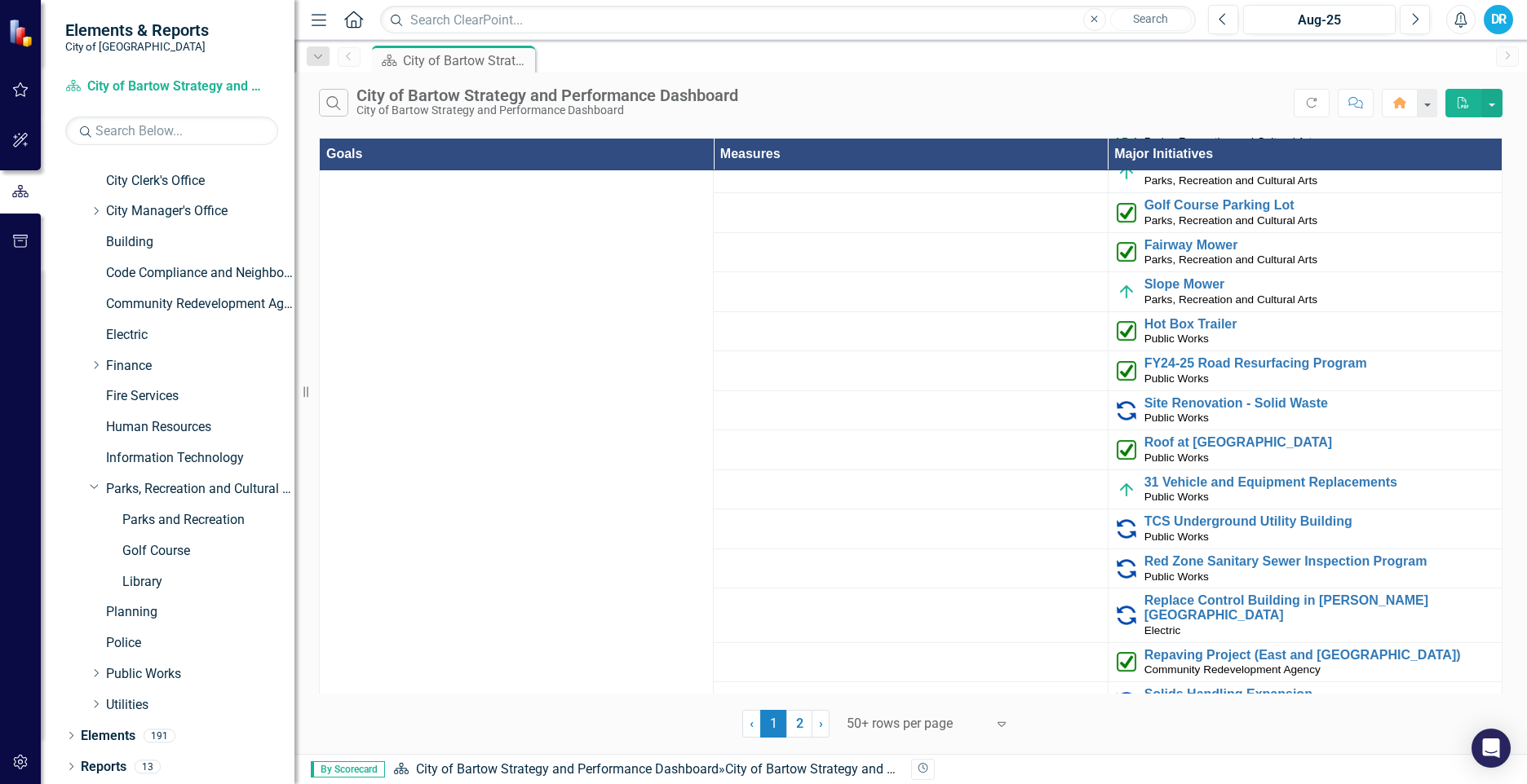
scroll to position [3903, 0]
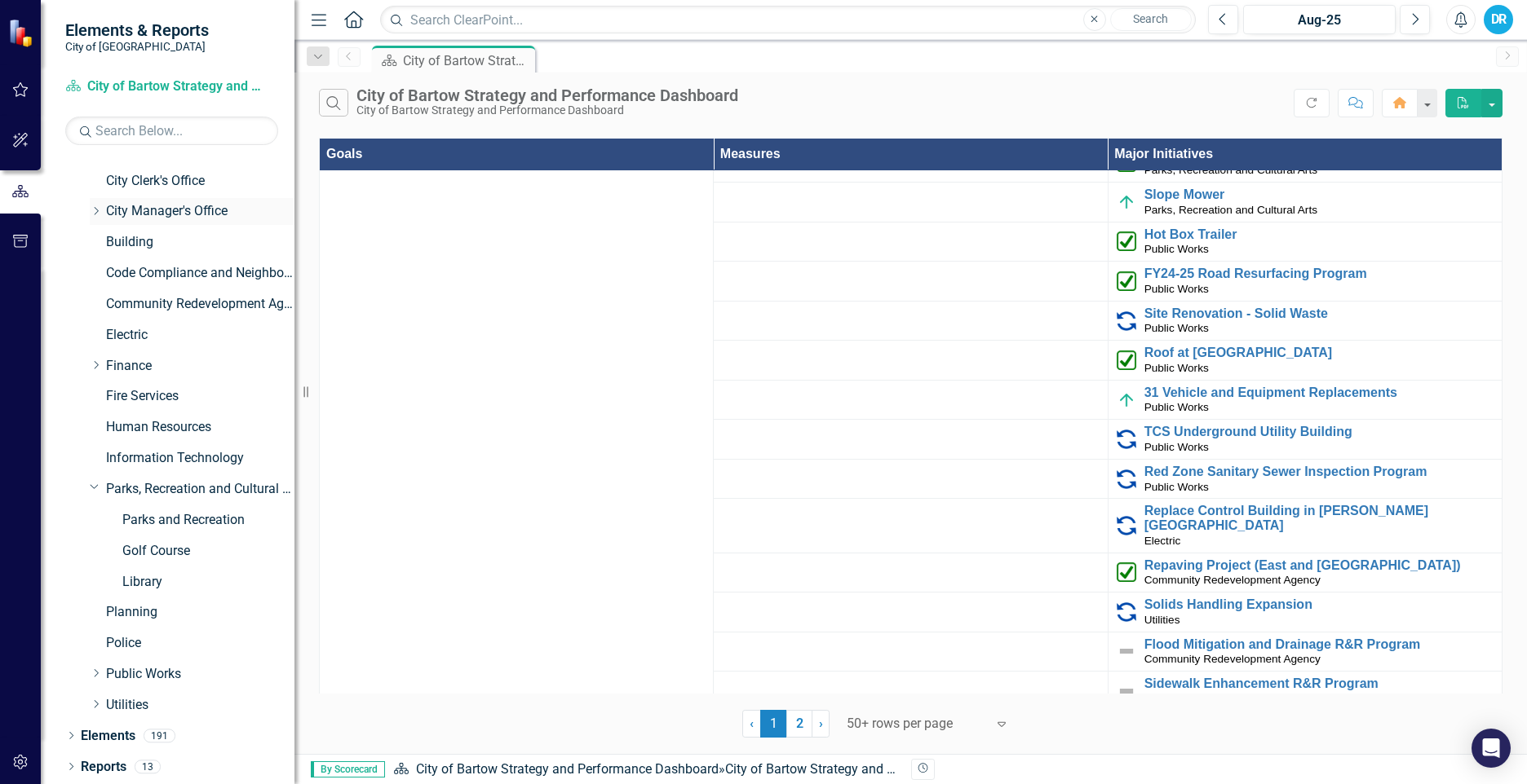
click at [92, 209] on icon "Dropdown" at bounding box center [96, 210] width 13 height 10
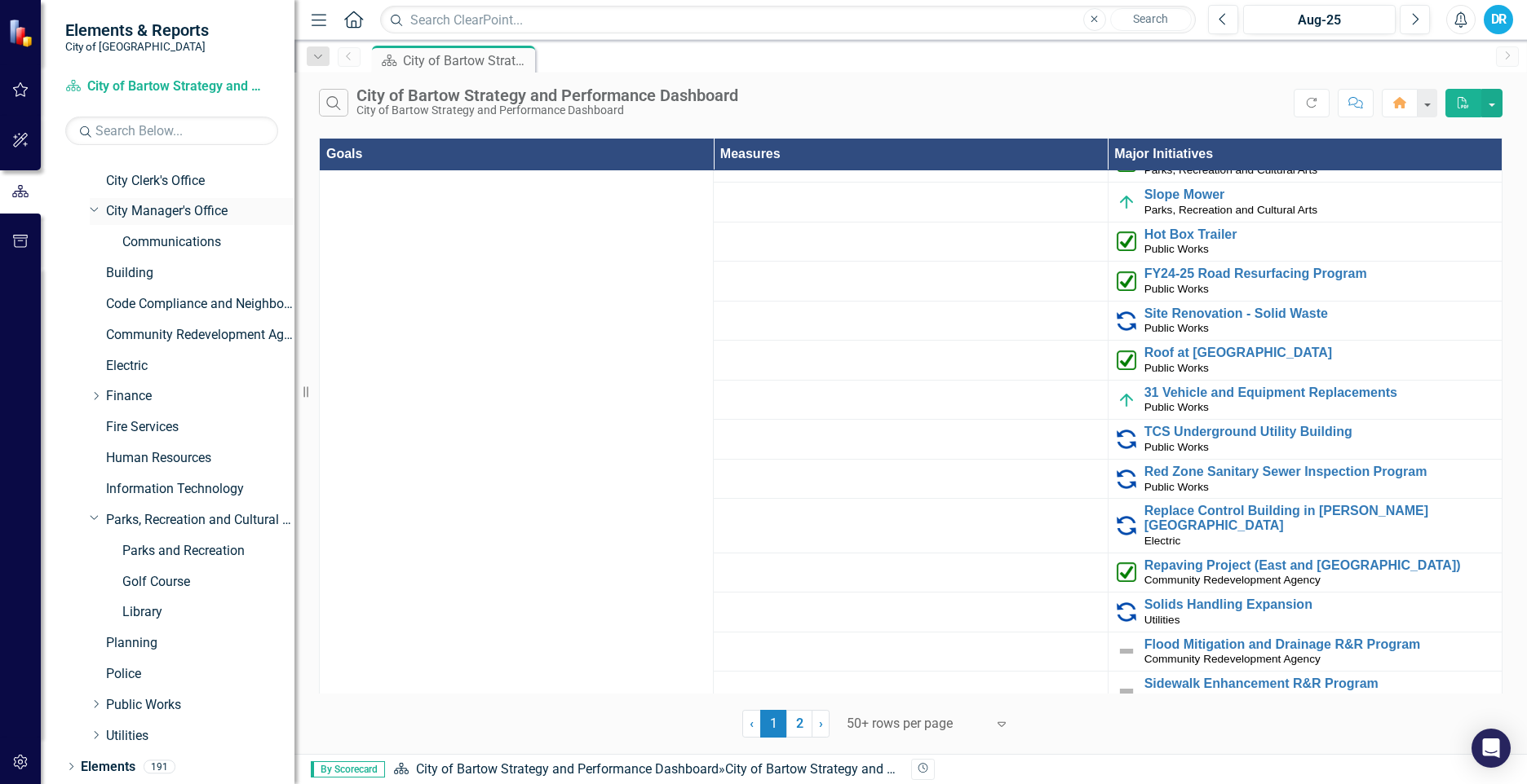
click at [96, 210] on icon at bounding box center [94, 209] width 8 height 5
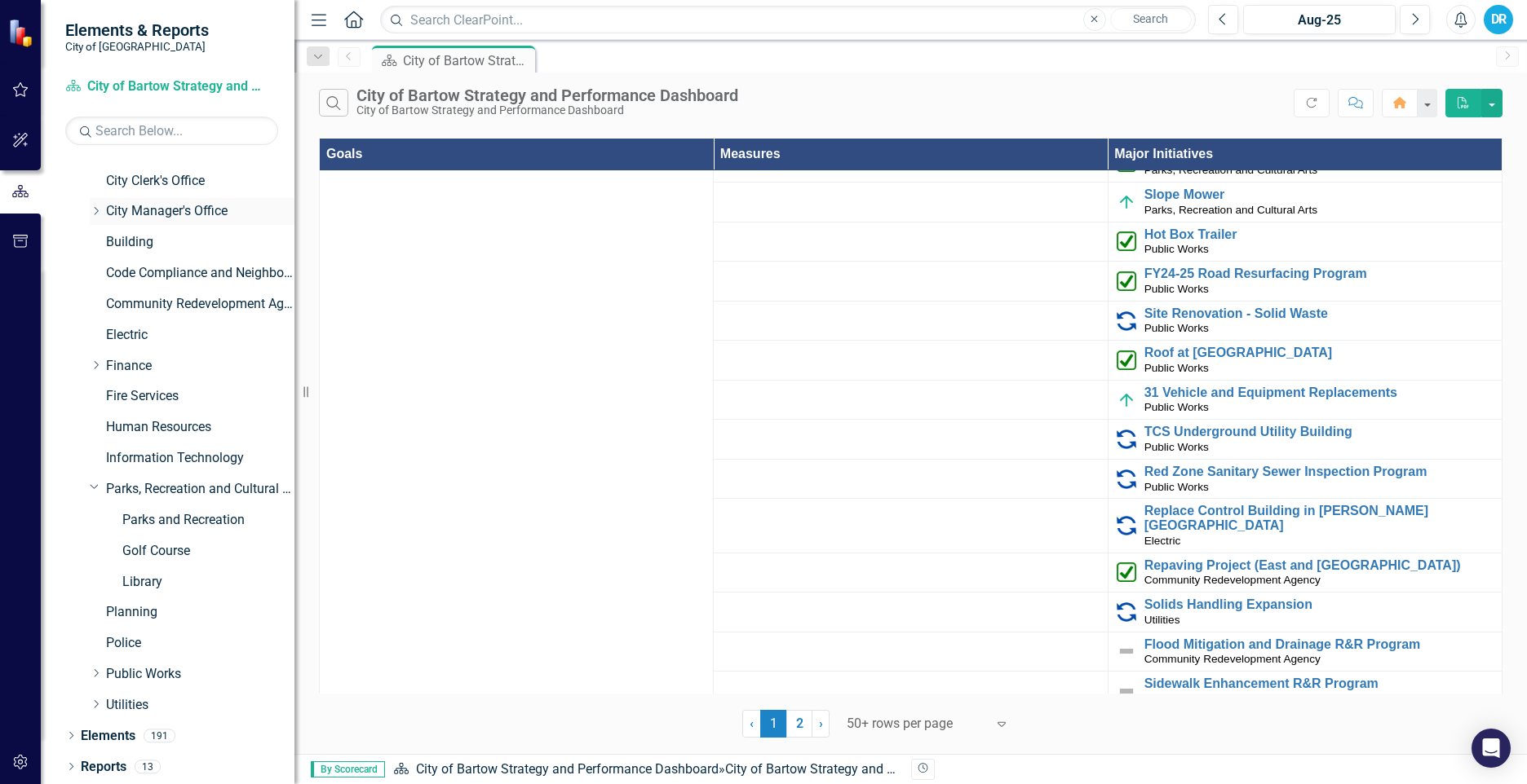
click at [96, 210] on icon "Dropdown" at bounding box center [96, 210] width 13 height 10
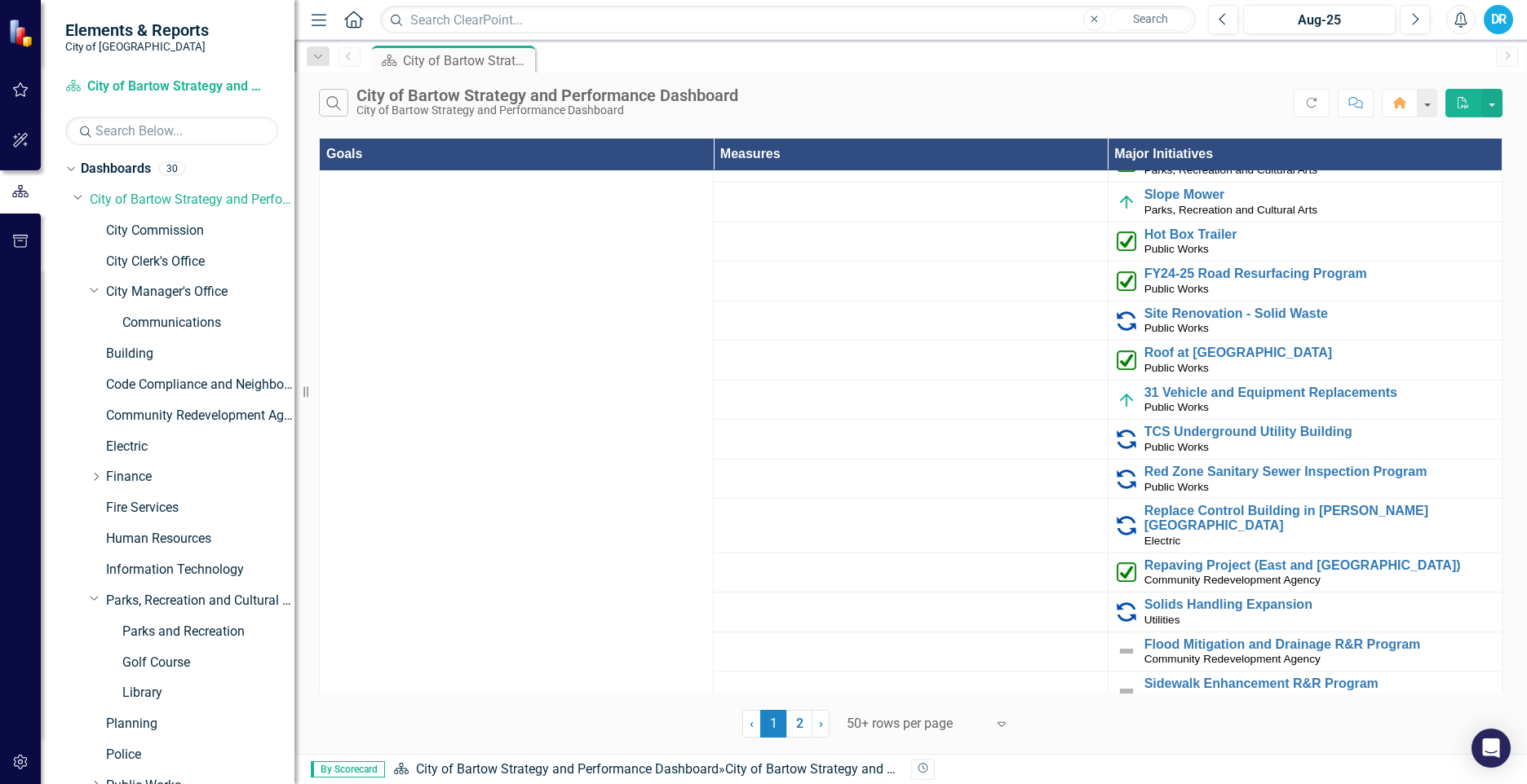
scroll to position [0, 0]
click at [80, 202] on icon "Dropdown" at bounding box center [78, 199] width 10 height 13
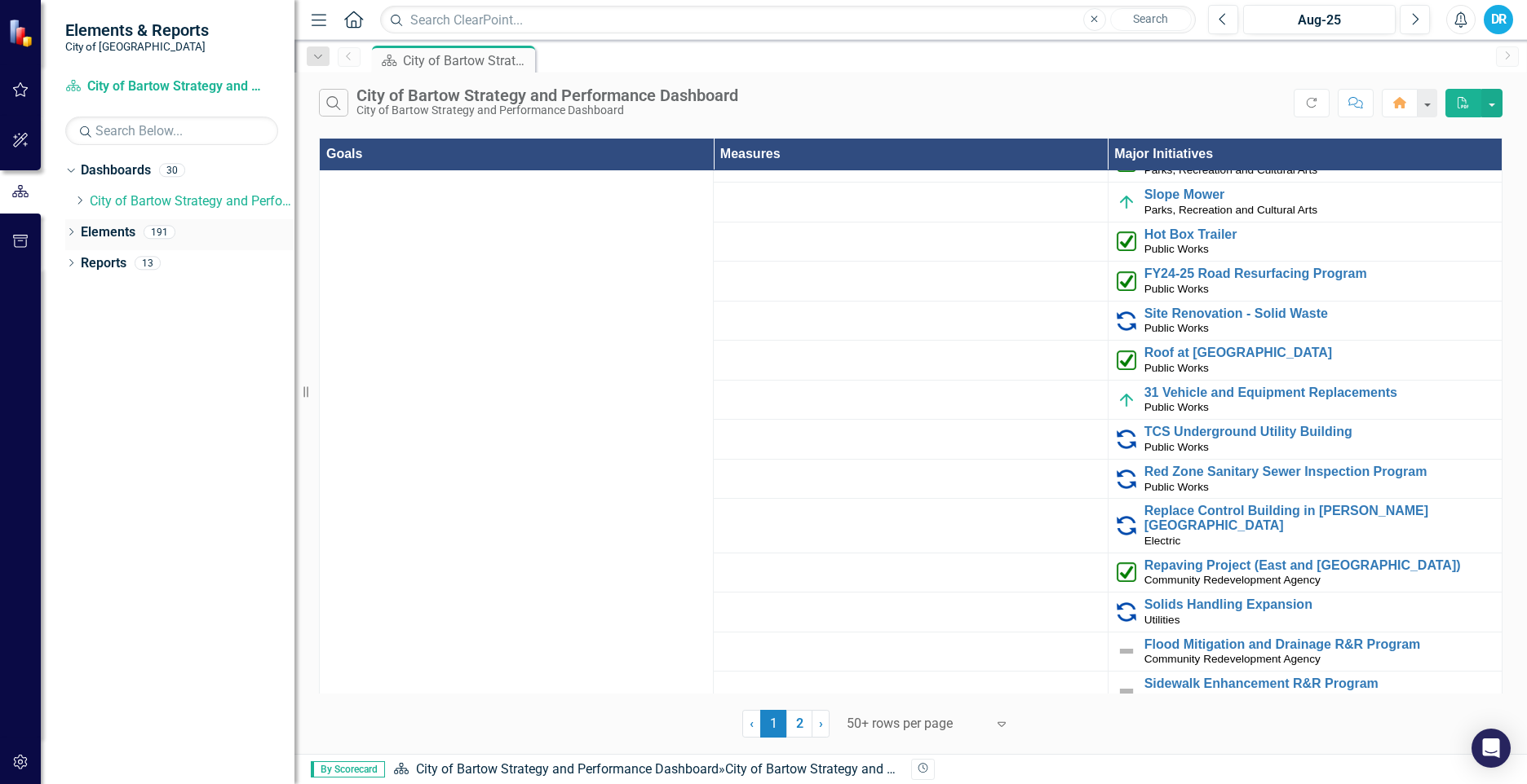
click at [71, 236] on icon "Dropdown" at bounding box center [70, 234] width 12 height 9
click at [80, 325] on icon "Dropdown" at bounding box center [79, 327] width 12 height 9
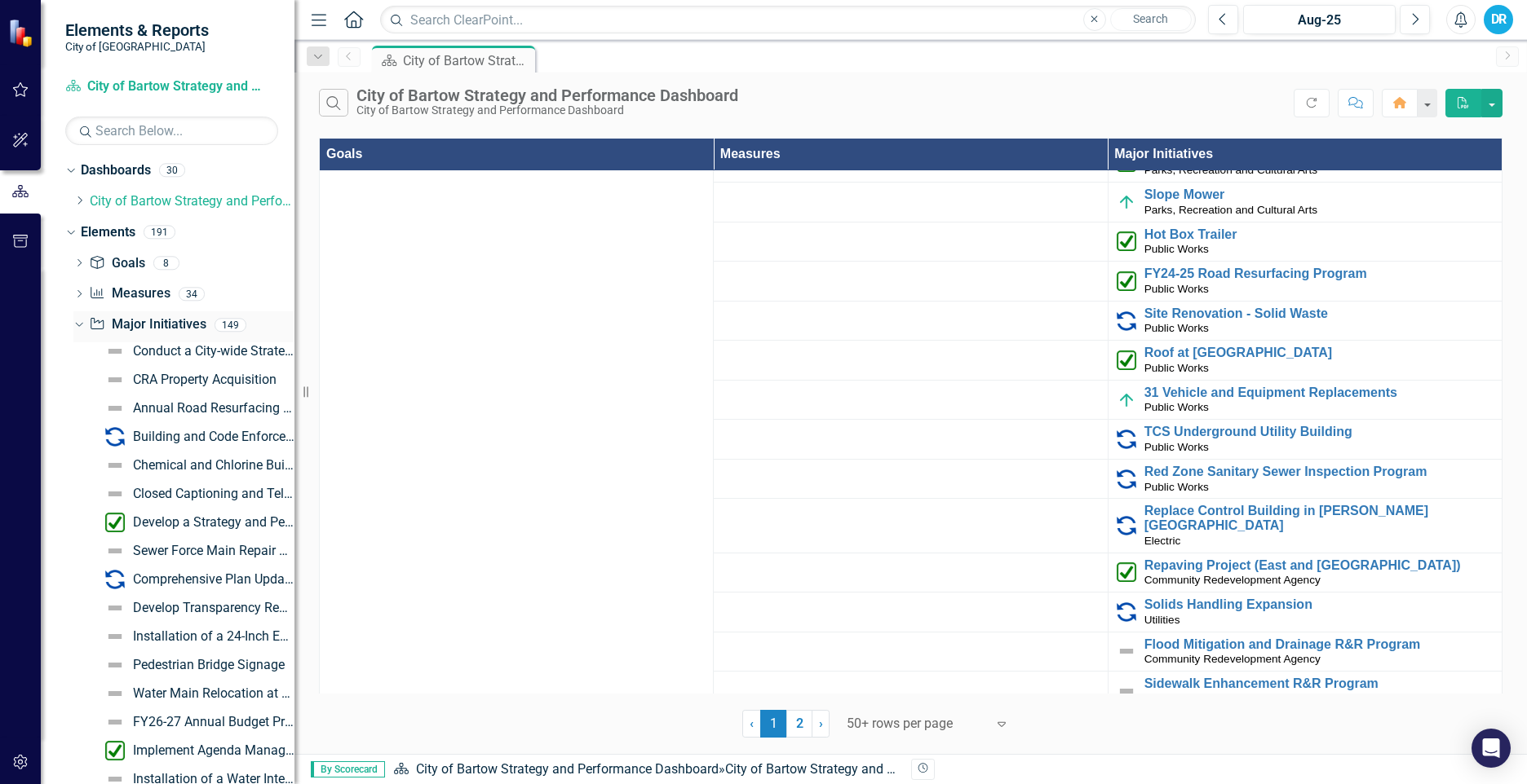
click at [80, 329] on icon "Dropdown" at bounding box center [77, 324] width 9 height 12
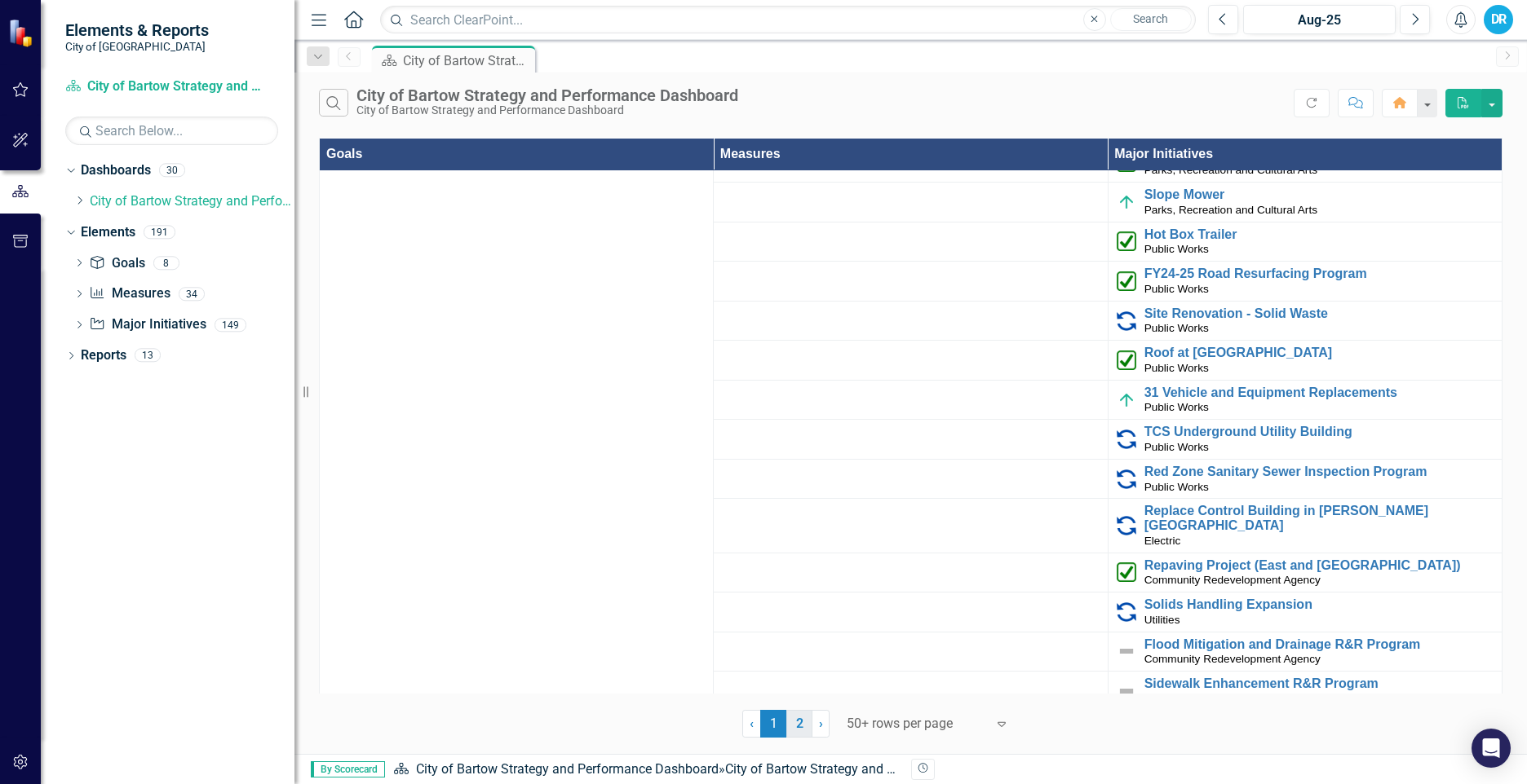
click at [799, 723] on link "2" at bounding box center [799, 723] width 26 height 28
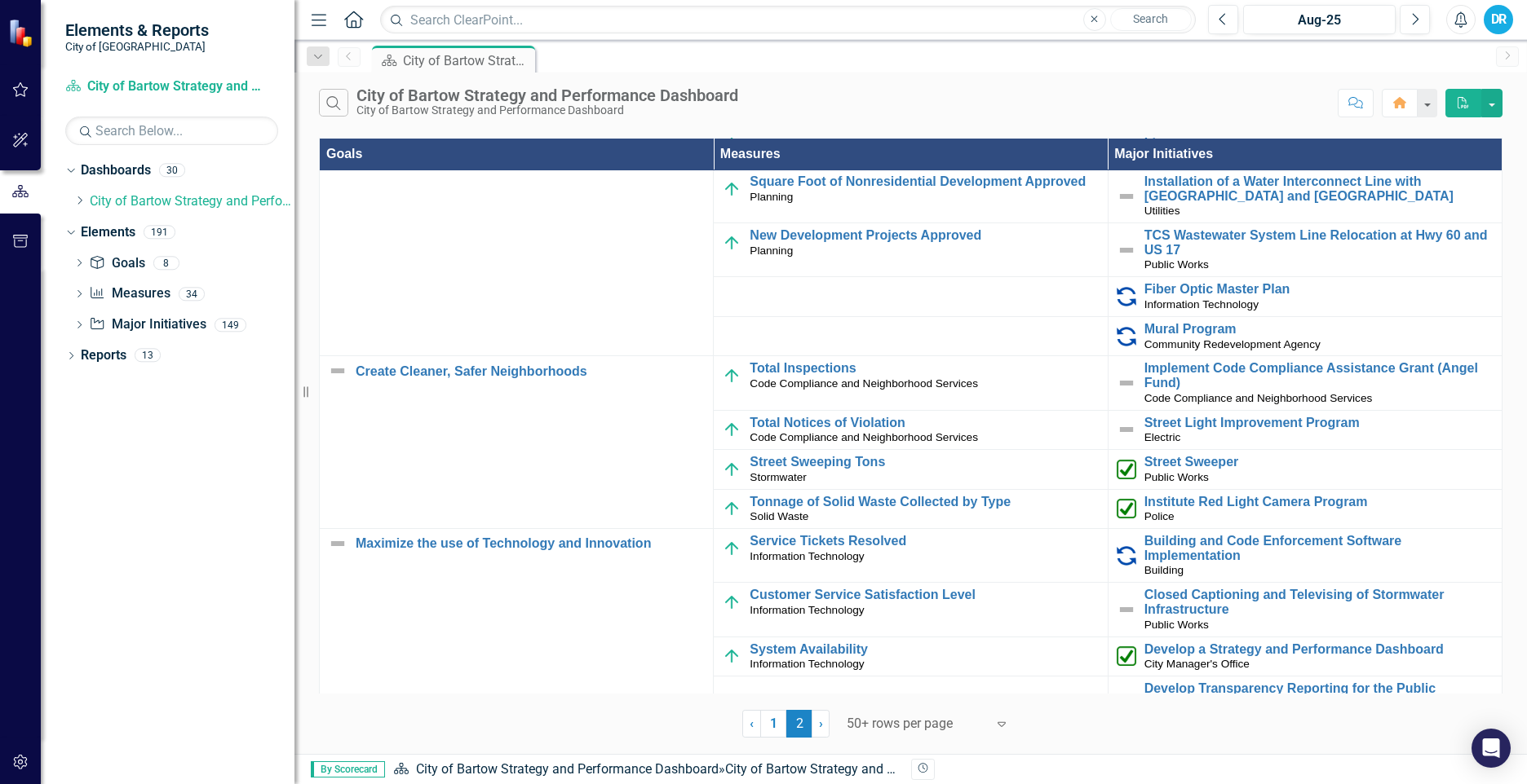
scroll to position [163, 0]
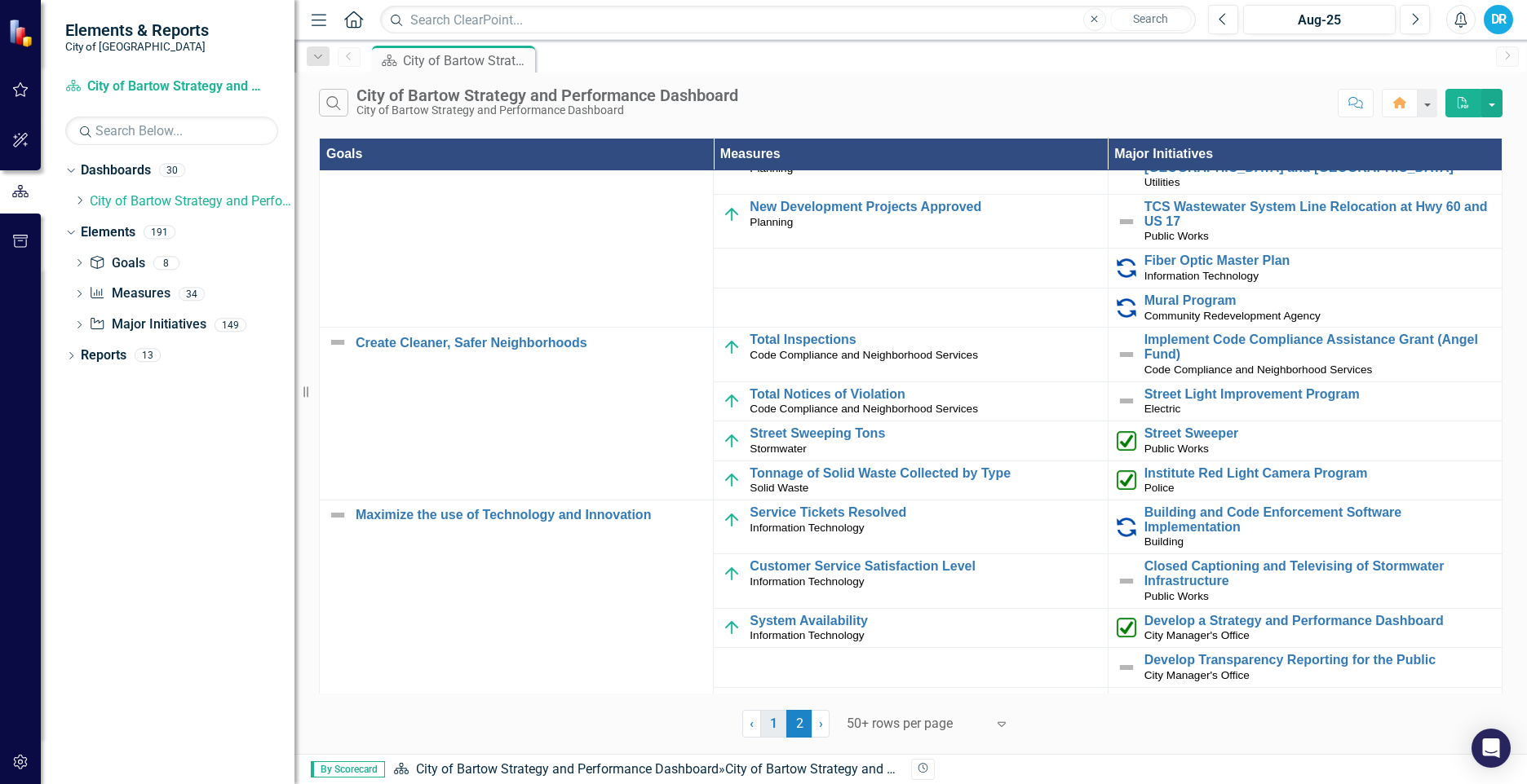
click at [769, 730] on link "1" at bounding box center [773, 723] width 26 height 28
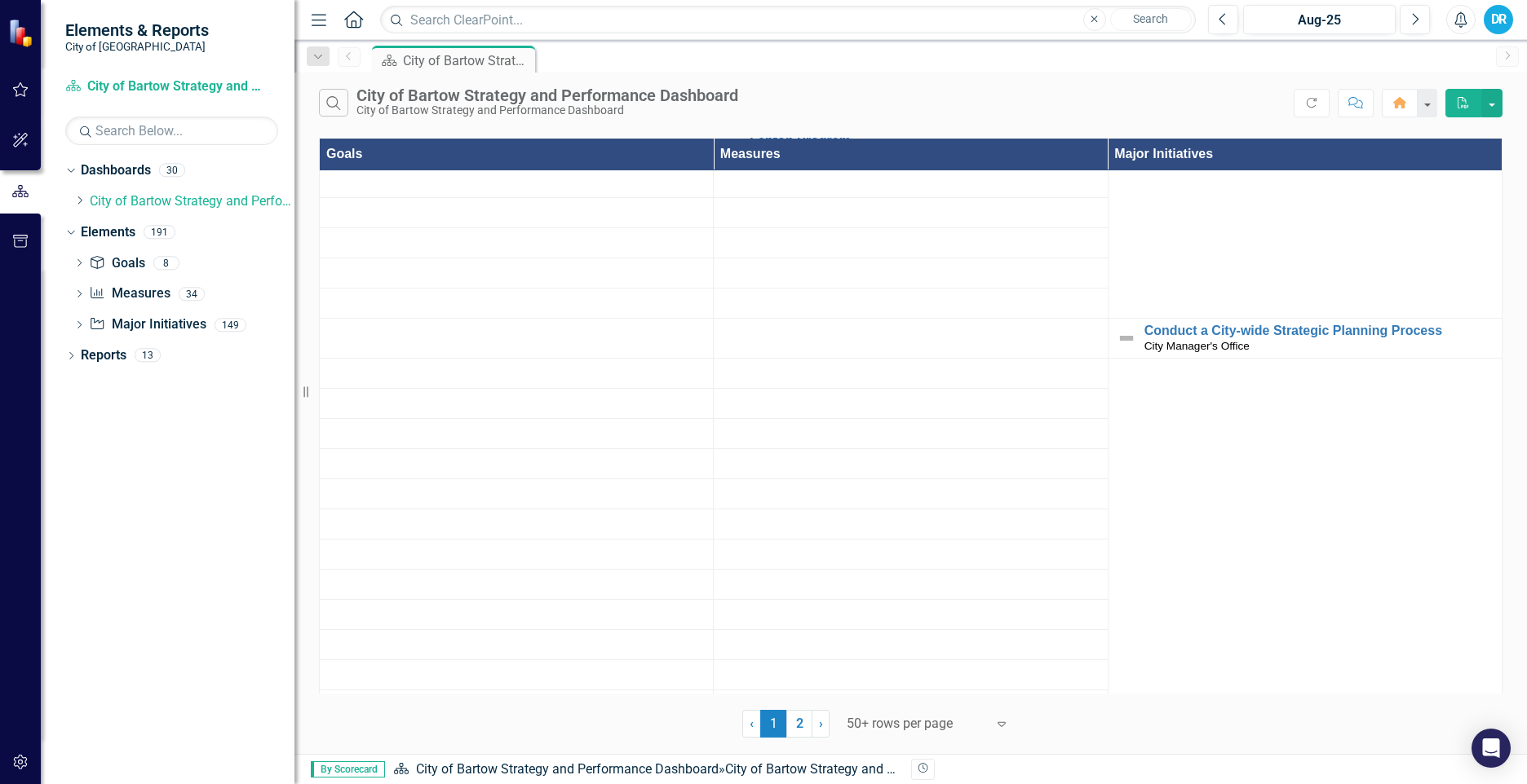
scroll to position [0, 0]
